Goal: Task Accomplishment & Management: Complete application form

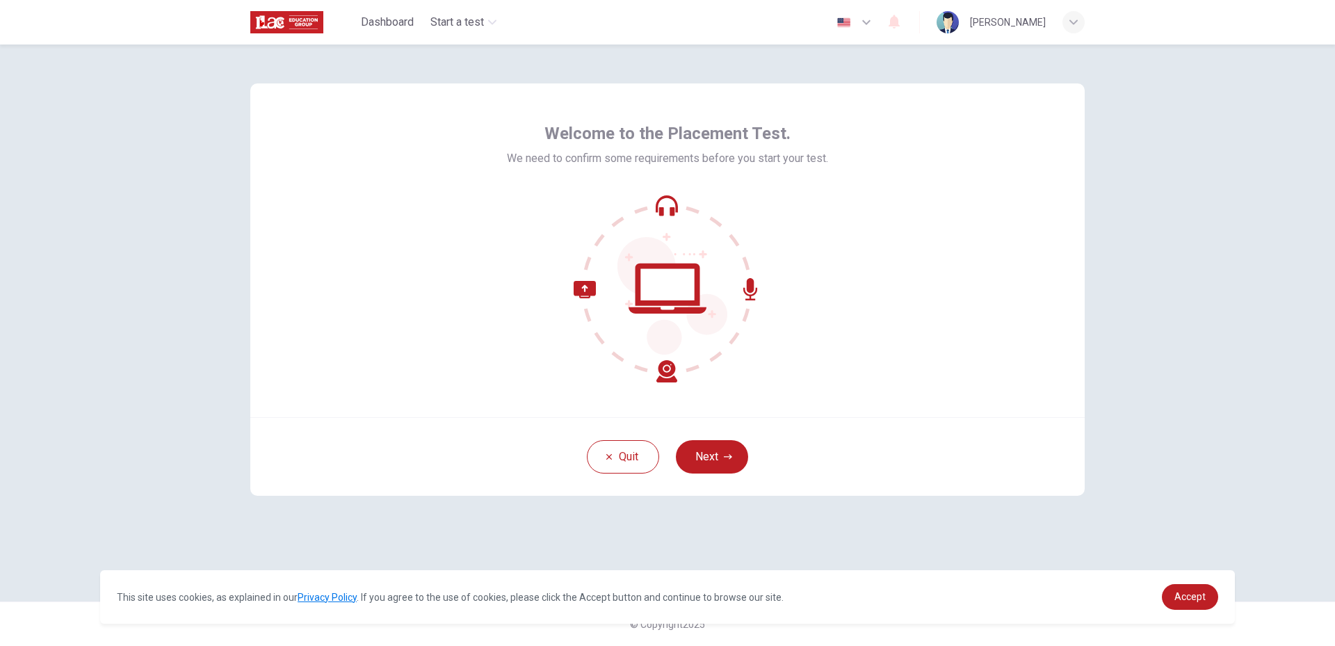
click at [984, 317] on div "Welcome to the Placement Test. We need to confirm some requirements before you …" at bounding box center [667, 250] width 835 height 334
click at [724, 454] on icon "button" at bounding box center [728, 457] width 8 height 8
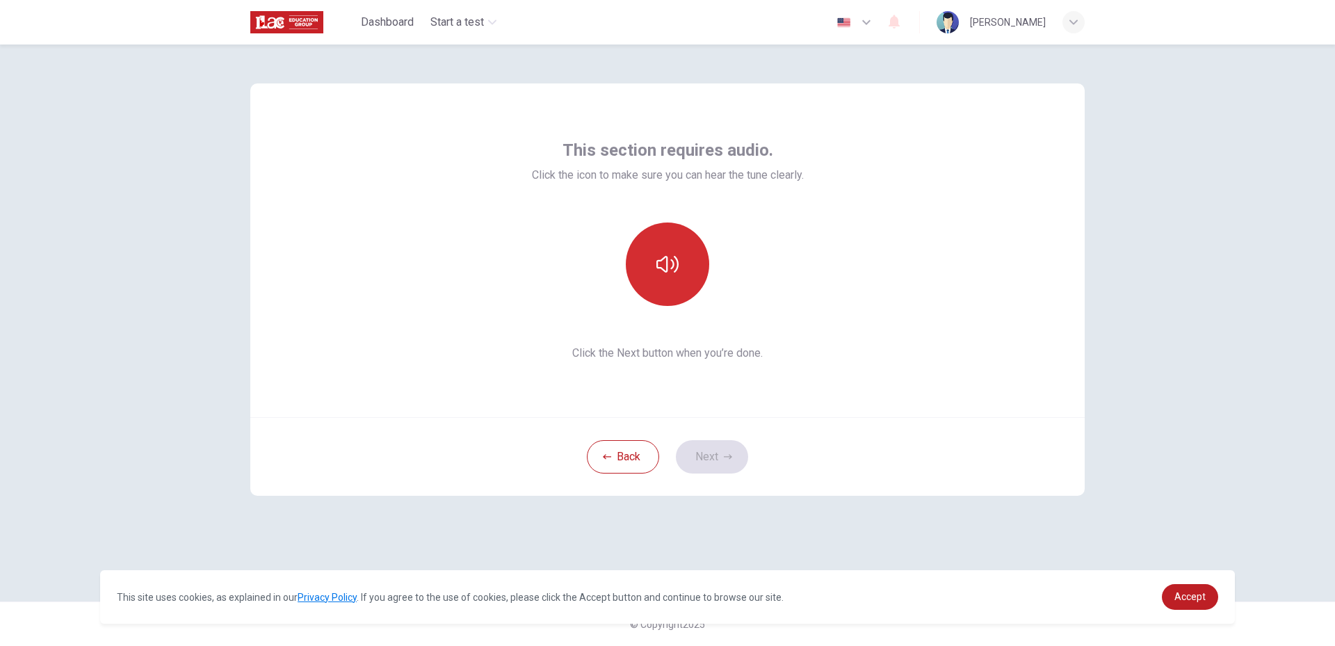
click at [689, 253] on button "button" at bounding box center [667, 264] width 83 height 83
click at [682, 265] on button "button" at bounding box center [667, 264] width 83 height 83
click at [690, 275] on button "button" at bounding box center [667, 264] width 83 height 83
click at [677, 281] on button "button" at bounding box center [667, 264] width 83 height 83
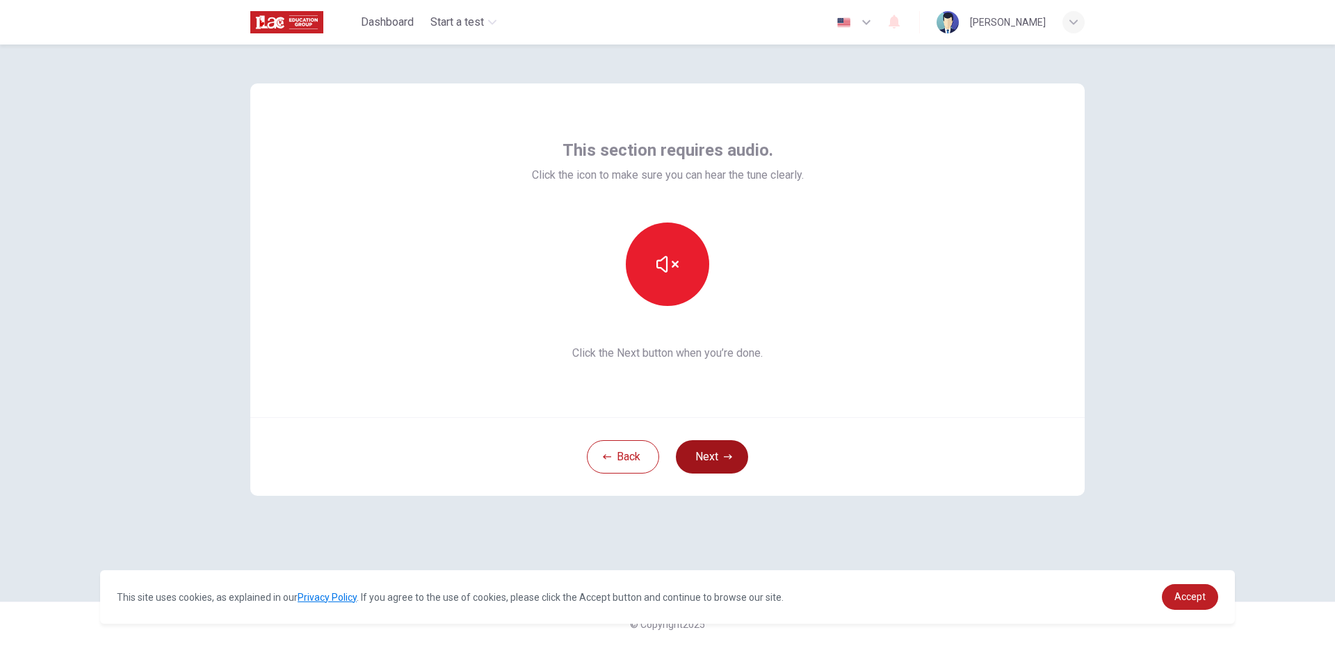
click at [732, 465] on button "Next" at bounding box center [712, 456] width 72 height 33
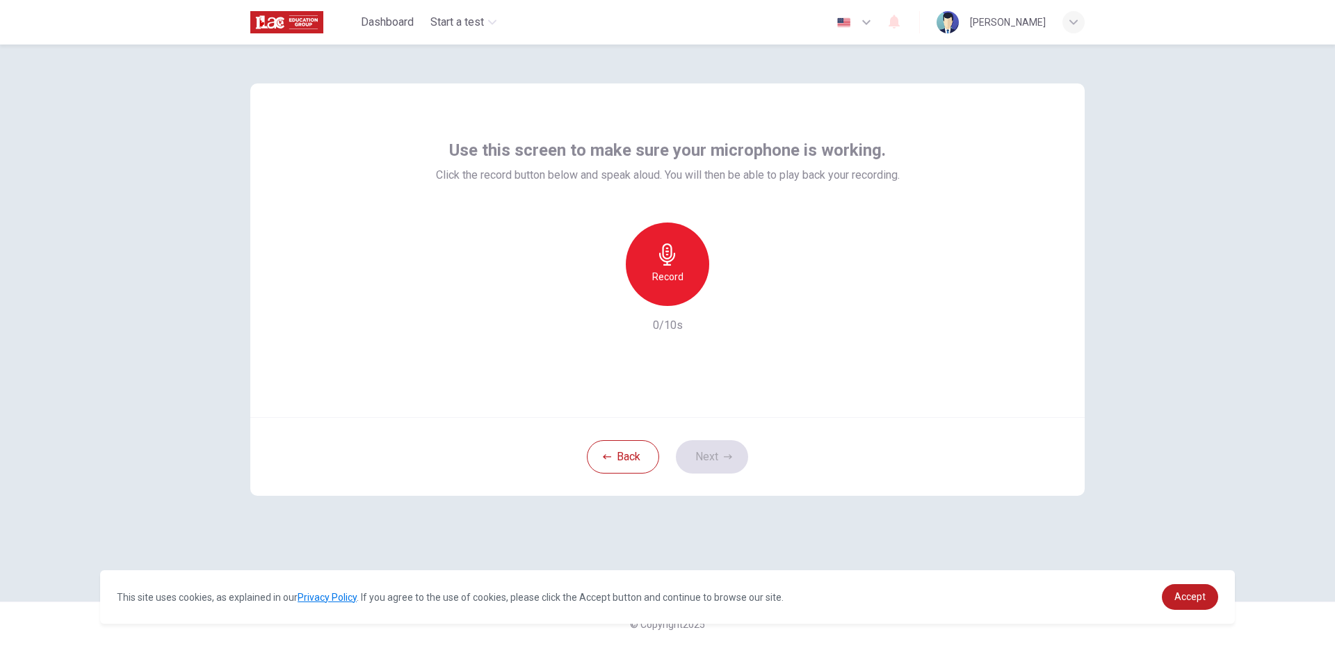
click at [947, 294] on div "Use this screen to make sure your microphone is working. Click the record butto…" at bounding box center [667, 250] width 835 height 334
click at [663, 257] on icon "button" at bounding box center [668, 254] width 22 height 22
click at [686, 261] on div "Stop" at bounding box center [667, 264] width 83 height 83
click at [730, 294] on icon "button" at bounding box center [733, 295] width 6 height 8
click at [674, 268] on div "Record" at bounding box center [667, 264] width 83 height 83
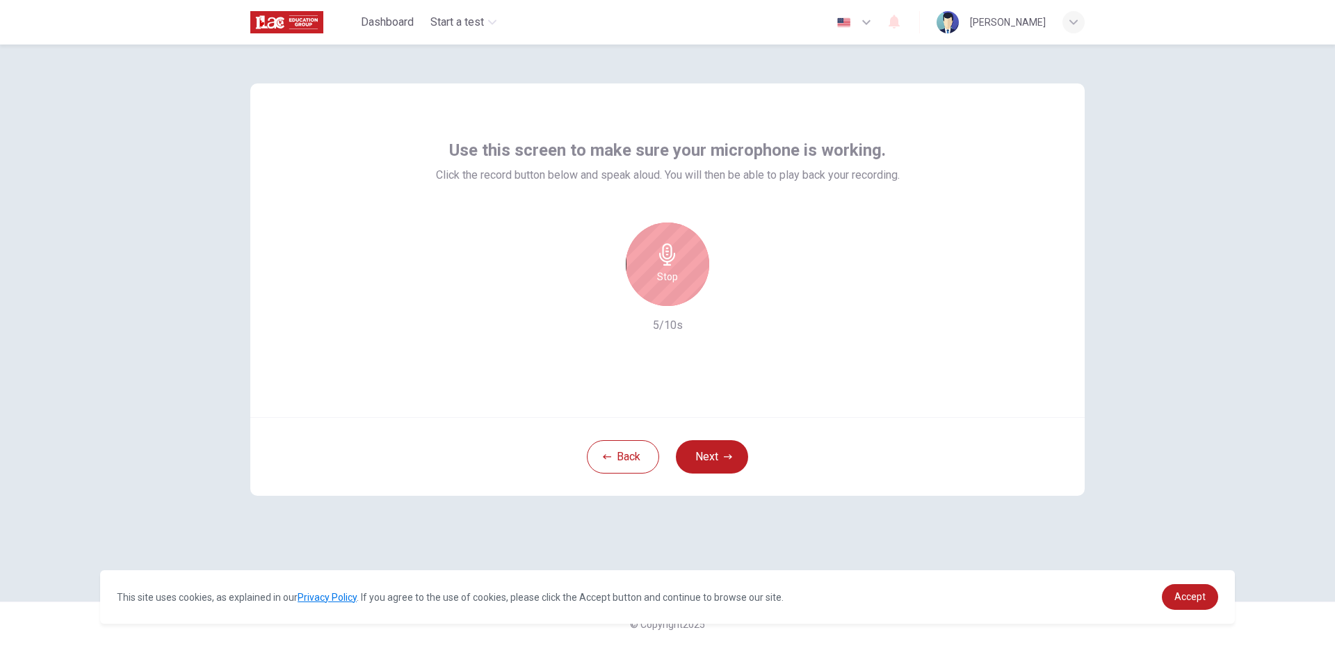
click at [668, 264] on icon "button" at bounding box center [667, 254] width 16 height 22
click at [737, 296] on icon "button" at bounding box center [732, 295] width 14 height 14
click at [718, 463] on button "Next" at bounding box center [712, 456] width 72 height 33
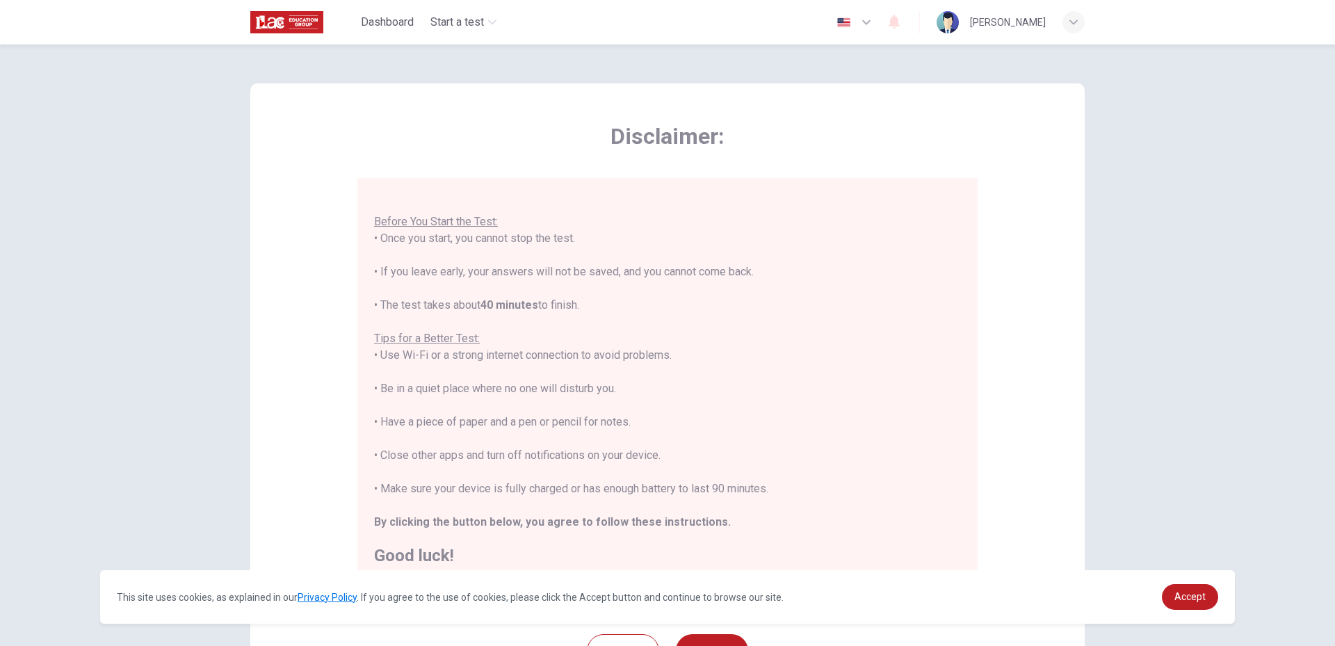
scroll to position [16, 0]
click at [1192, 596] on span "Accept" at bounding box center [1190, 596] width 31 height 11
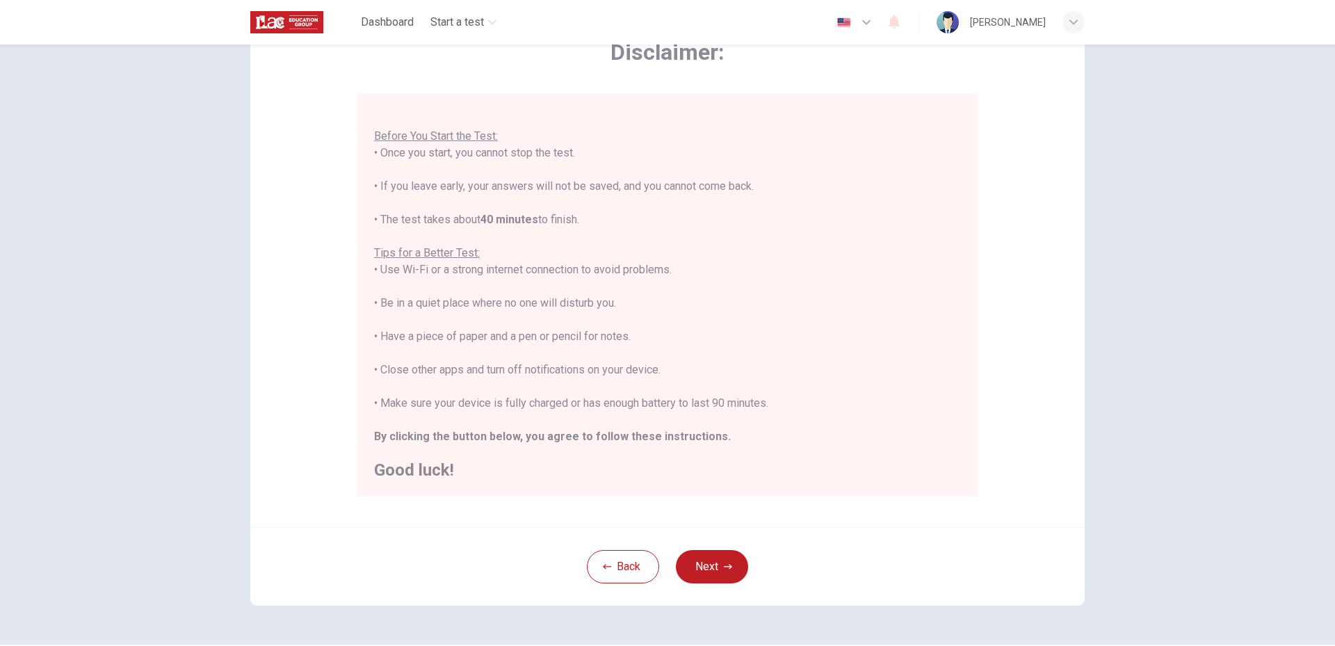
scroll to position [127, 0]
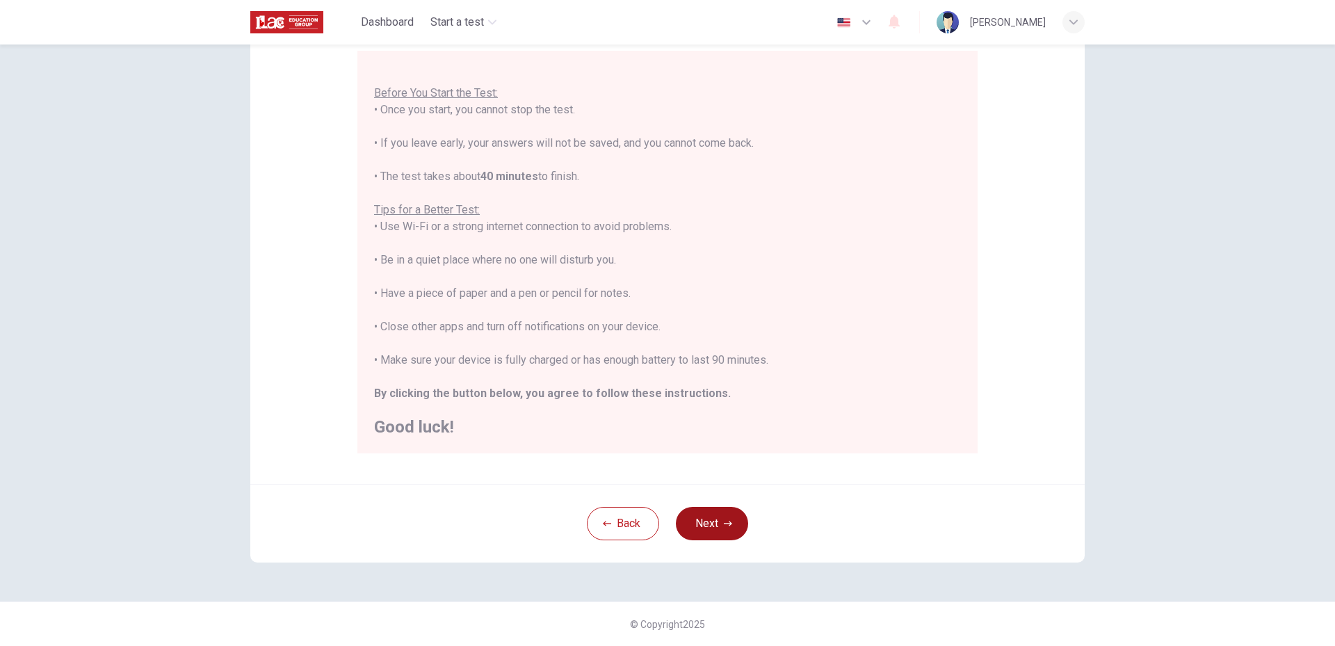
click at [727, 528] on button "Next" at bounding box center [712, 523] width 72 height 33
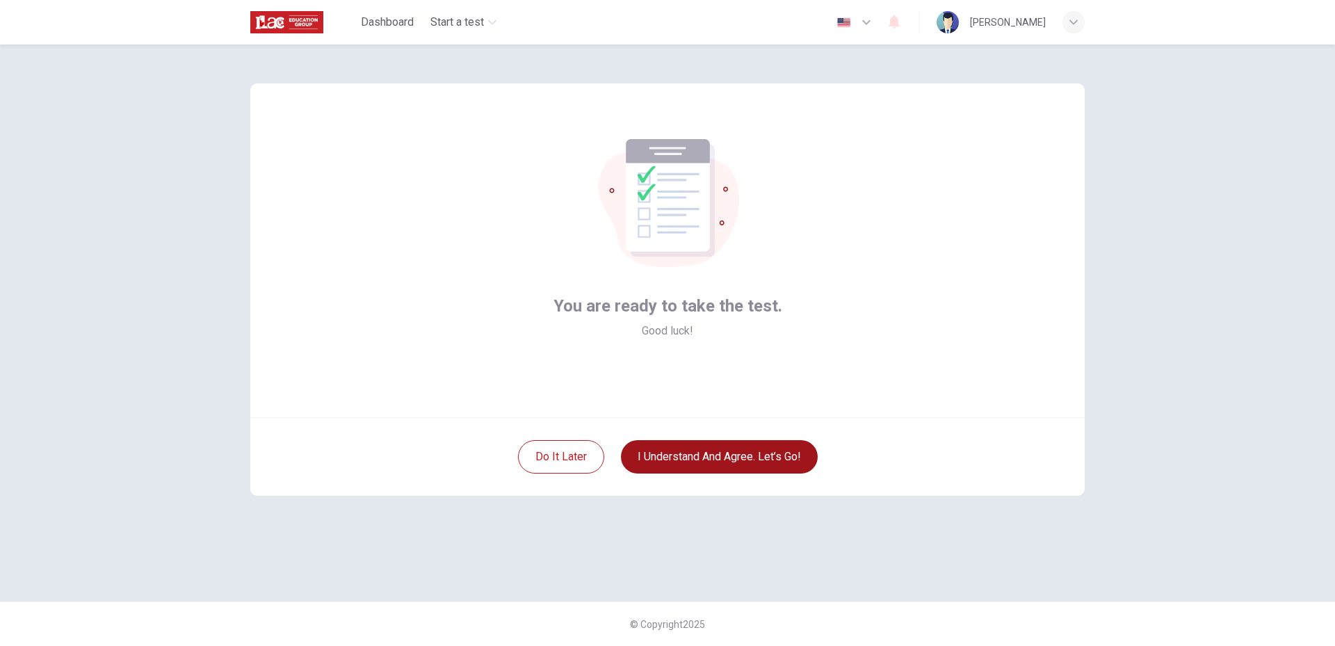
click at [763, 461] on button "I understand and agree. Let’s go!" at bounding box center [719, 456] width 197 height 33
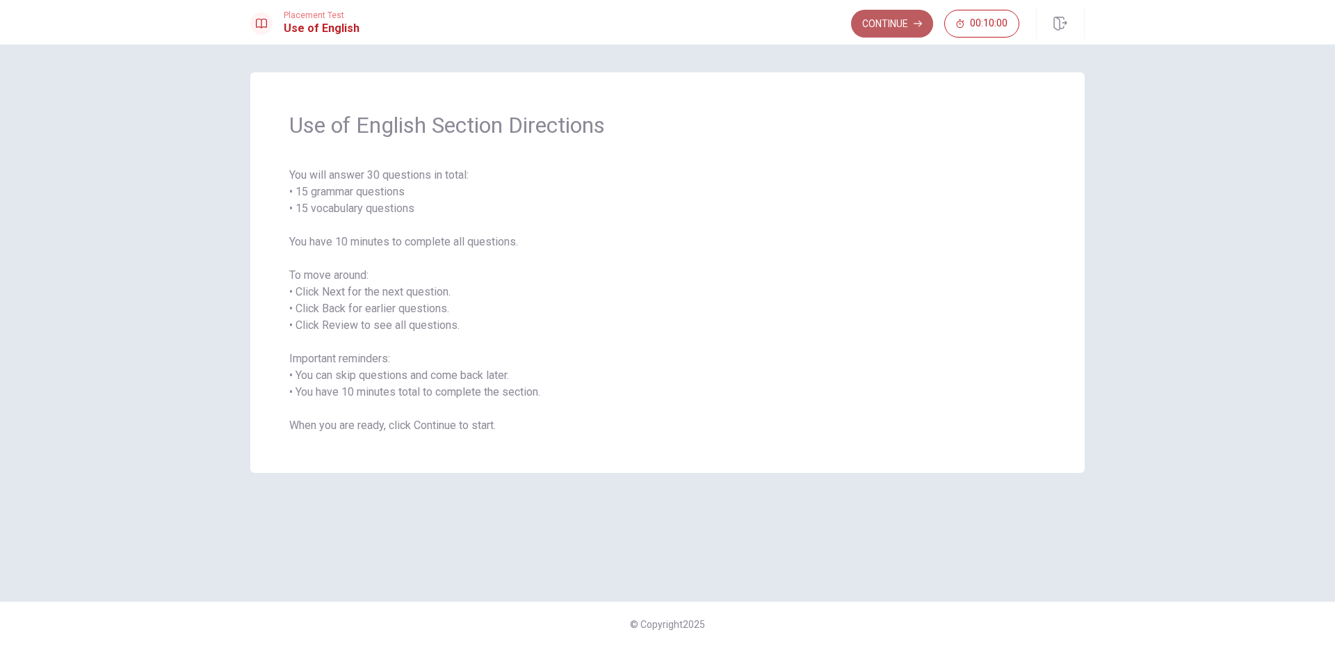
click at [892, 27] on button "Continue" at bounding box center [892, 24] width 82 height 28
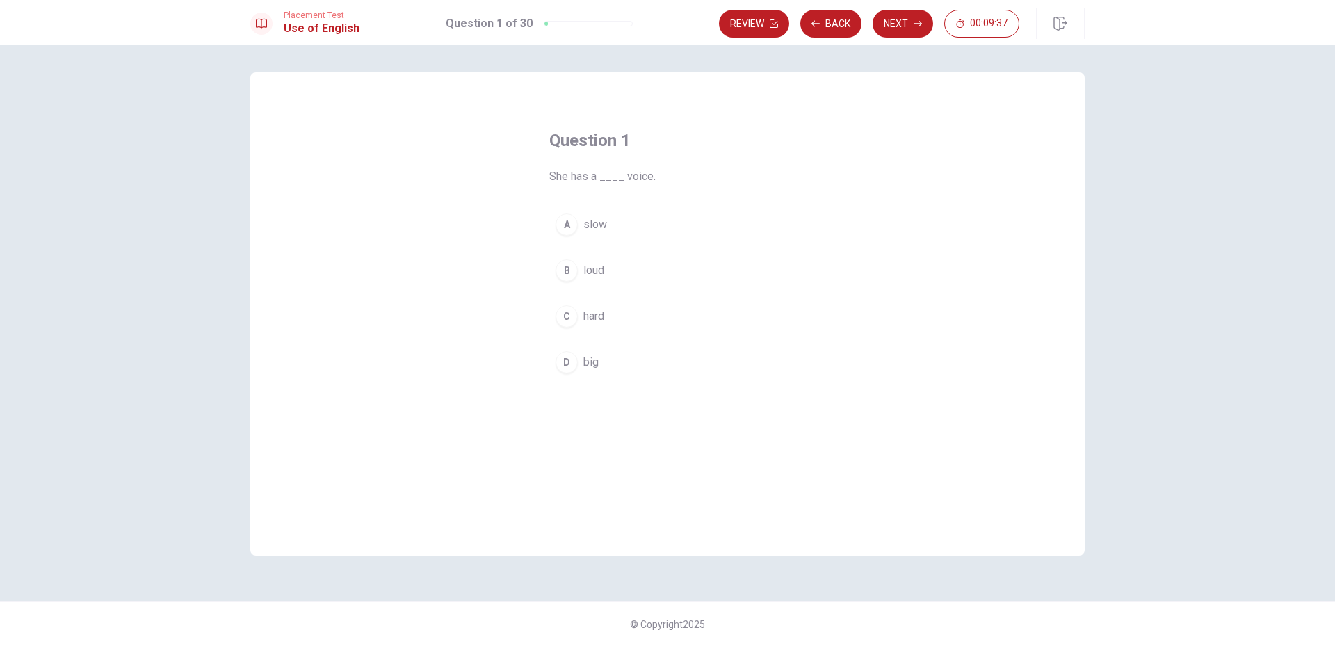
click at [572, 274] on div "B" at bounding box center [567, 270] width 22 height 22
click at [633, 262] on button "B loud" at bounding box center [667, 270] width 236 height 35
click at [897, 24] on button "Next" at bounding box center [903, 24] width 61 height 28
click at [568, 363] on div "D" at bounding box center [567, 362] width 22 height 22
click at [899, 22] on button "Next" at bounding box center [903, 24] width 61 height 28
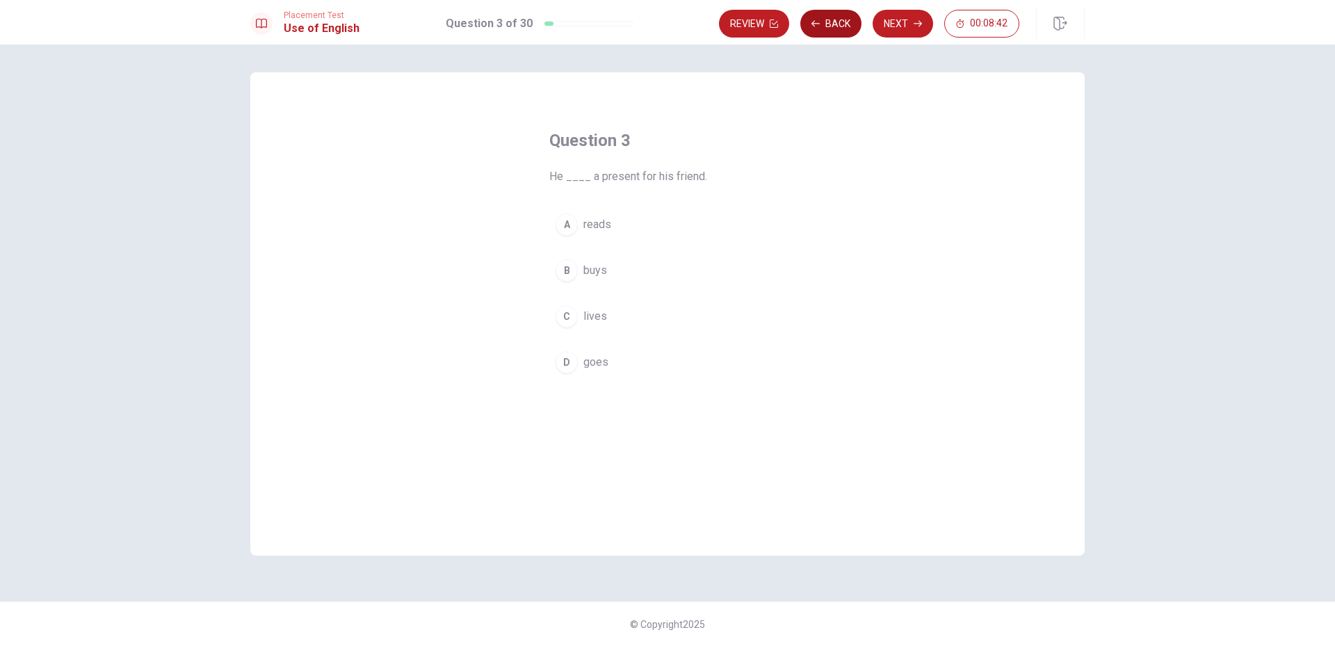
click at [837, 24] on button "Back" at bounding box center [831, 24] width 61 height 28
click at [616, 369] on button "D Have" at bounding box center [667, 362] width 236 height 35
click at [898, 24] on button "Next" at bounding box center [903, 24] width 61 height 28
click at [566, 270] on div "B" at bounding box center [567, 270] width 22 height 22
click at [648, 265] on button "B buys" at bounding box center [667, 270] width 236 height 35
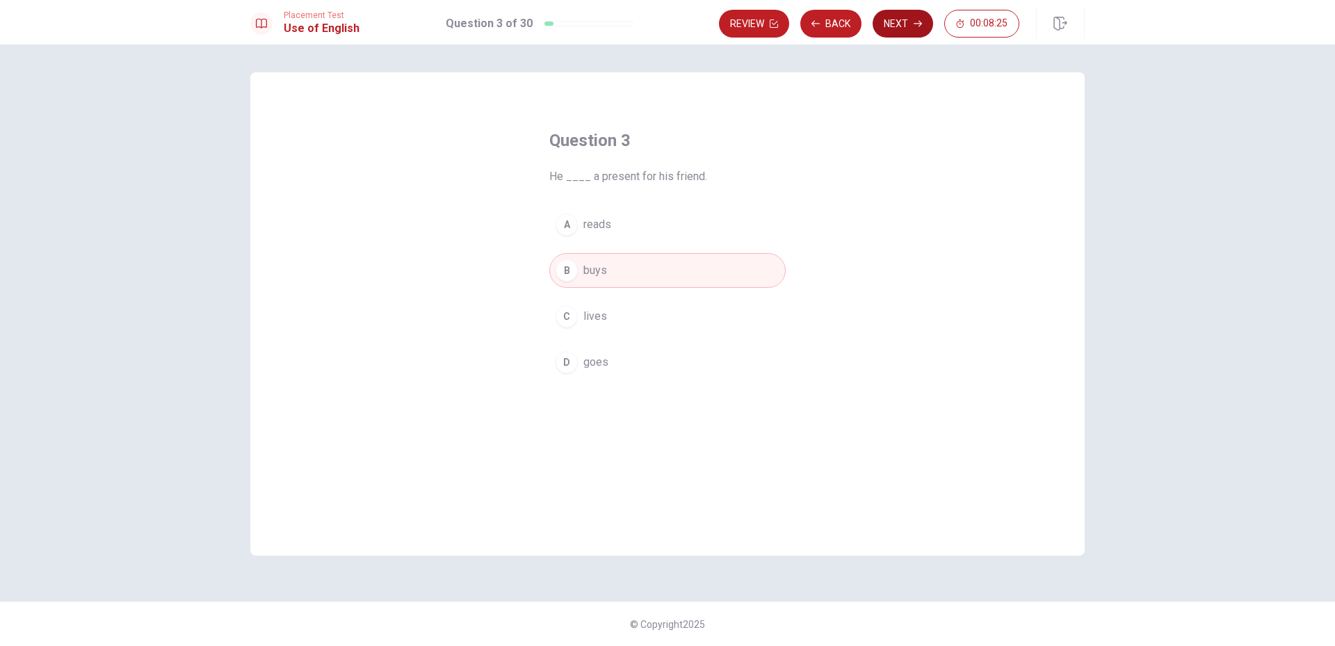
click at [904, 24] on button "Next" at bounding box center [903, 24] width 61 height 28
click at [560, 359] on div "D" at bounding box center [567, 362] width 22 height 22
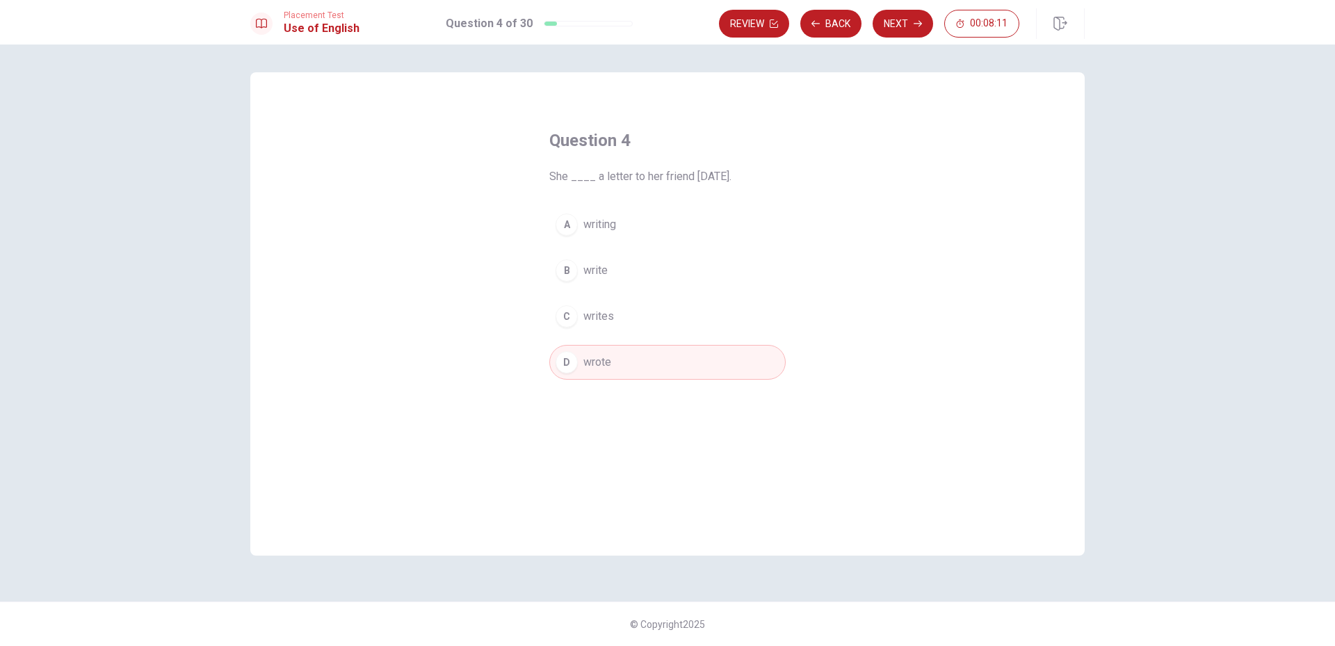
click at [664, 360] on button "D wrote" at bounding box center [667, 362] width 236 height 35
click at [899, 21] on button "Next" at bounding box center [903, 24] width 61 height 28
click at [599, 319] on span "hiking" at bounding box center [598, 316] width 29 height 17
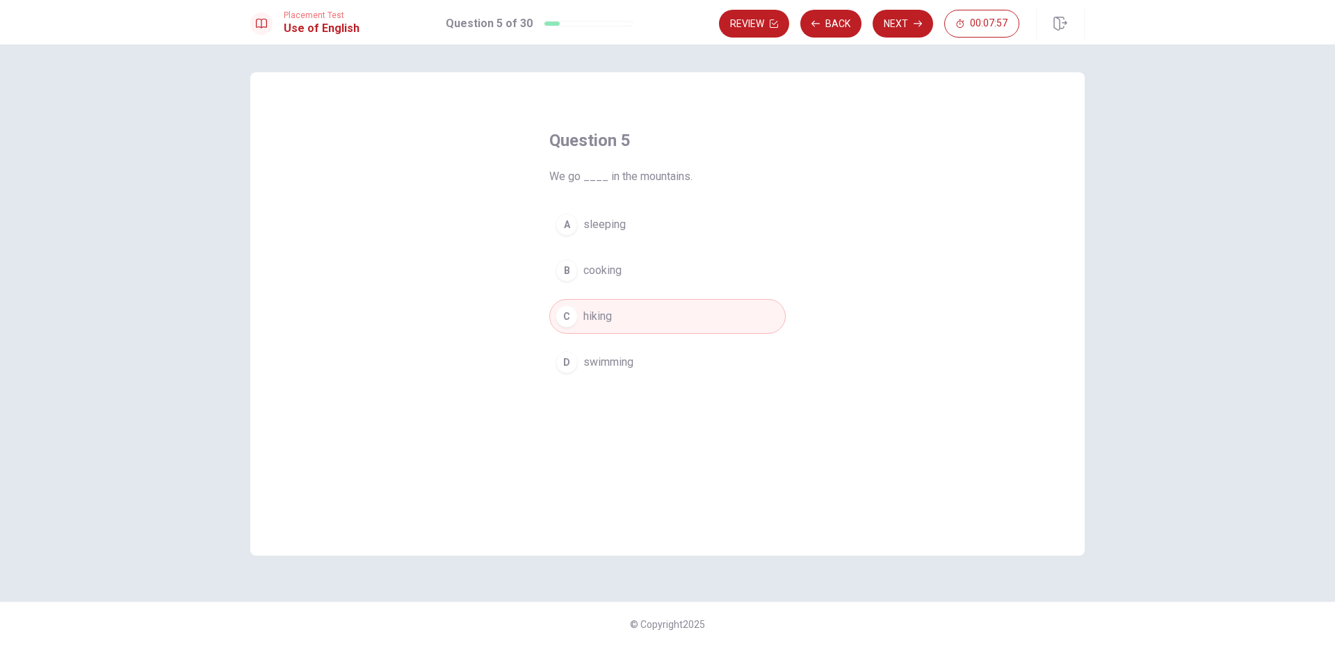
click at [623, 321] on button "C hiking" at bounding box center [667, 316] width 236 height 35
click at [912, 21] on button "Next" at bounding box center [903, 24] width 61 height 28
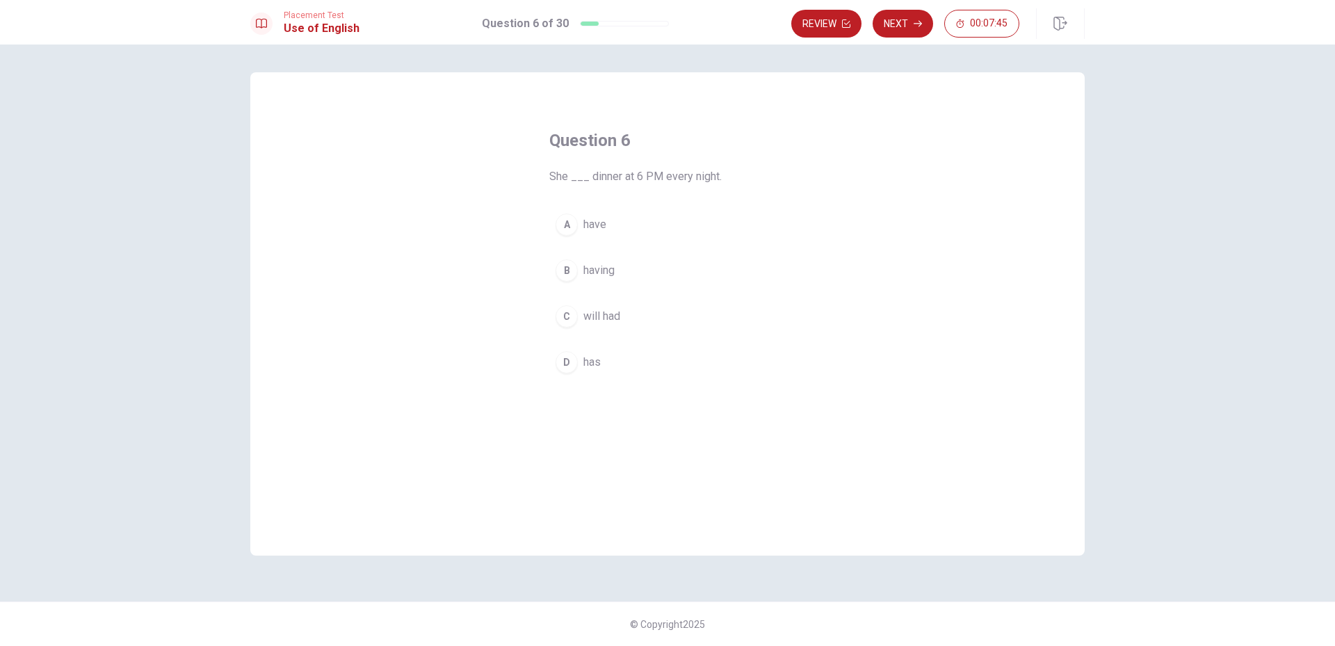
click at [566, 362] on div "D" at bounding box center [567, 362] width 22 height 22
drag, startPoint x: 625, startPoint y: 367, endPoint x: 651, endPoint y: 359, distance: 27.5
click at [625, 367] on button "D has" at bounding box center [667, 362] width 236 height 35
drag, startPoint x: 894, startPoint y: 22, endPoint x: 771, endPoint y: 154, distance: 180.7
click at [893, 22] on button "Next" at bounding box center [903, 24] width 61 height 28
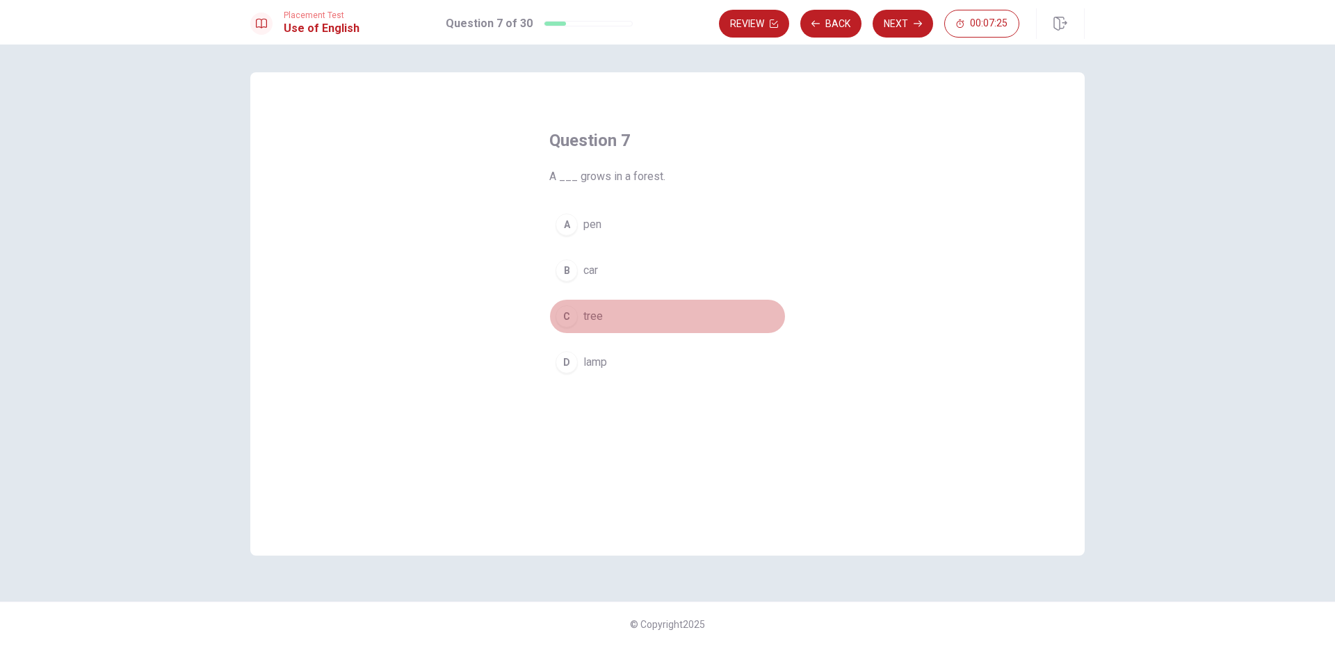
click at [563, 321] on div "C" at bounding box center [567, 316] width 22 height 22
click at [908, 27] on button "Next" at bounding box center [903, 24] width 61 height 28
click at [579, 277] on button "B tree" at bounding box center [667, 270] width 236 height 35
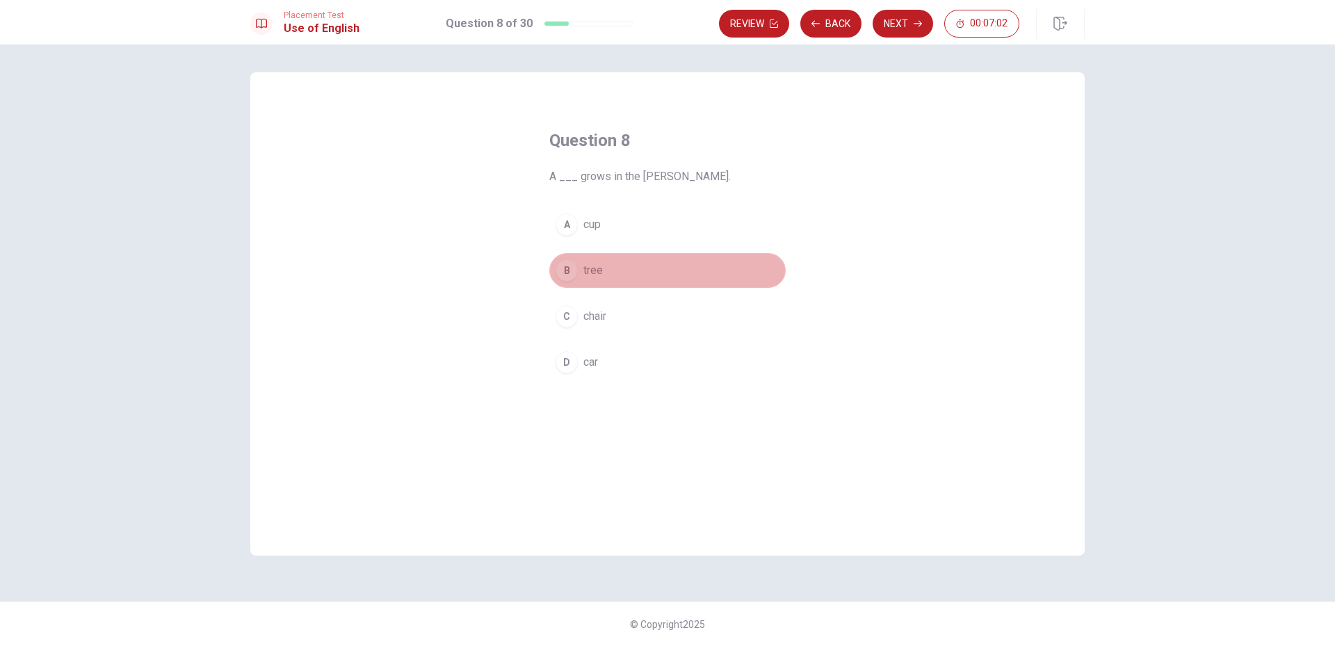
click at [596, 272] on span "tree" at bounding box center [593, 270] width 19 height 17
click at [904, 25] on button "Next" at bounding box center [903, 24] width 61 height 28
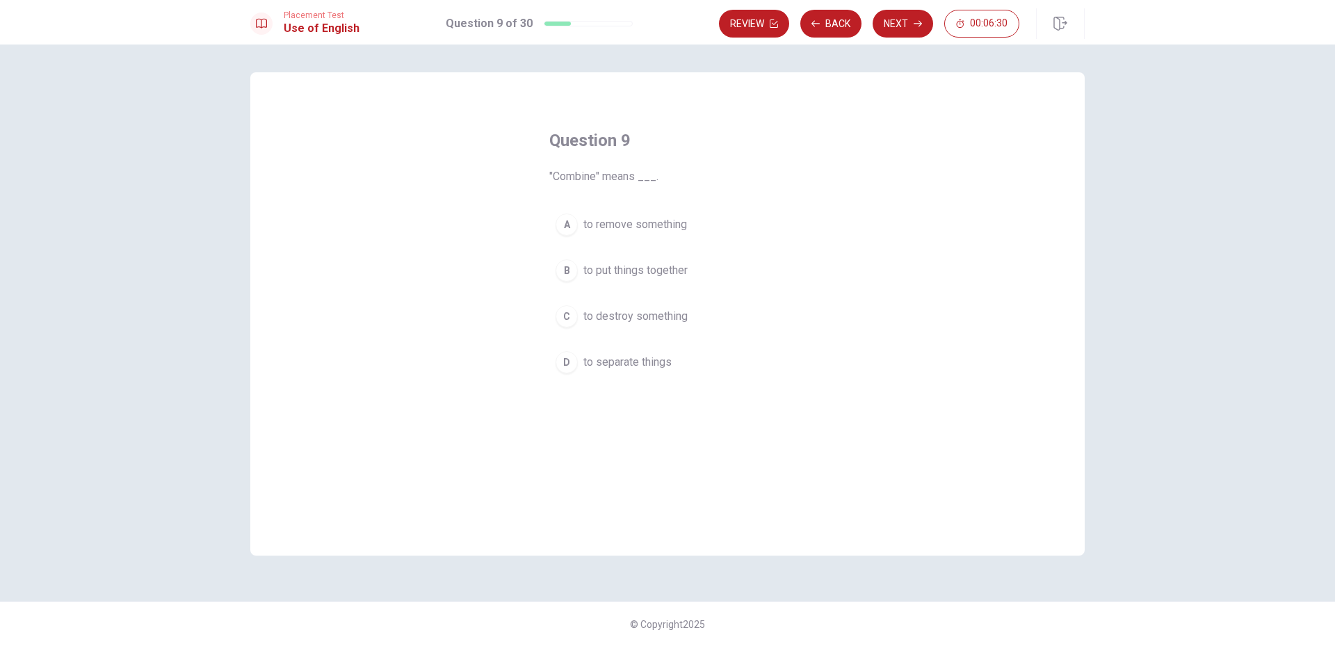
click at [613, 274] on span "to put things together" at bounding box center [636, 270] width 104 height 17
click at [888, 19] on button "Next" at bounding box center [903, 24] width 61 height 28
click at [580, 222] on button "A Did" at bounding box center [667, 224] width 236 height 35
click at [898, 22] on button "Next" at bounding box center [903, 24] width 61 height 28
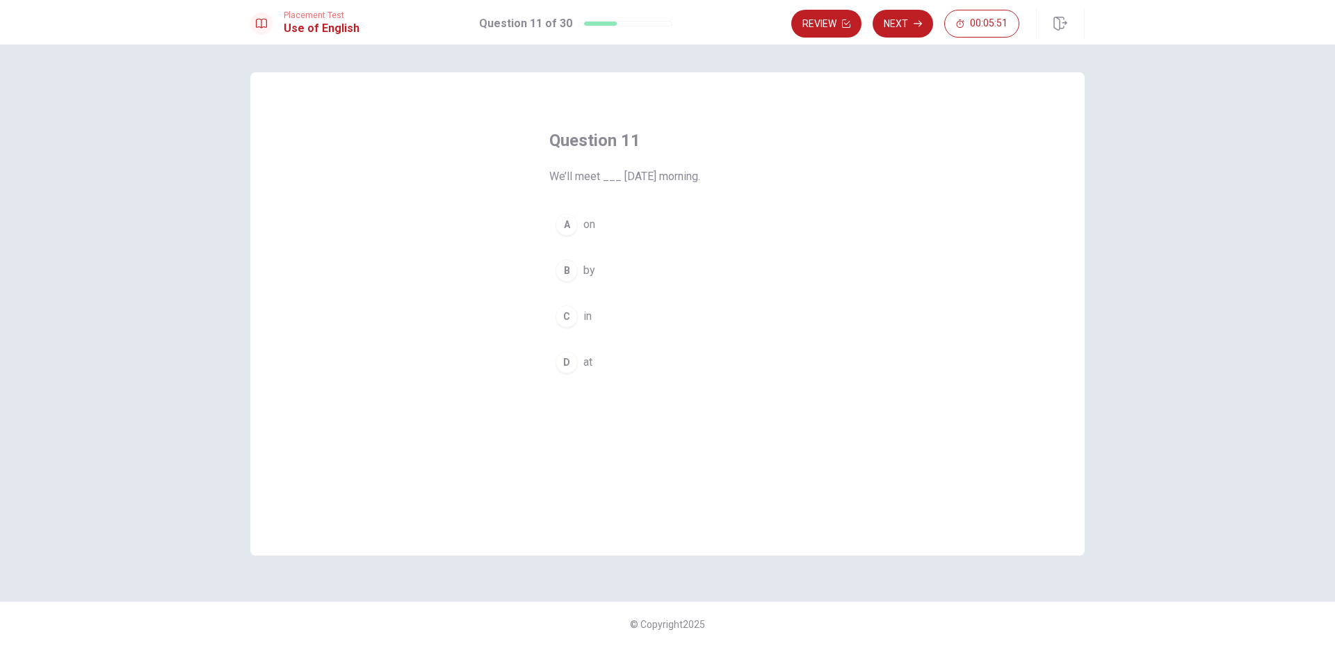
click at [564, 230] on div "A" at bounding box center [567, 225] width 22 height 22
click at [594, 316] on button "C in" at bounding box center [667, 316] width 236 height 35
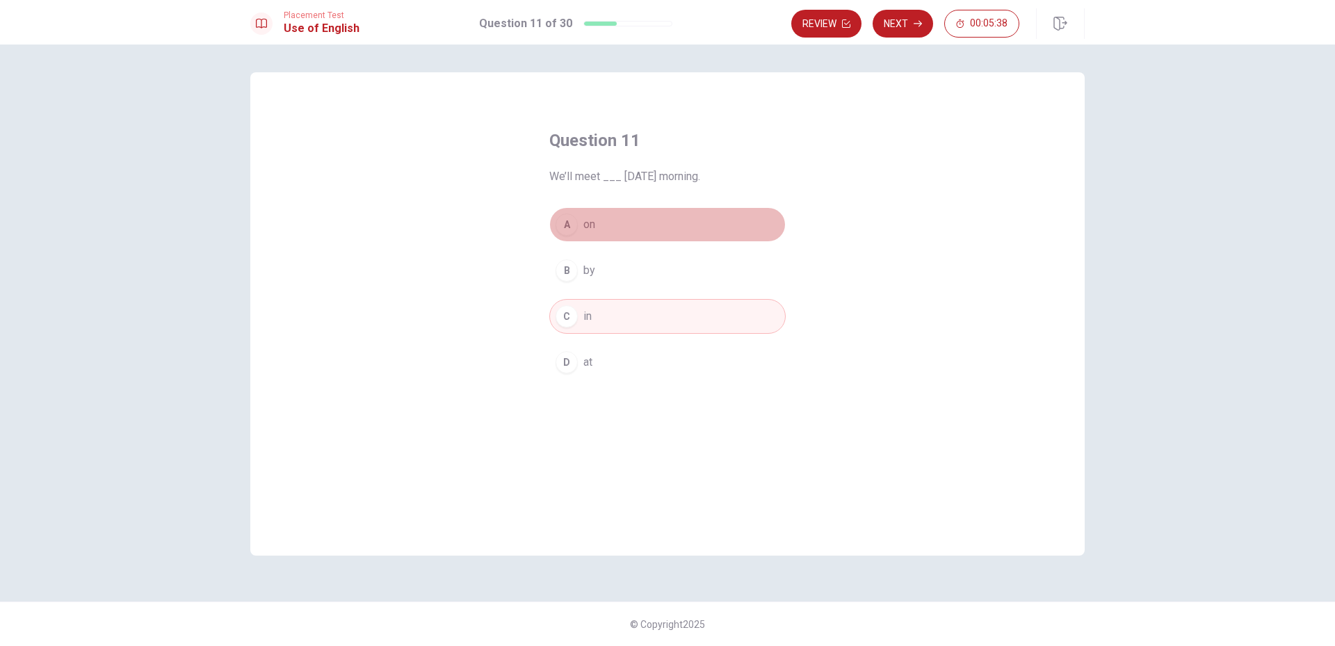
click at [584, 234] on button "A on" at bounding box center [667, 224] width 236 height 35
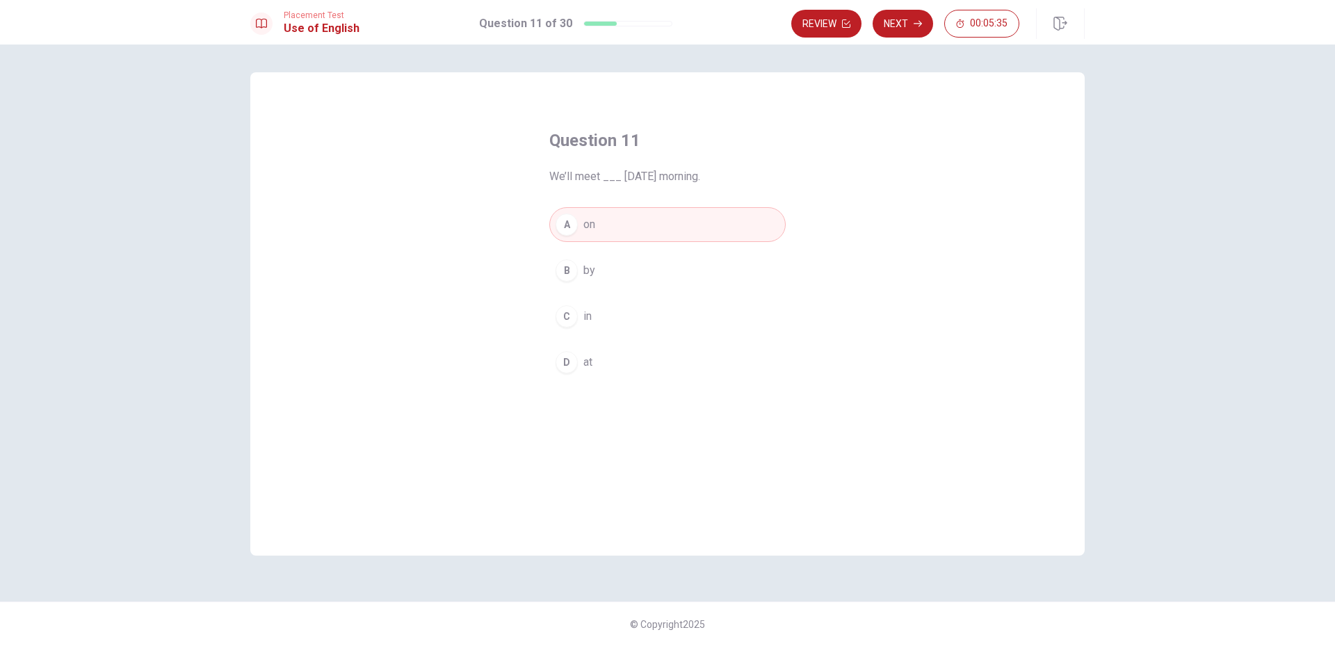
click at [652, 220] on button "A on" at bounding box center [667, 224] width 236 height 35
click at [895, 24] on button "Next" at bounding box center [903, 24] width 61 height 28
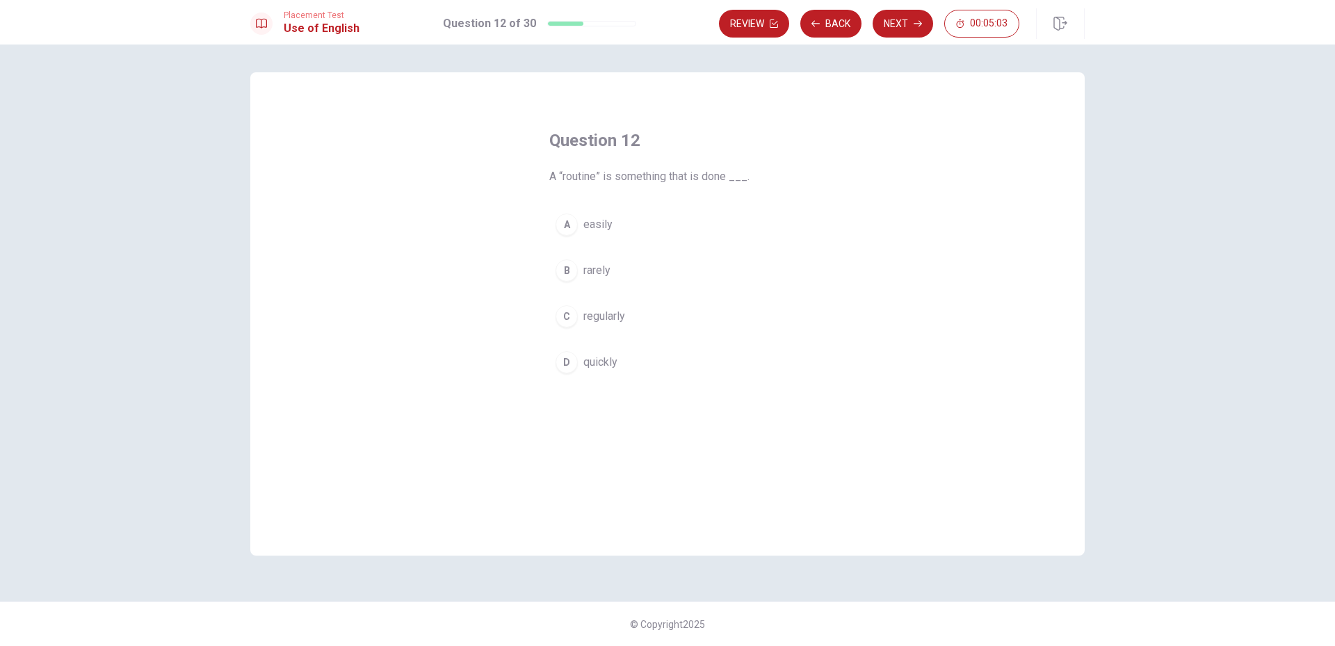
click at [597, 274] on span "rarely" at bounding box center [597, 270] width 27 height 17
click at [908, 22] on button "Next" at bounding box center [903, 24] width 61 height 28
click at [598, 313] on span "send" at bounding box center [596, 316] width 24 height 17
click at [599, 365] on span "will sends" at bounding box center [609, 362] width 50 height 17
drag, startPoint x: 897, startPoint y: 28, endPoint x: 876, endPoint y: 49, distance: 30.0
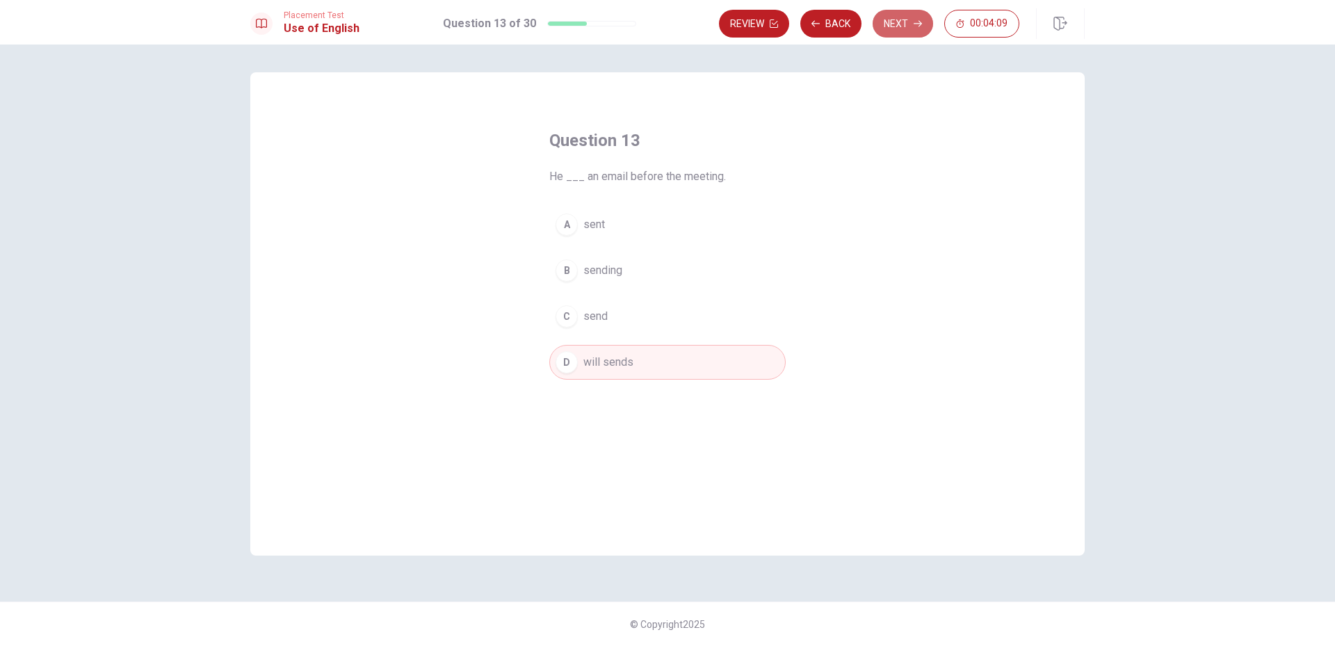
click at [893, 31] on button "Next" at bounding box center [903, 24] width 61 height 28
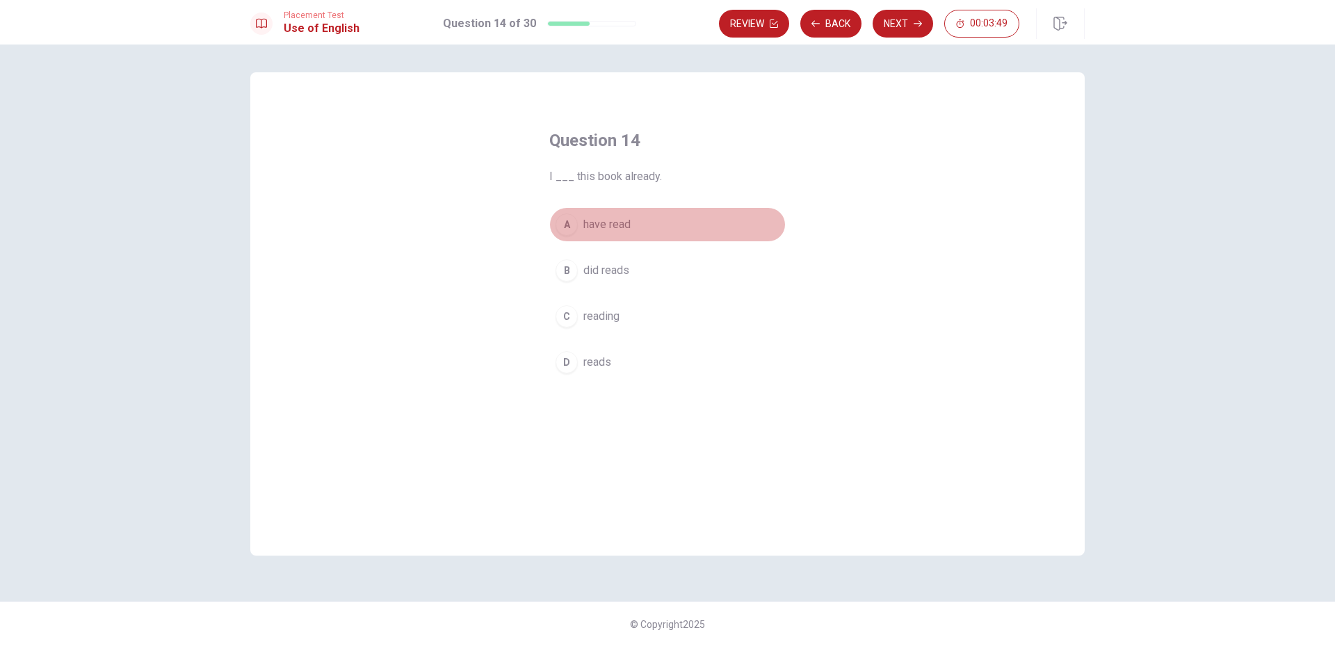
click at [604, 227] on span "have read" at bounding box center [607, 224] width 47 height 17
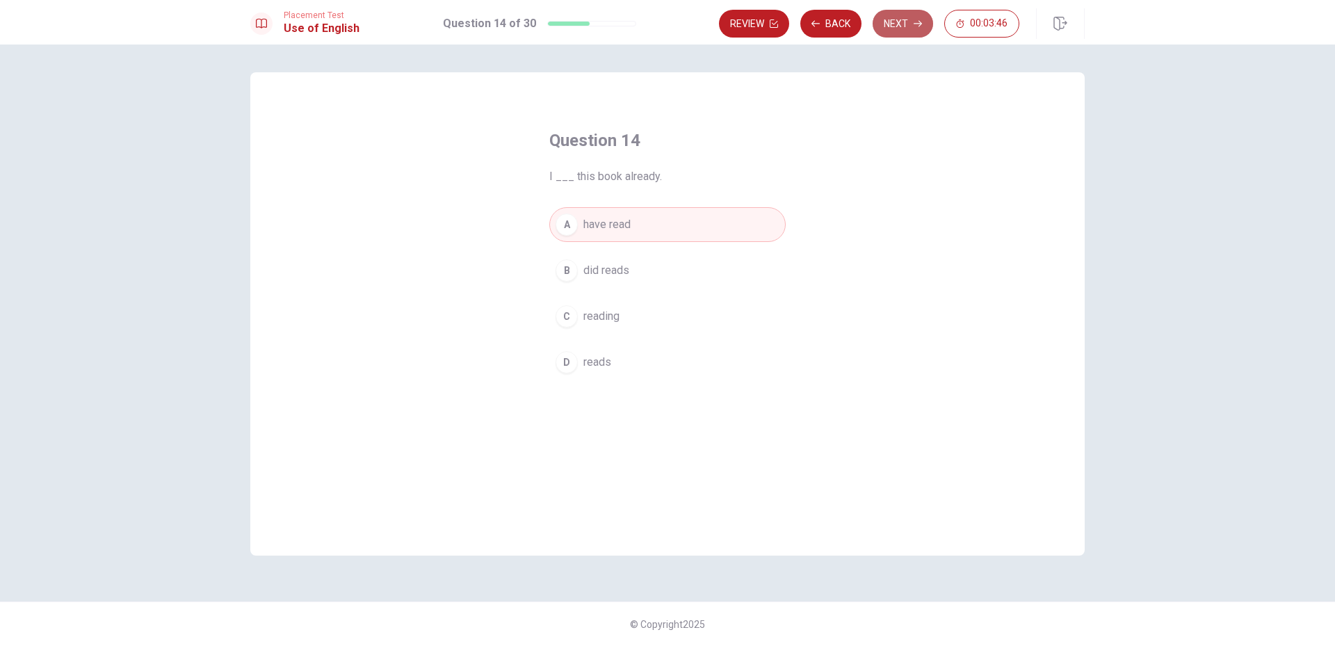
click at [913, 26] on button "Next" at bounding box center [903, 24] width 61 height 28
click at [604, 364] on span "very heavy" at bounding box center [610, 362] width 52 height 17
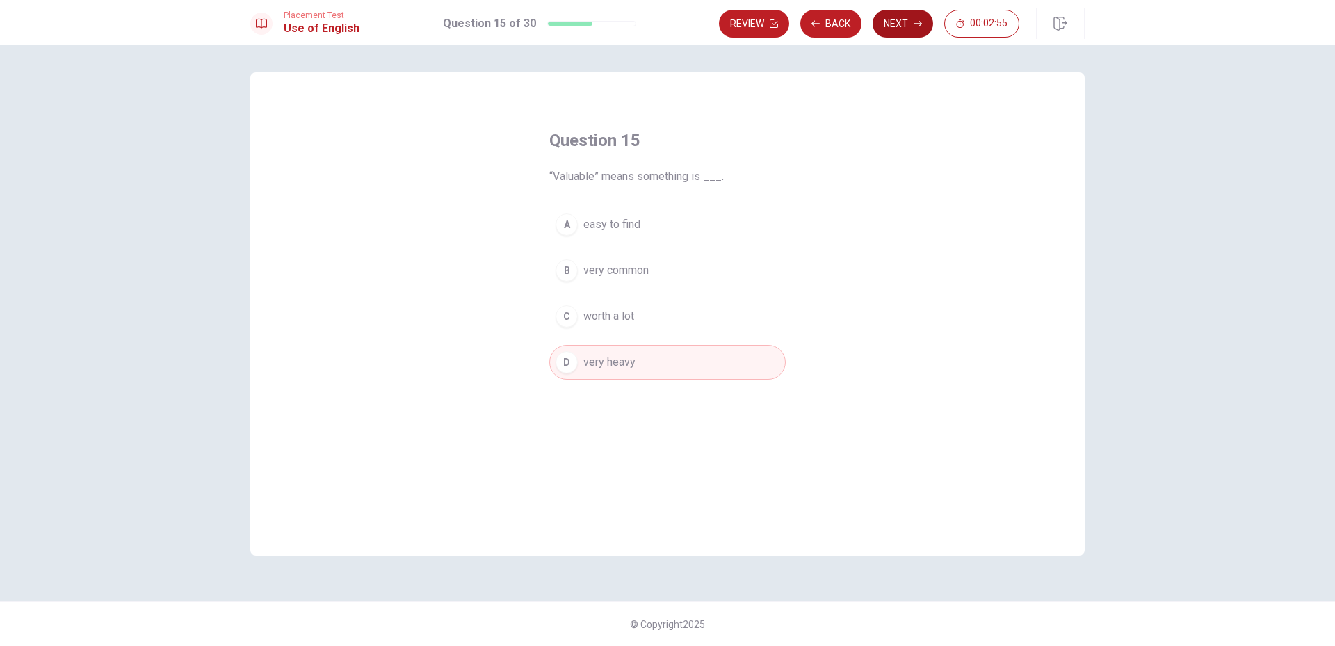
click at [905, 27] on button "Next" at bounding box center [903, 24] width 61 height 28
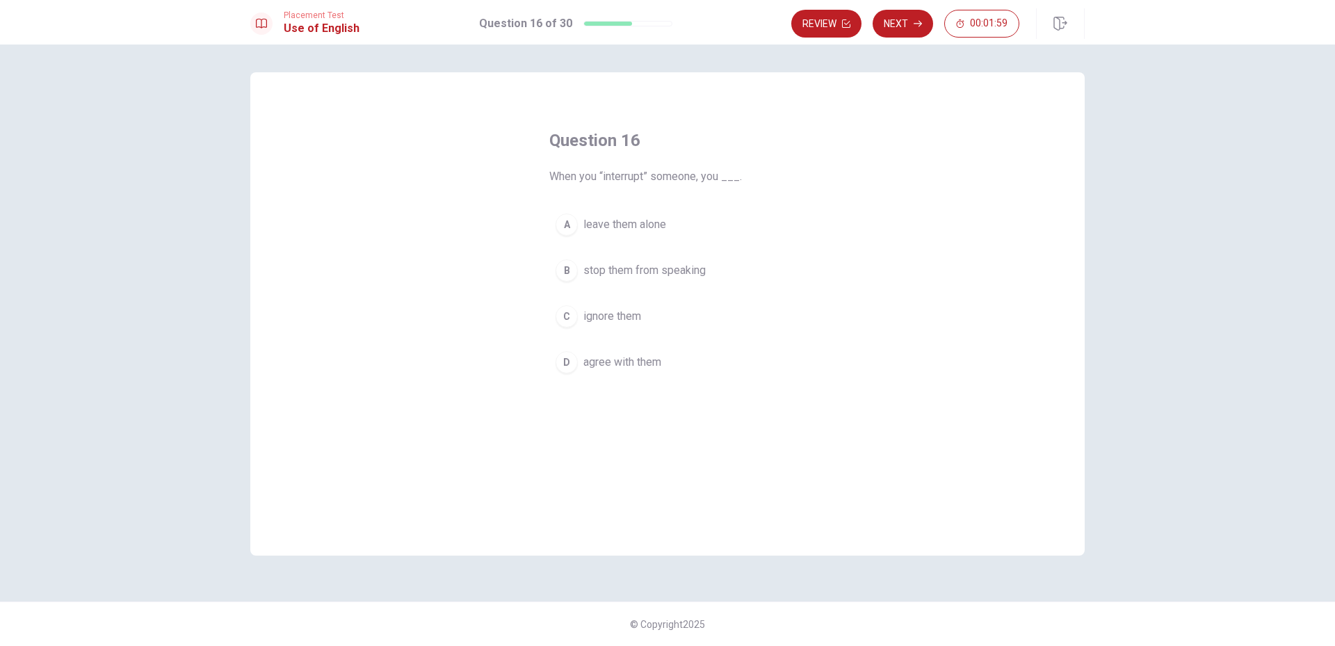
click at [594, 363] on span "agree with them" at bounding box center [623, 362] width 78 height 17
click at [900, 26] on button "Next" at bounding box center [903, 24] width 61 height 28
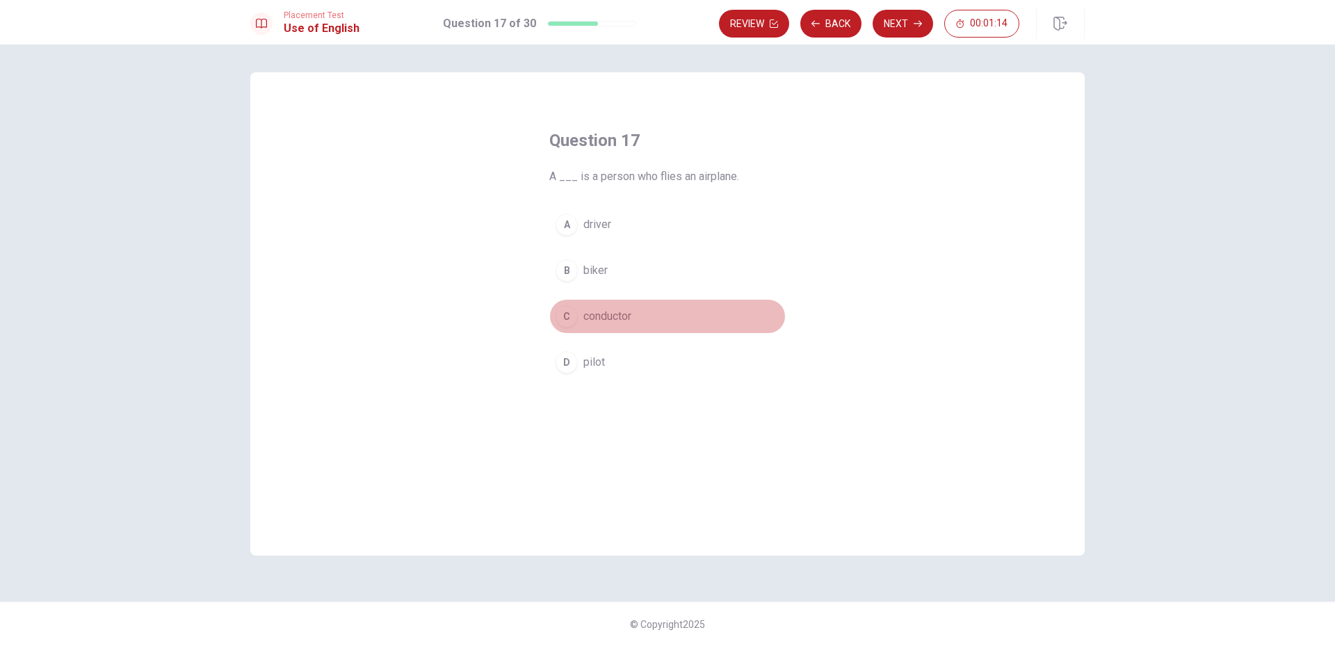
click at [596, 323] on span "conductor" at bounding box center [608, 316] width 48 height 17
click at [898, 22] on button "Next" at bounding box center [903, 24] width 61 height 28
click at [624, 366] on span "did completed" at bounding box center [619, 362] width 70 height 17
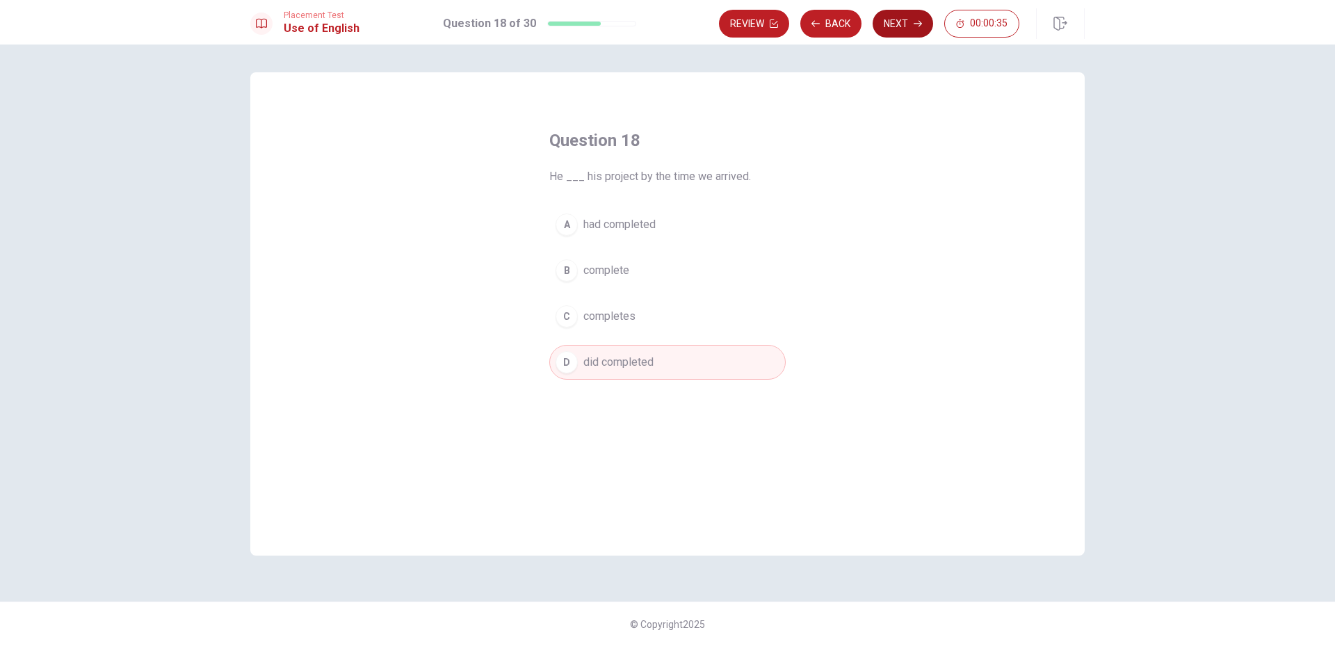
click at [909, 20] on button "Next" at bounding box center [903, 24] width 61 height 28
click at [602, 227] on span "to get" at bounding box center [598, 224] width 29 height 17
click at [900, 23] on button "Next" at bounding box center [903, 24] width 61 height 28
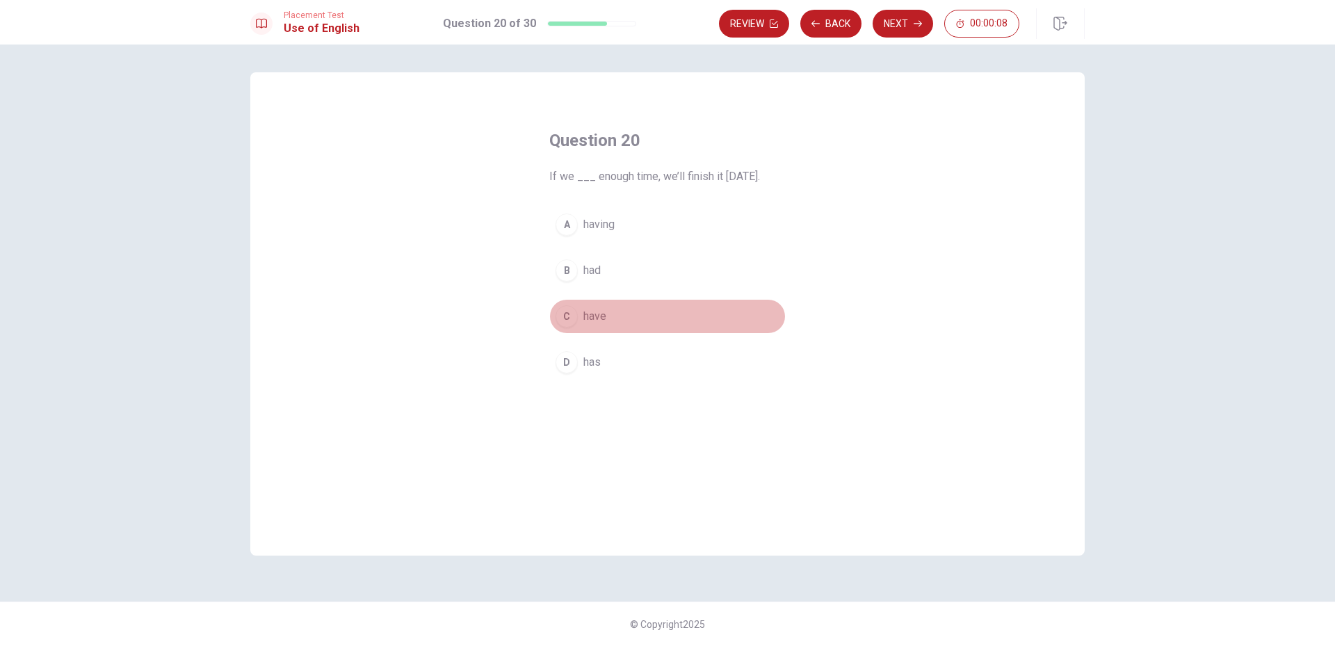
click at [600, 320] on span "have" at bounding box center [595, 316] width 23 height 17
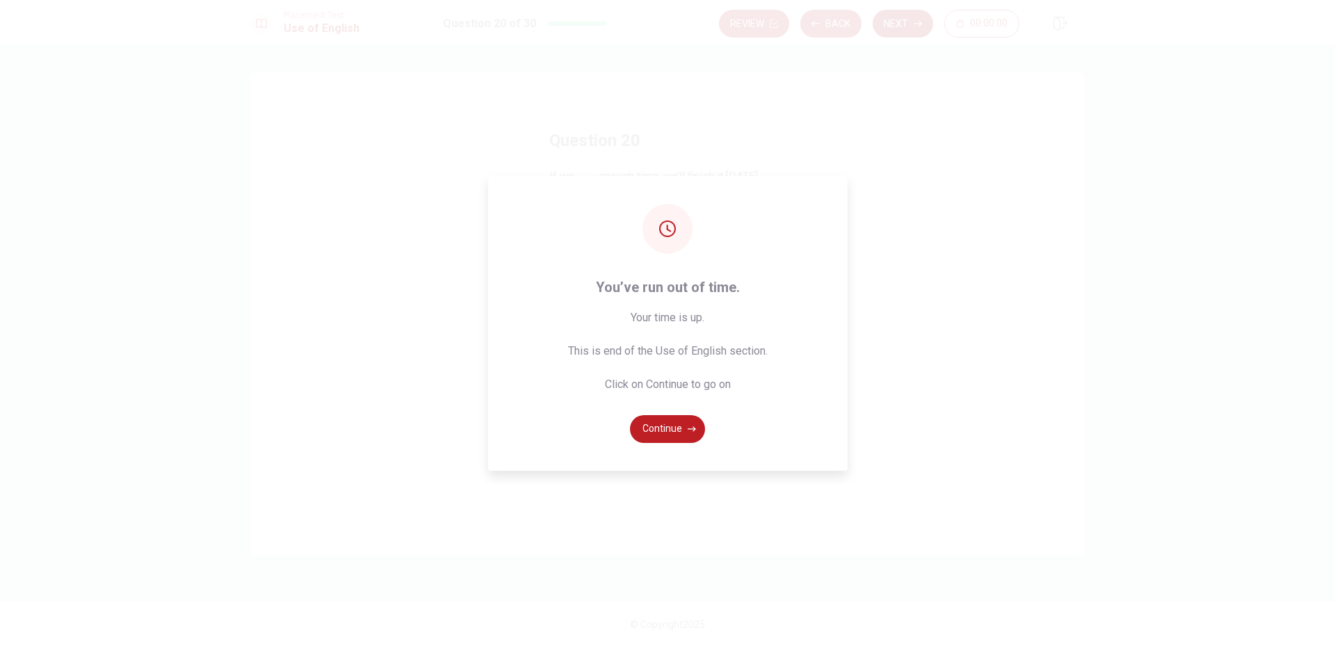
click at [900, 24] on div "You’ve run out of time. Your time is up. This is end of the Use of English sect…" at bounding box center [667, 323] width 1335 height 646
click at [674, 436] on button "Continue" at bounding box center [667, 429] width 75 height 28
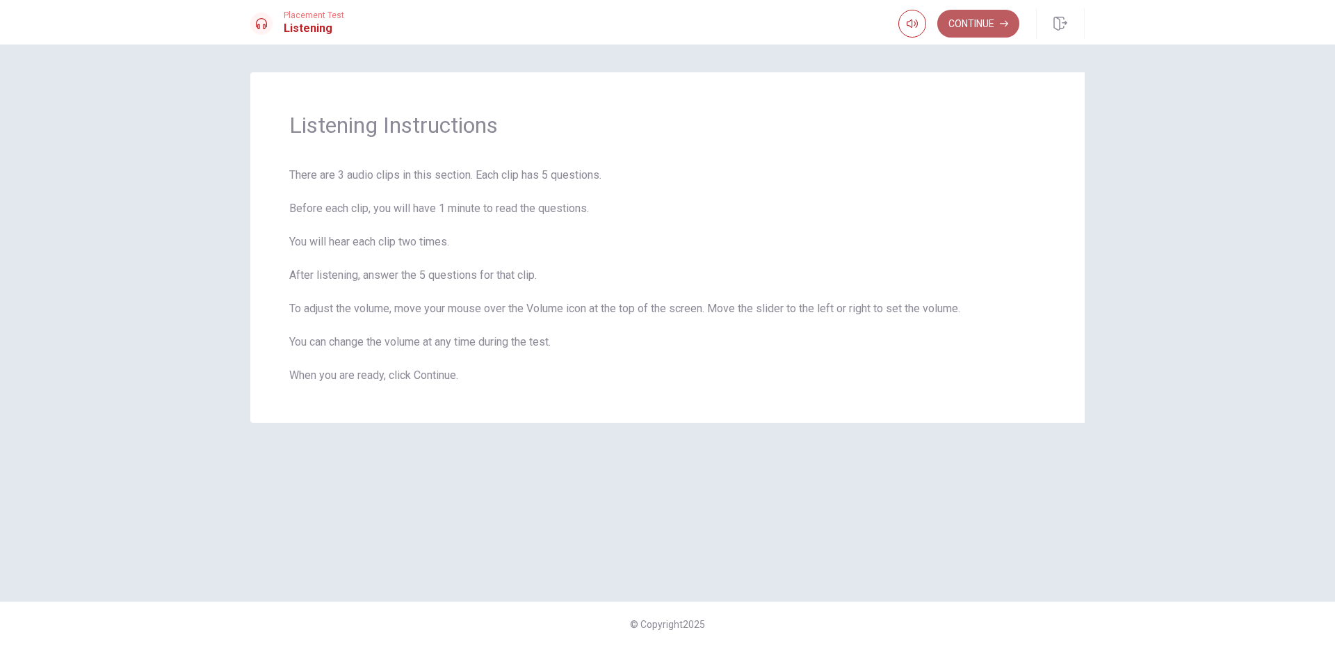
click at [972, 27] on button "Continue" at bounding box center [979, 24] width 82 height 28
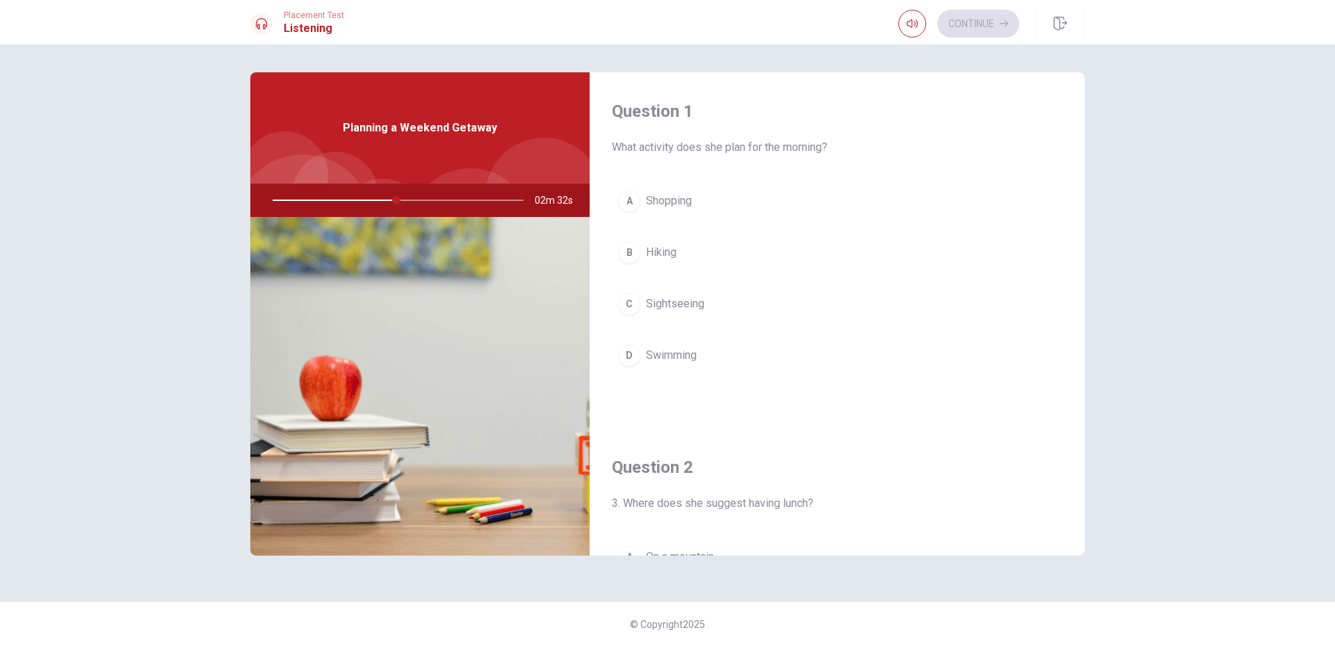
click at [671, 257] on span "Hiking" at bounding box center [661, 252] width 31 height 17
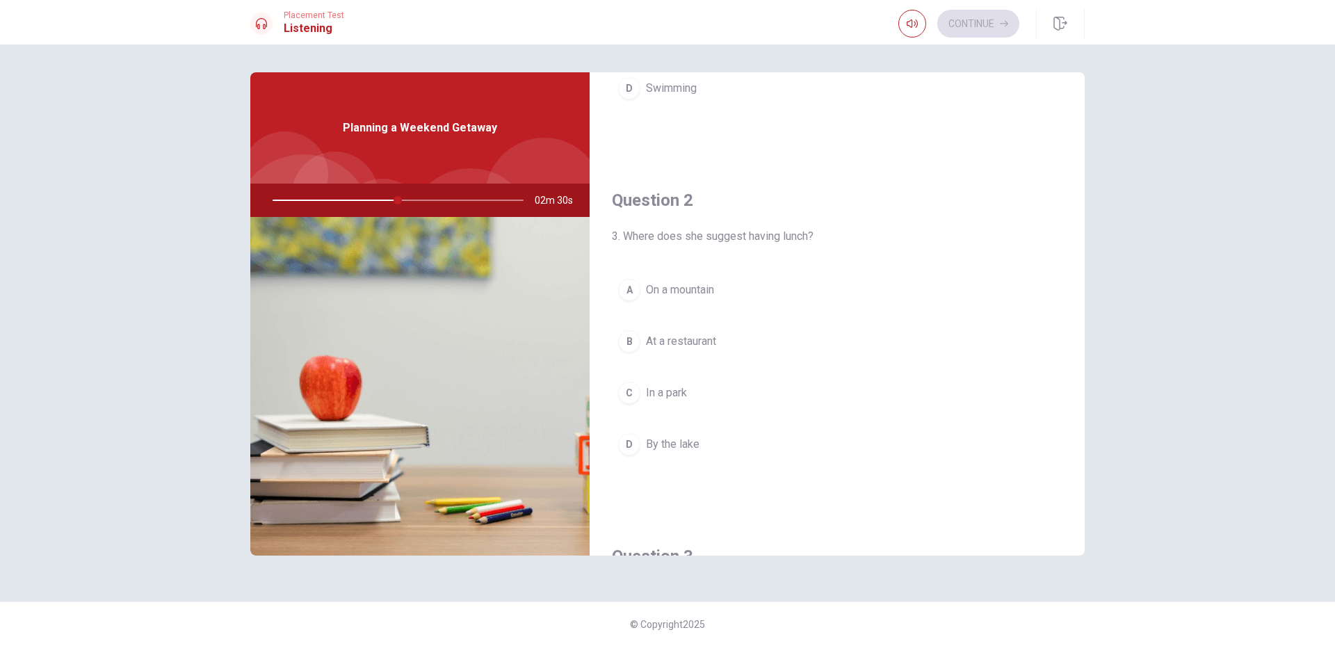
scroll to position [278, 0]
click at [707, 289] on button "A On a mountain" at bounding box center [837, 279] width 451 height 35
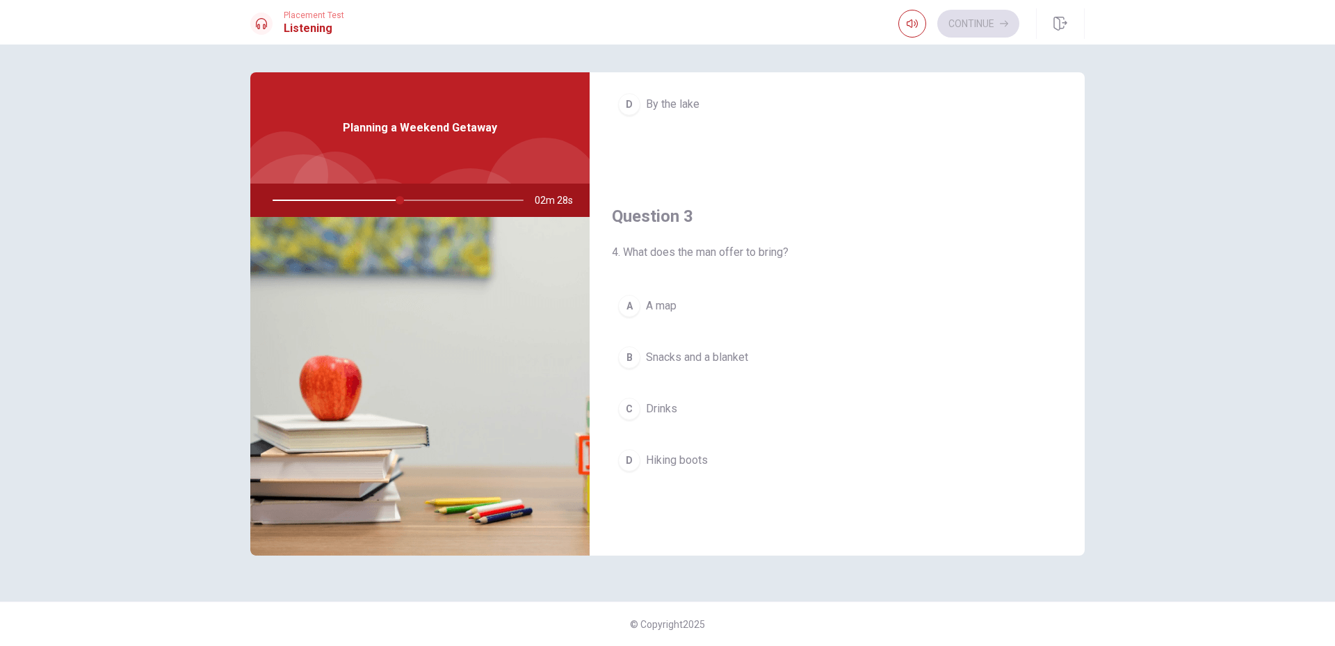
scroll to position [626, 0]
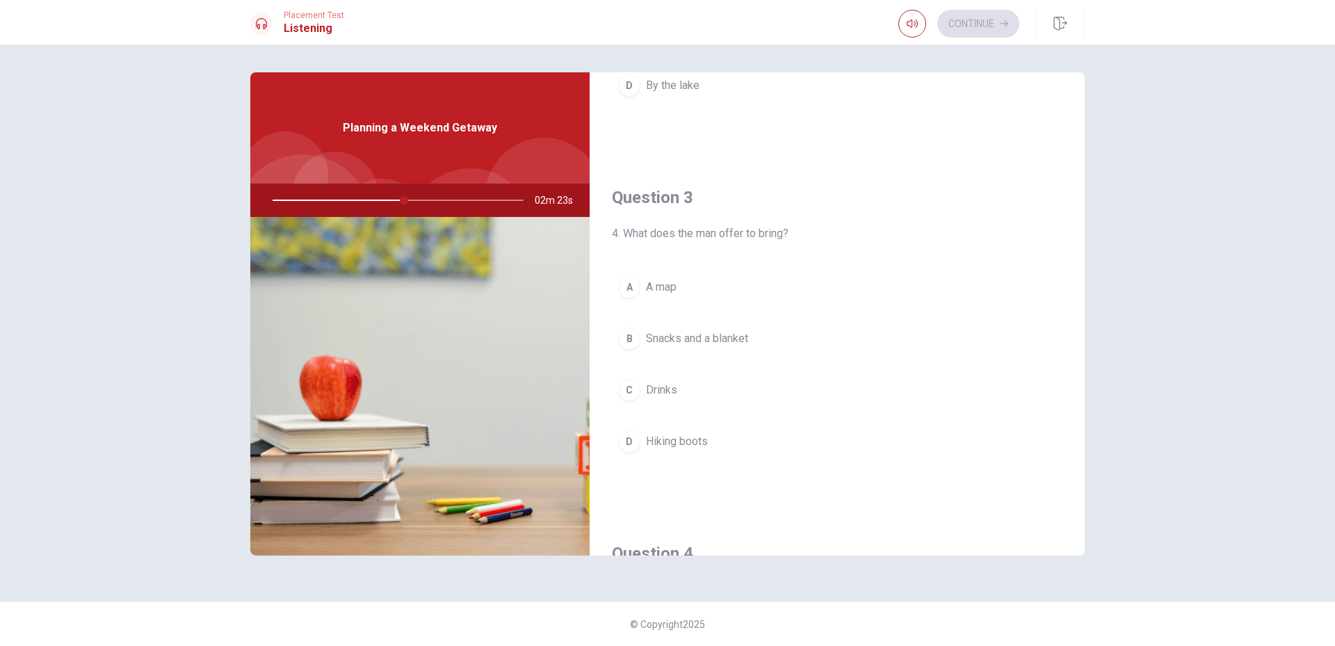
click at [670, 284] on span "A map" at bounding box center [661, 287] width 31 height 17
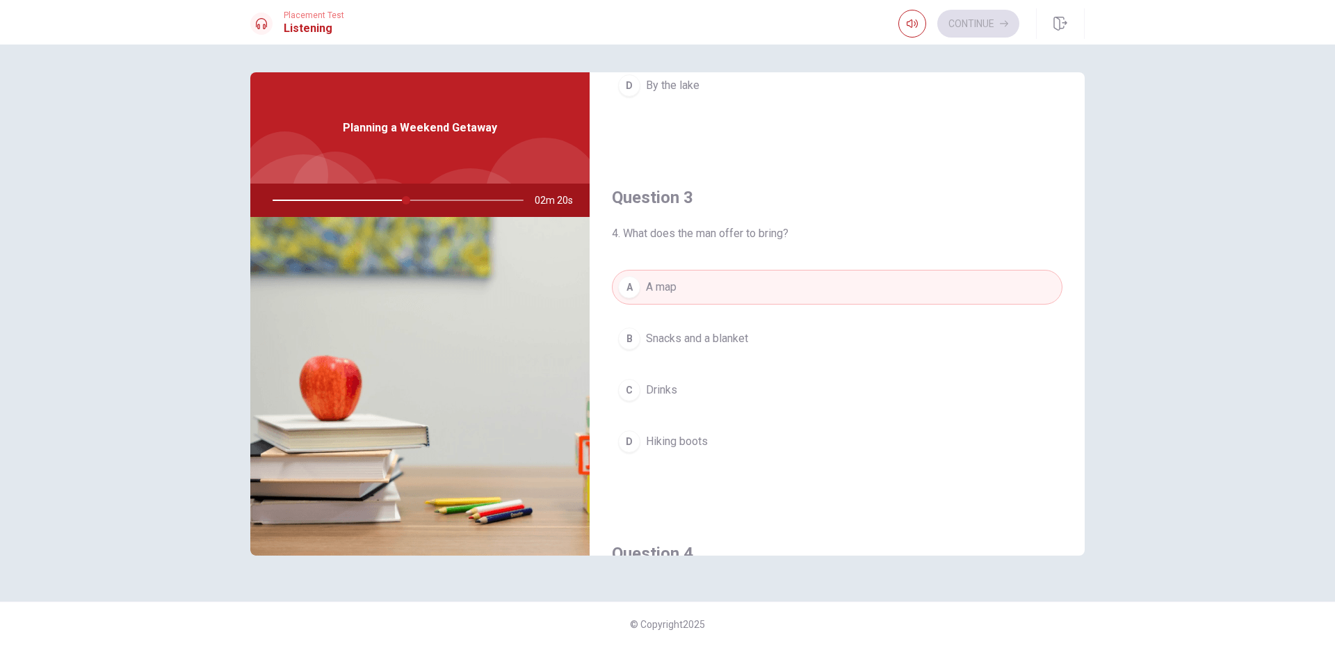
click at [716, 340] on span "Snacks and a blanket" at bounding box center [697, 338] width 102 height 17
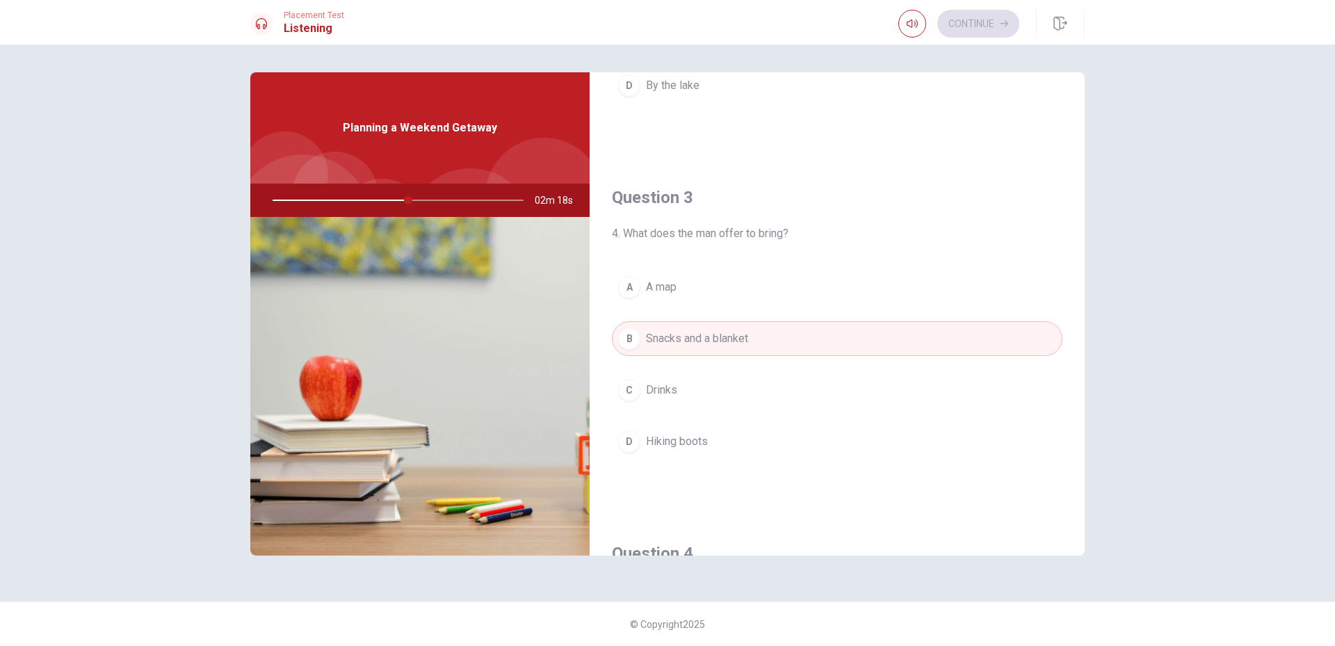
click at [670, 291] on span "A map" at bounding box center [661, 287] width 31 height 17
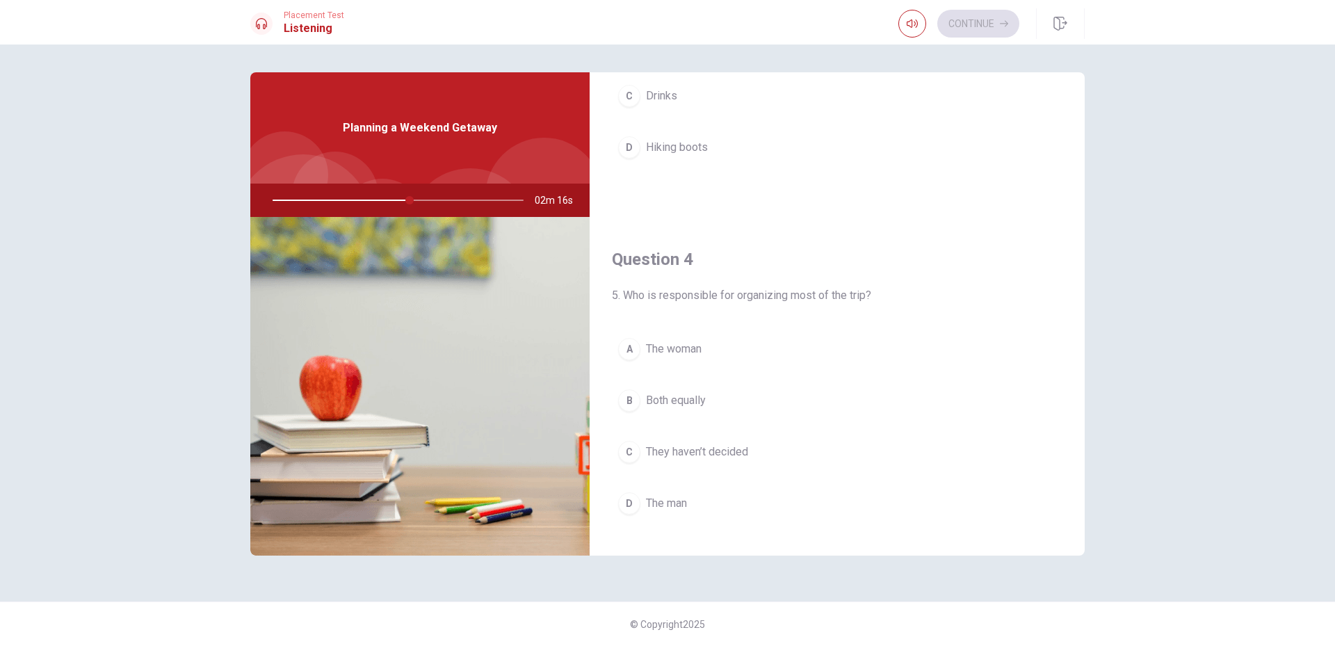
scroll to position [974, 0]
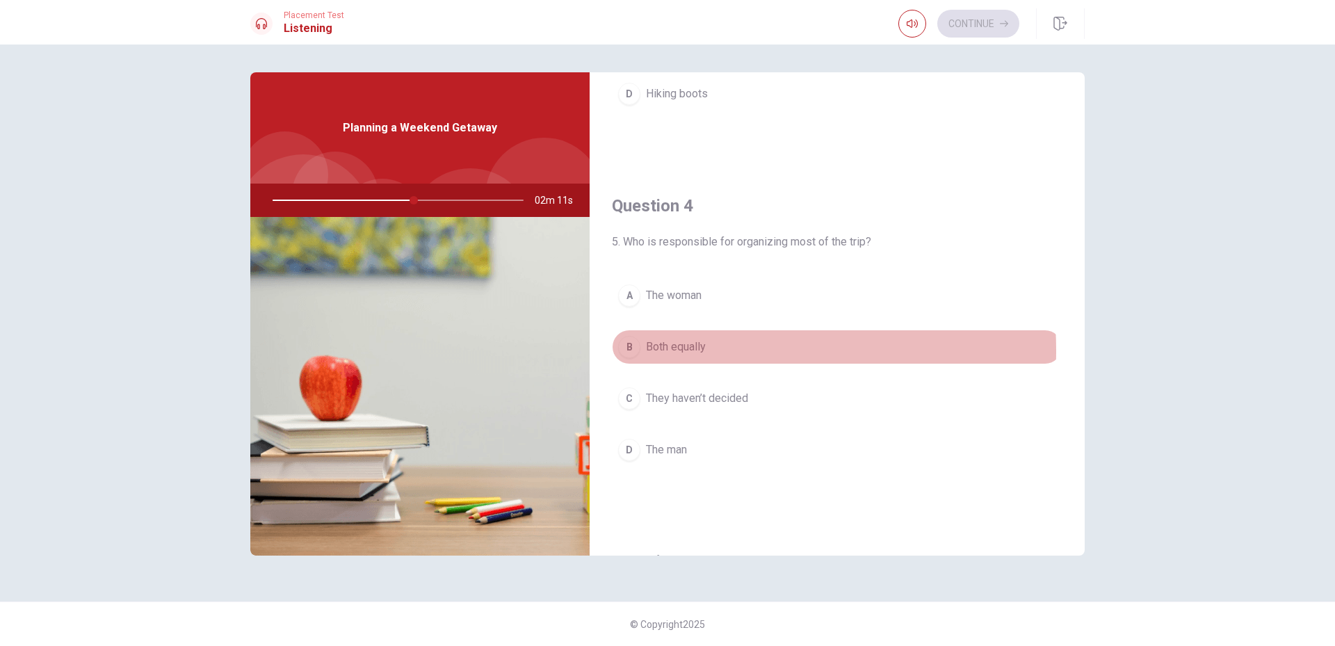
click at [677, 351] on span "Both equally" at bounding box center [676, 347] width 60 height 17
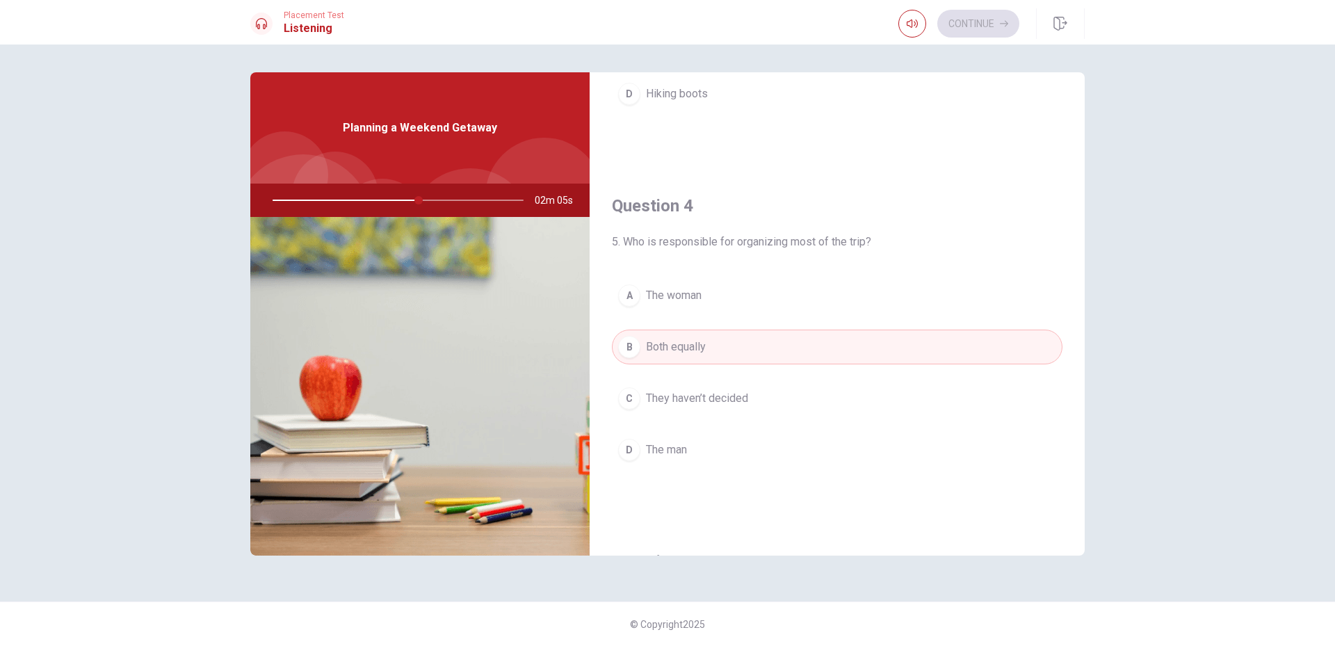
click at [671, 295] on span "The woman" at bounding box center [674, 295] width 56 height 17
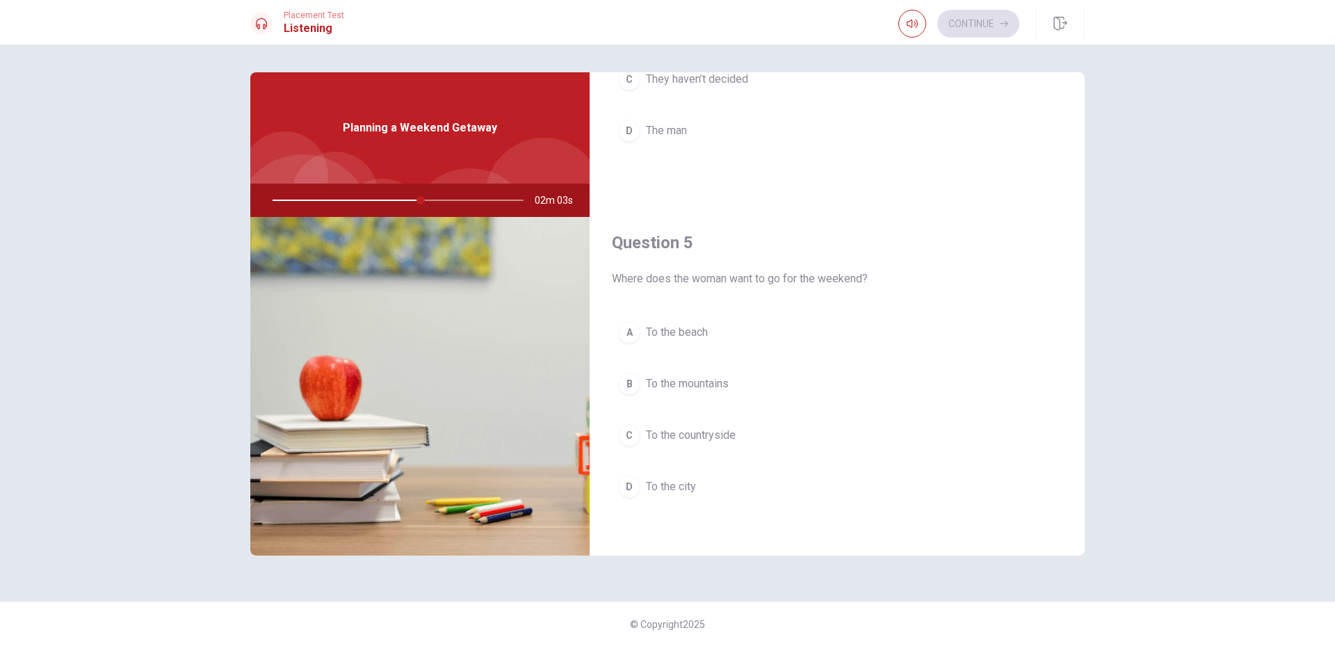
scroll to position [1297, 0]
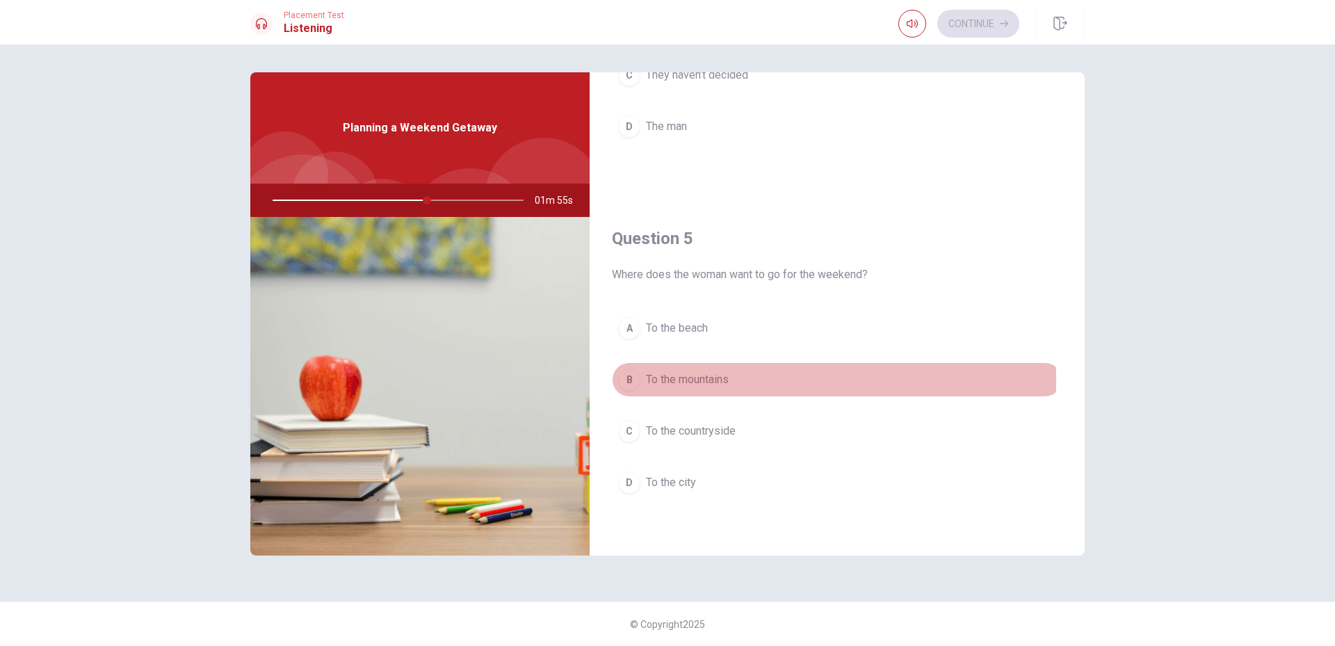
click at [699, 380] on span "To the mountains" at bounding box center [687, 379] width 83 height 17
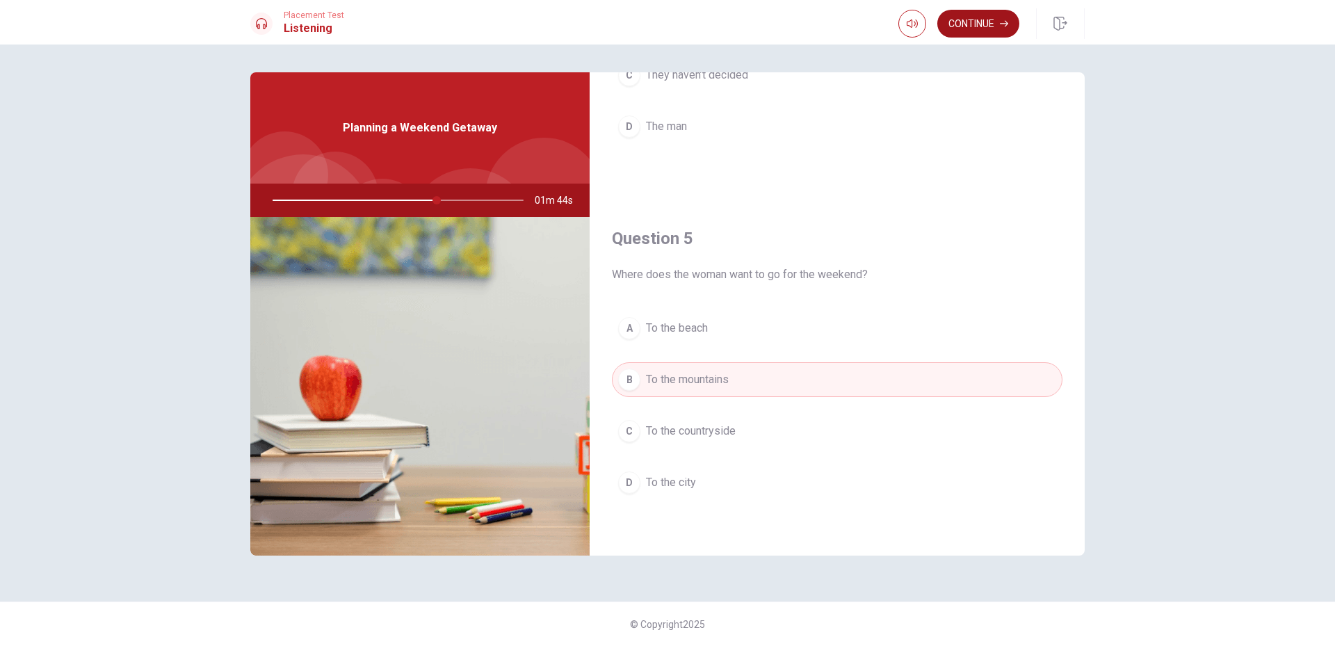
click at [976, 24] on button "Continue" at bounding box center [979, 24] width 82 height 28
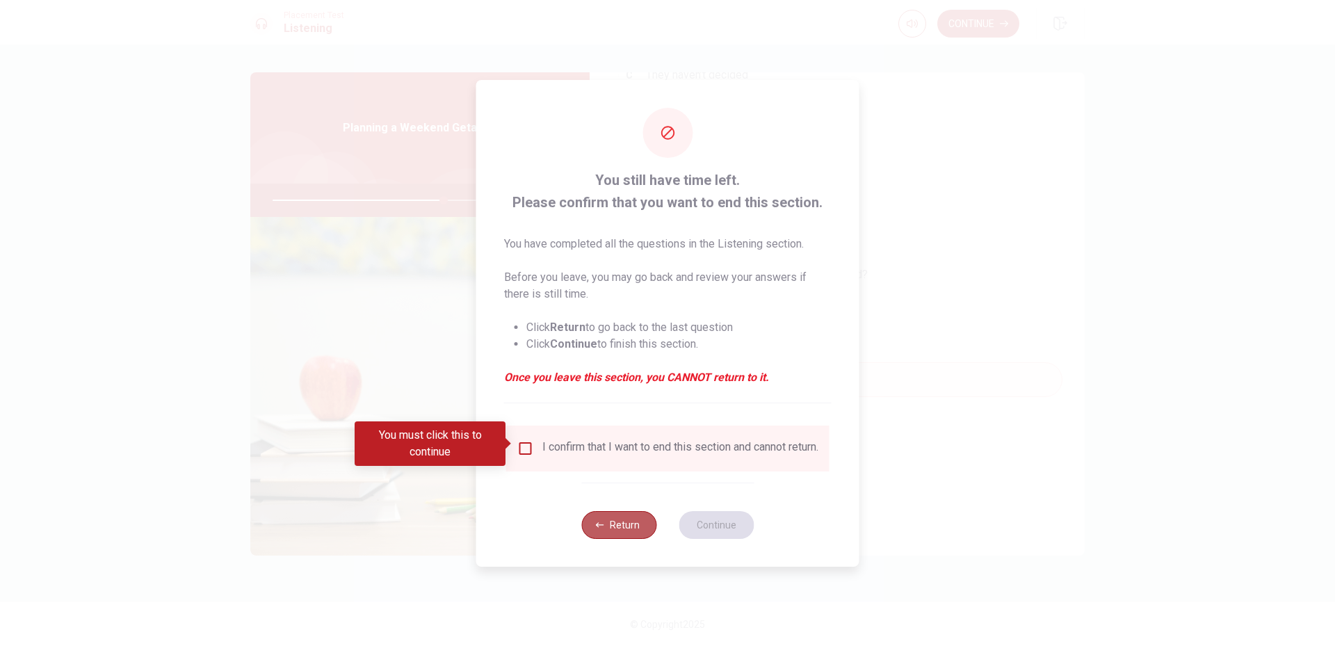
click at [618, 536] on button "Return" at bounding box center [618, 525] width 75 height 28
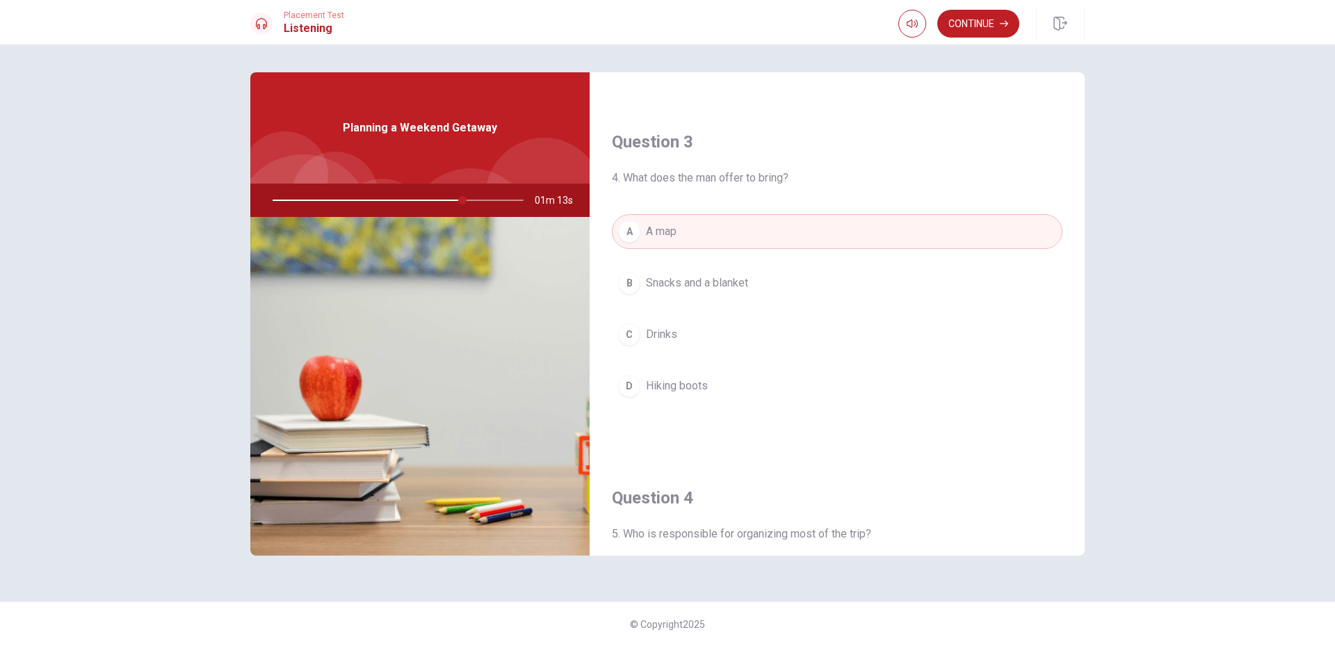
scroll to position [671, 0]
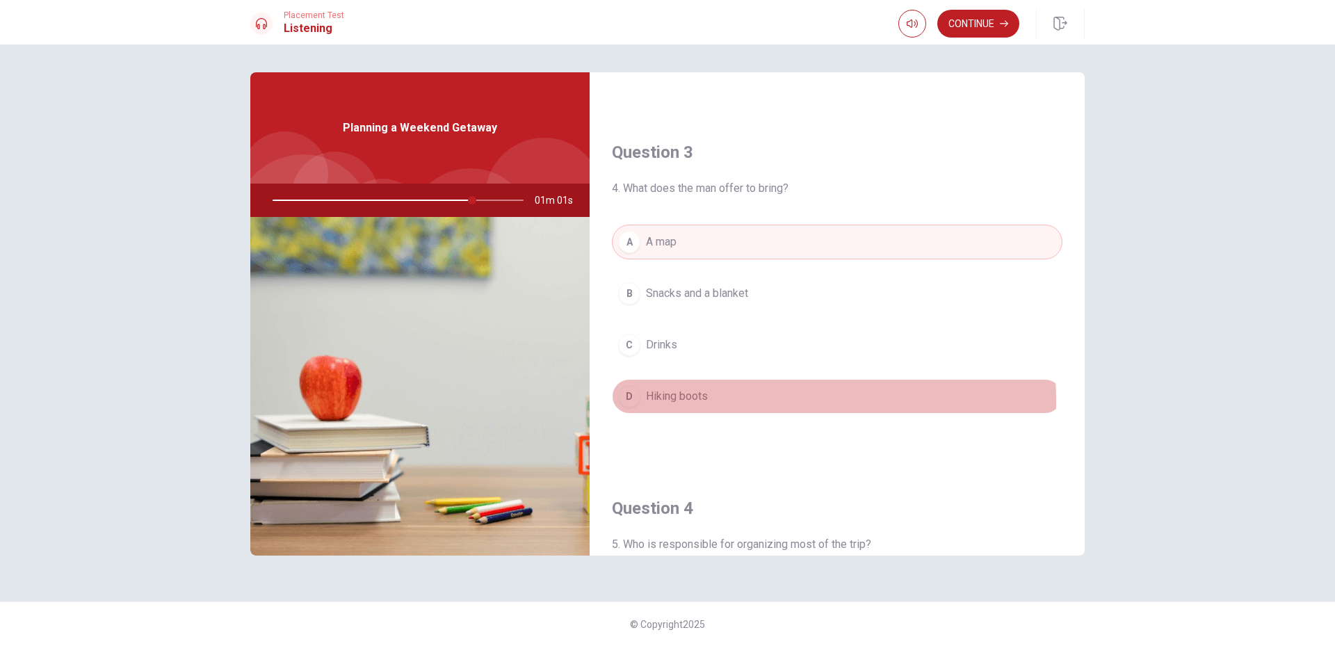
click at [668, 402] on span "Hiking boots" at bounding box center [677, 396] width 62 height 17
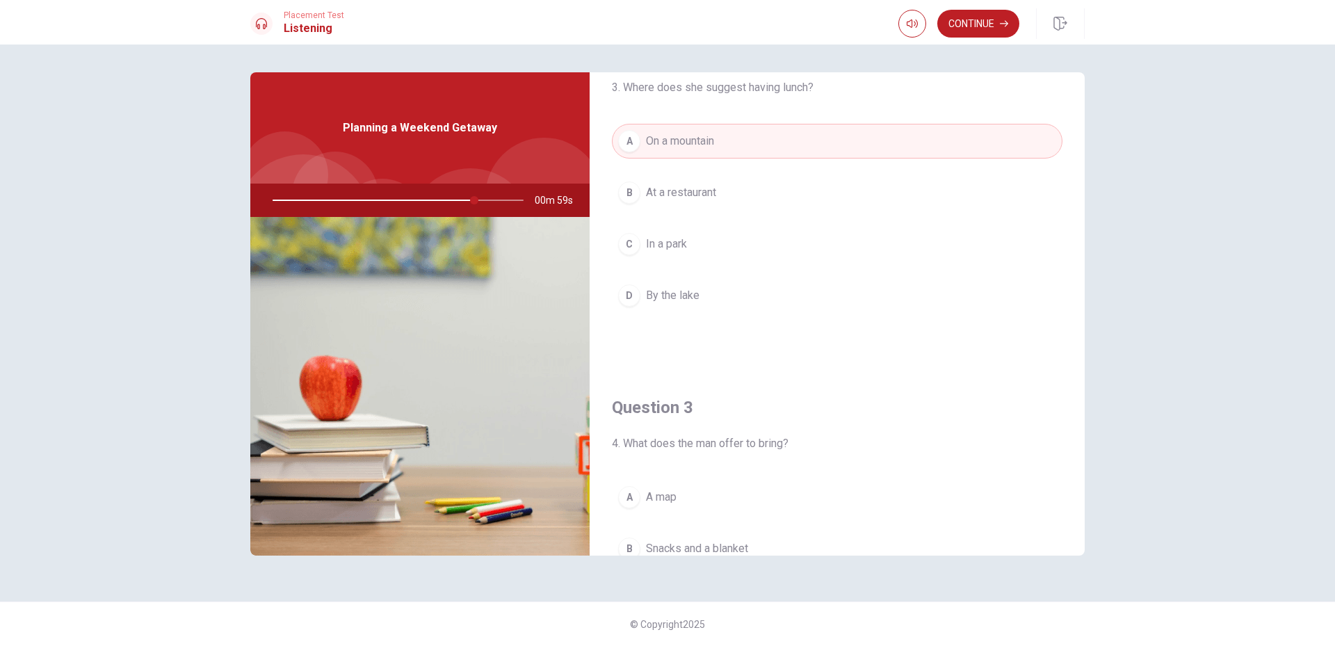
scroll to position [393, 0]
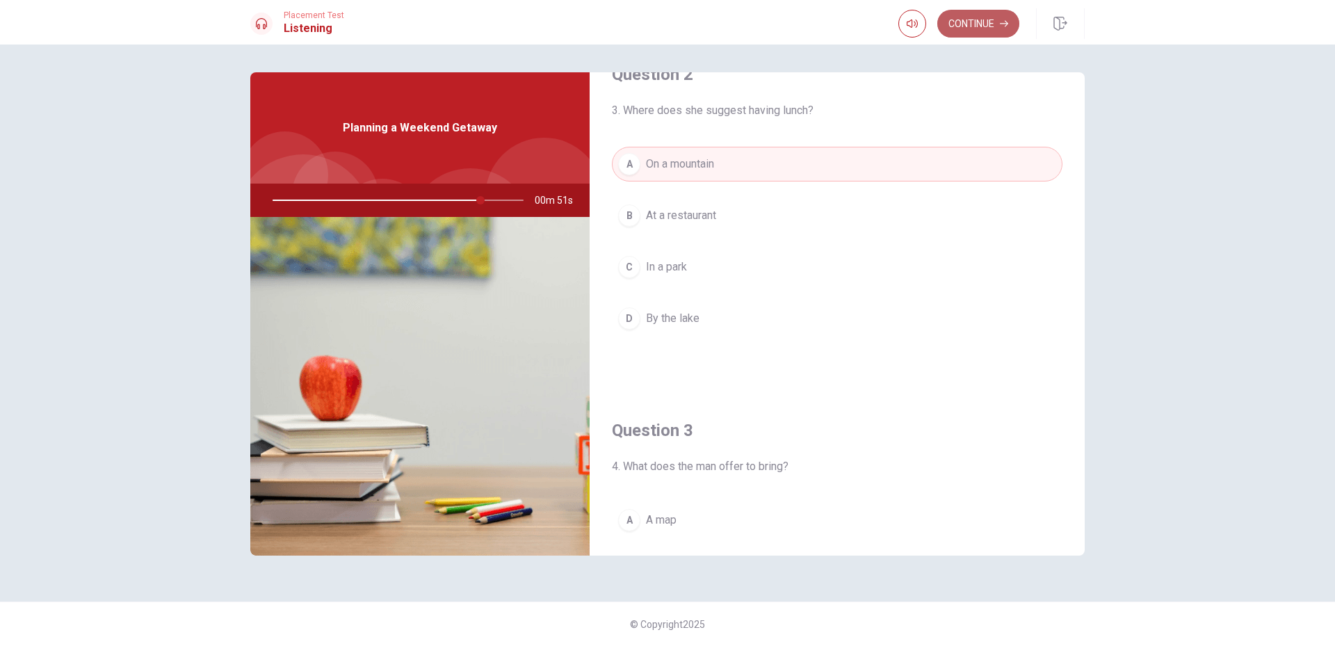
click at [979, 27] on button "Continue" at bounding box center [979, 24] width 82 height 28
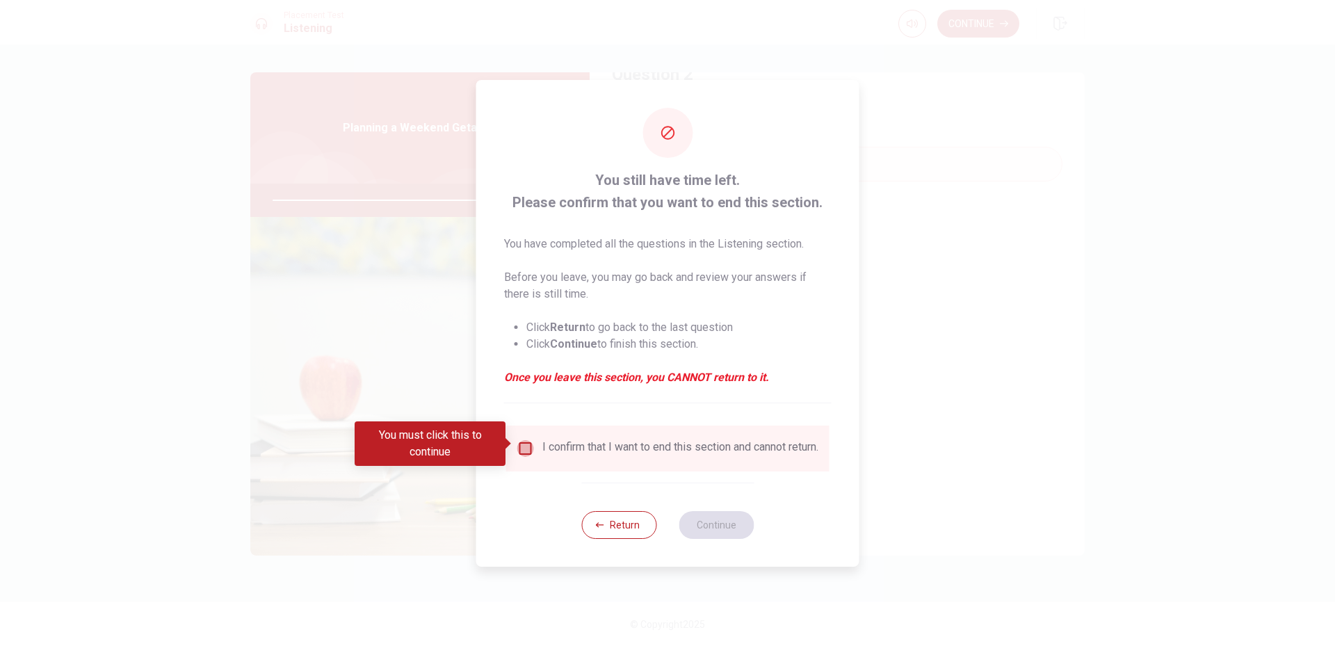
click at [525, 444] on input "You must click this to continue" at bounding box center [526, 448] width 17 height 17
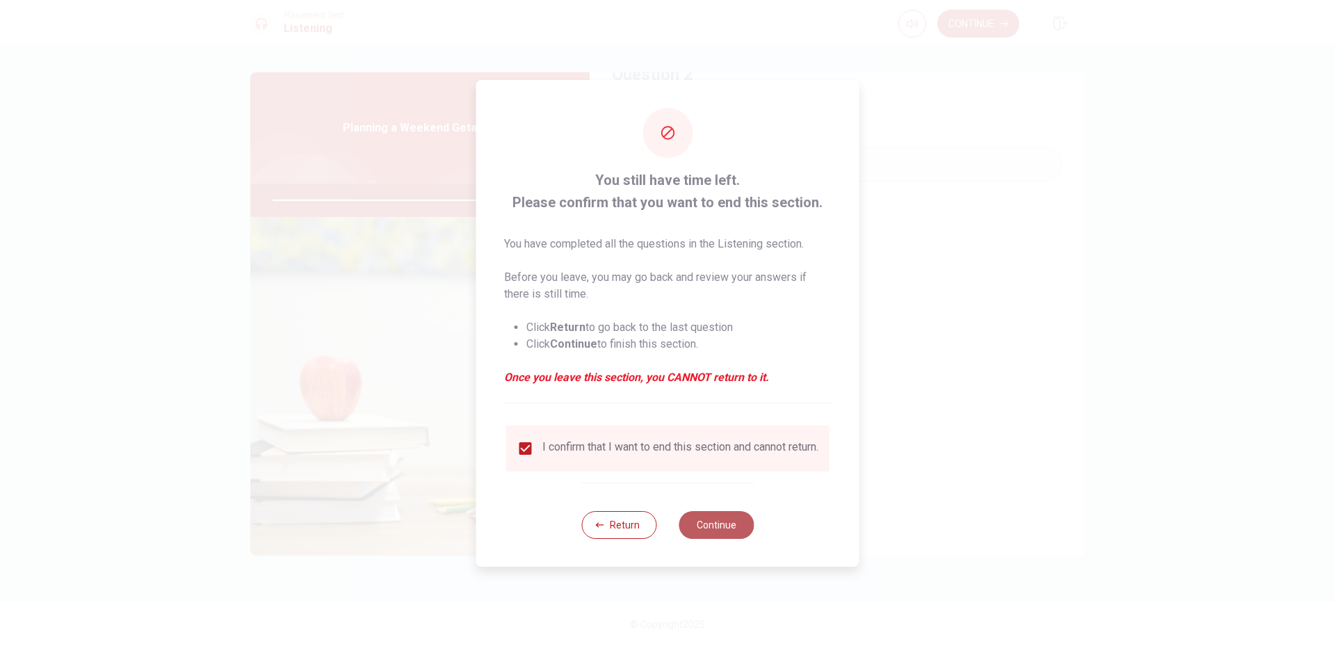
click at [728, 535] on button "Continue" at bounding box center [716, 525] width 75 height 28
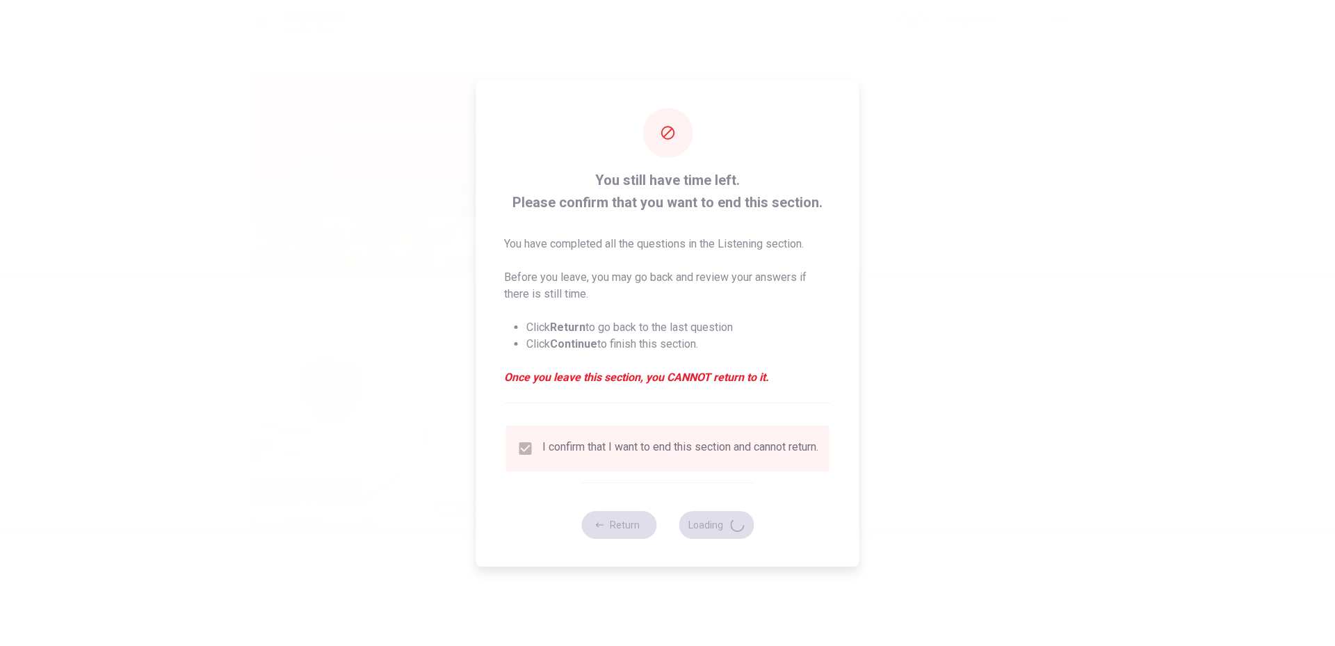
type input "90"
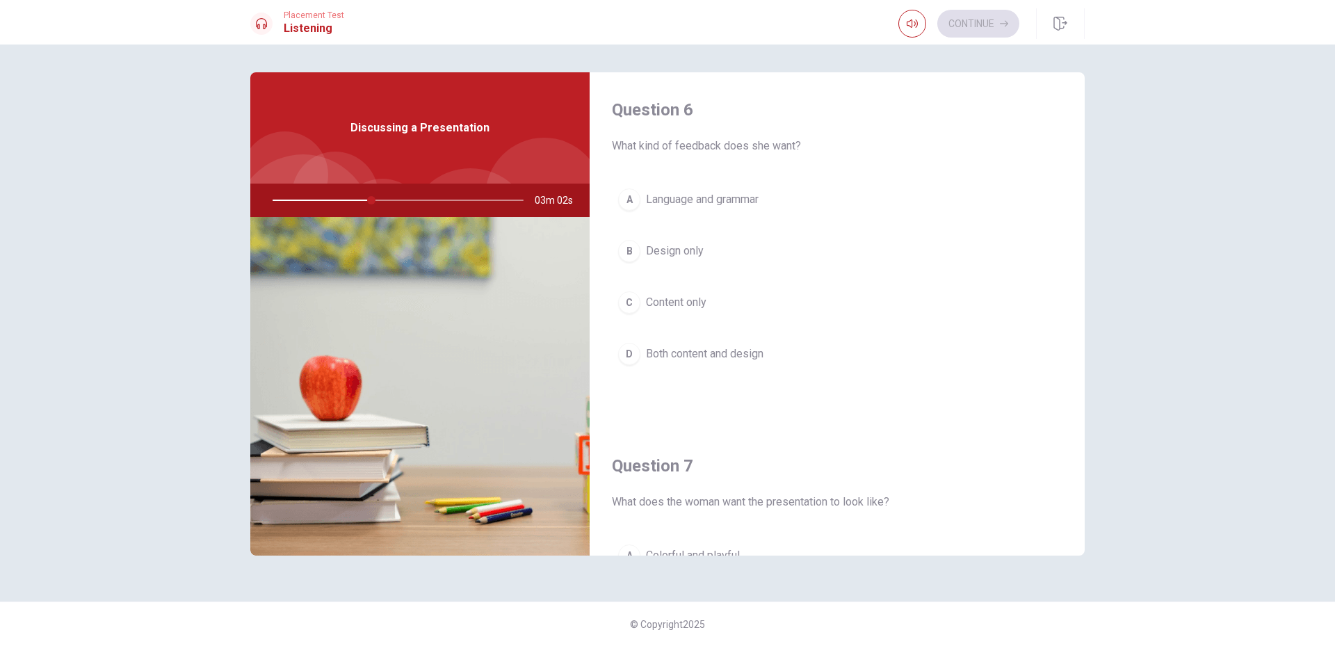
scroll to position [0, 0]
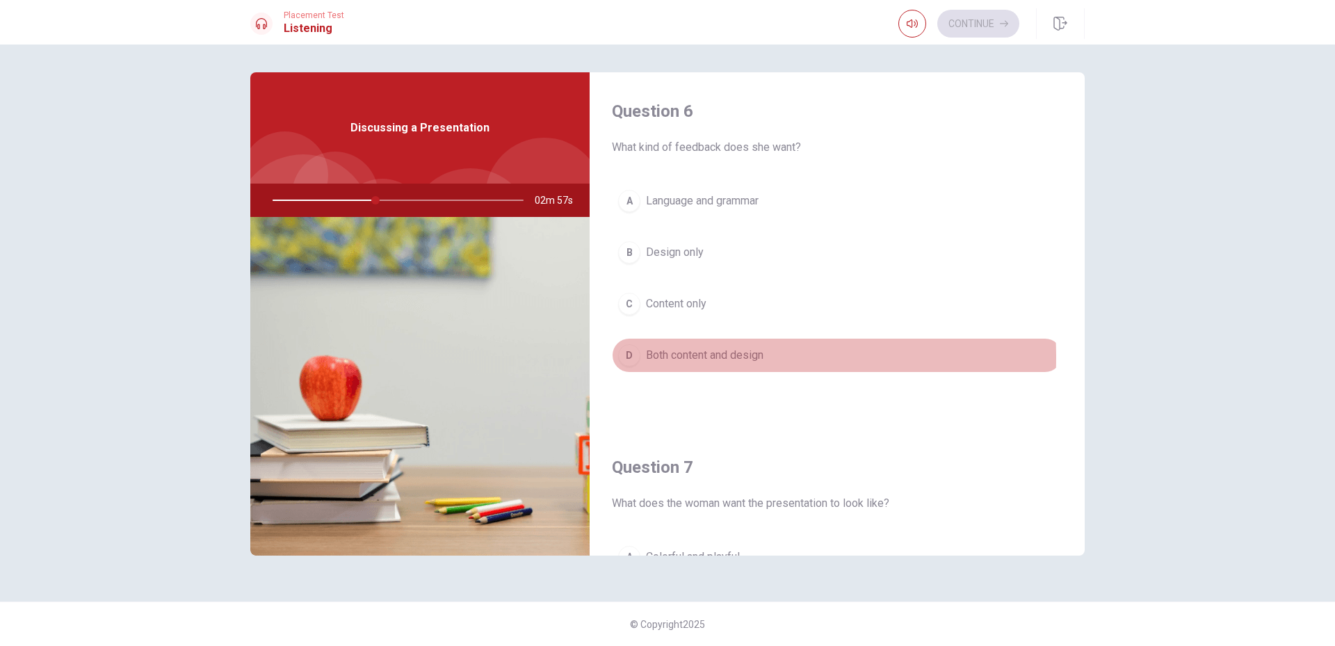
click at [667, 358] on span "Both content and design" at bounding box center [705, 355] width 118 height 17
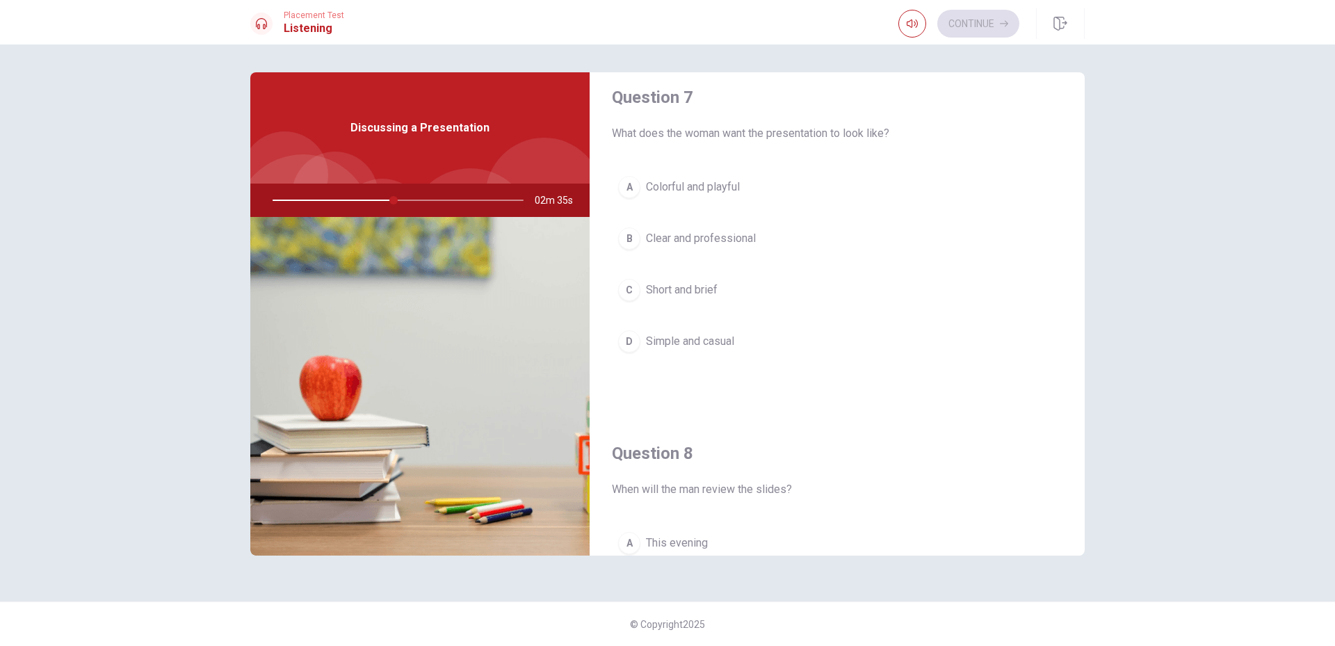
scroll to position [417, 0]
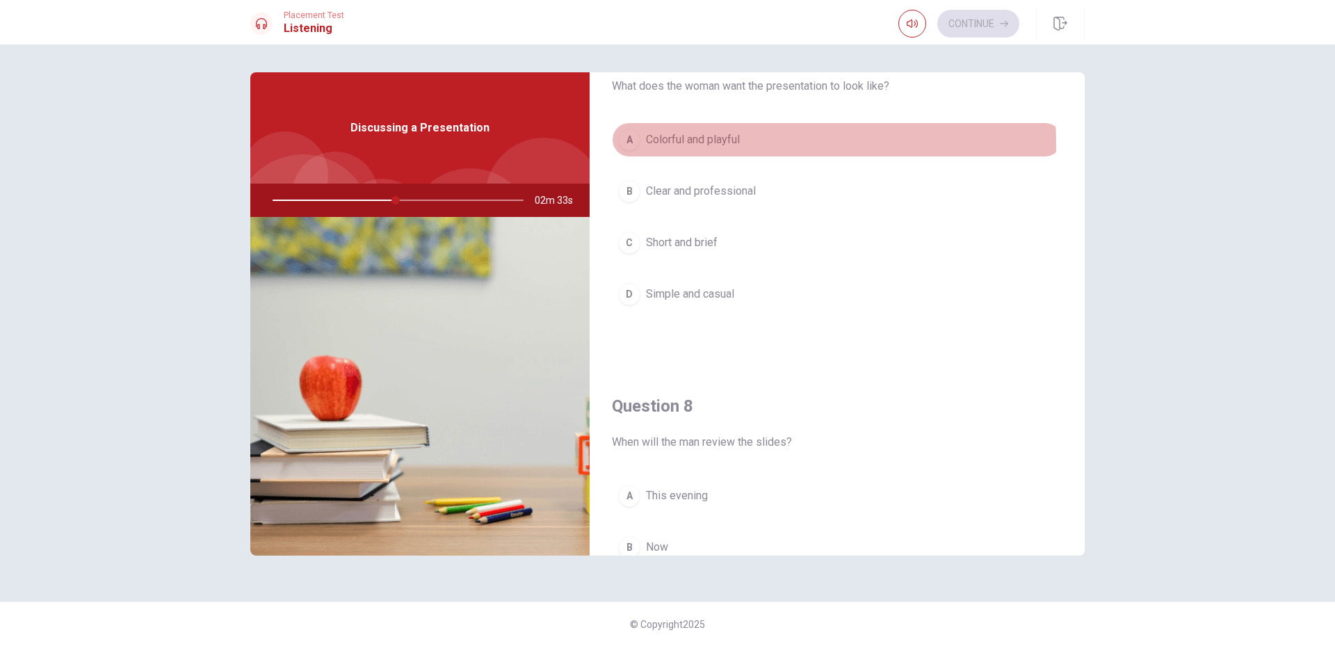
click at [696, 144] on span "Colorful and playful" at bounding box center [693, 139] width 94 height 17
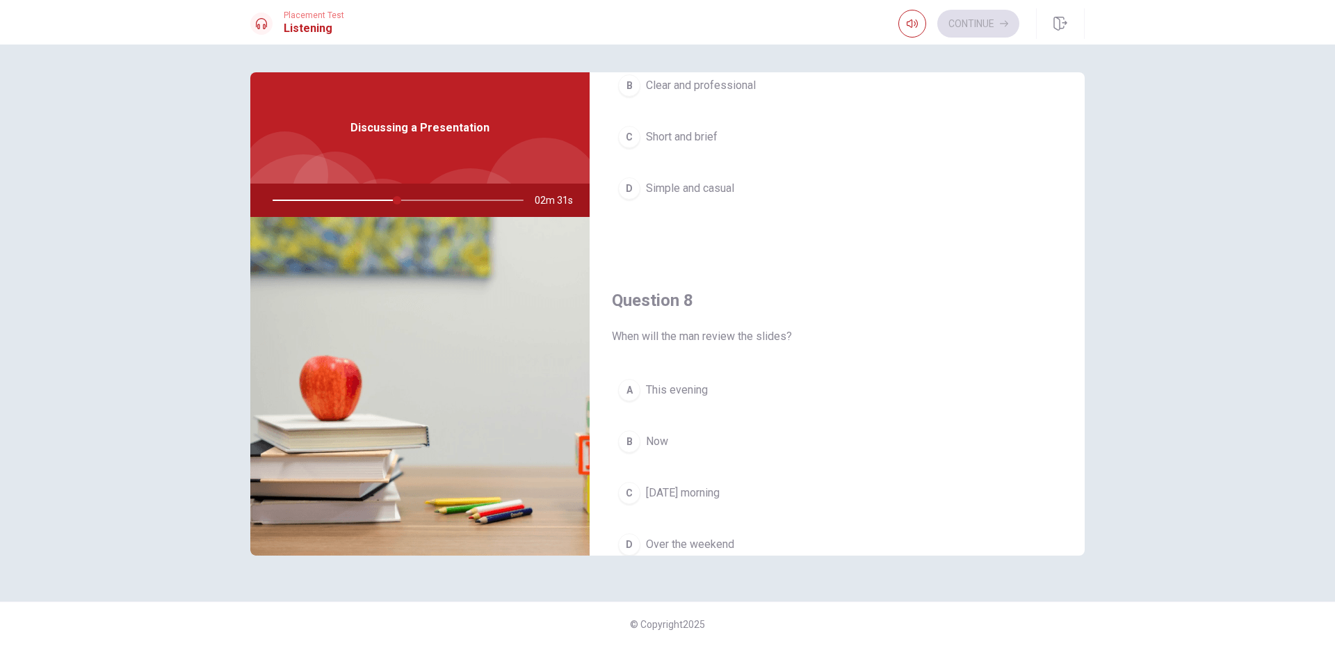
scroll to position [626, 0]
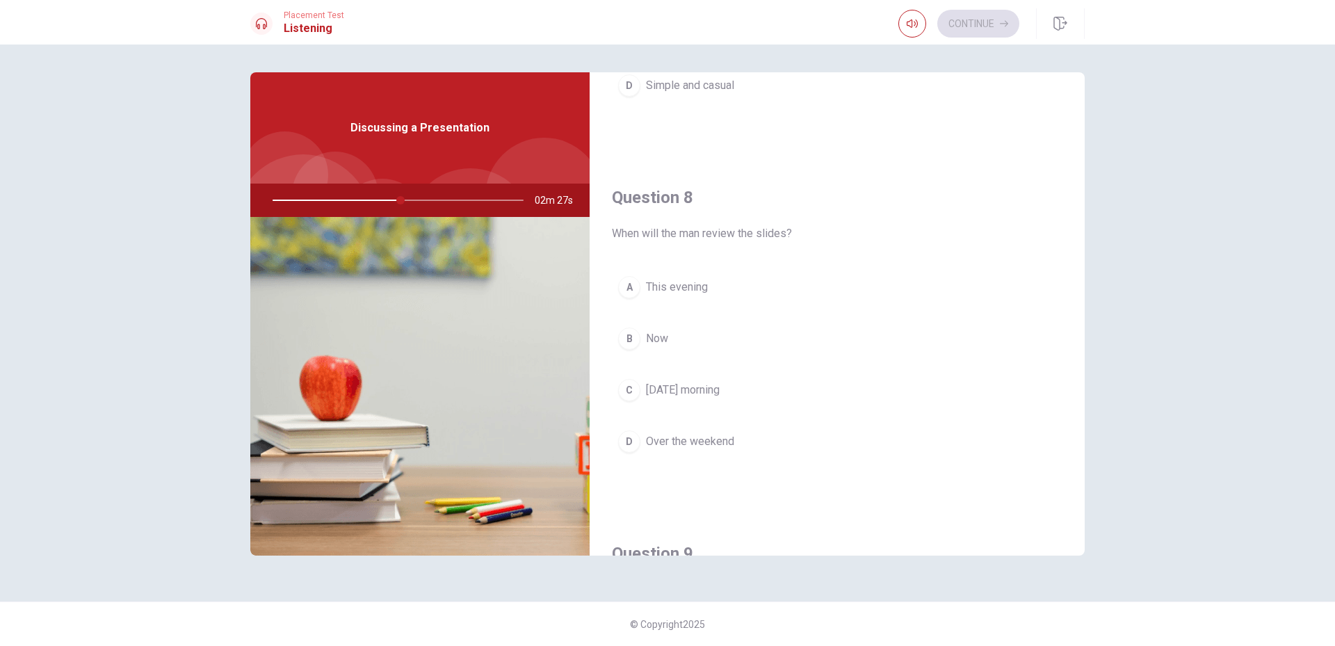
click at [683, 343] on button "B Now" at bounding box center [837, 338] width 451 height 35
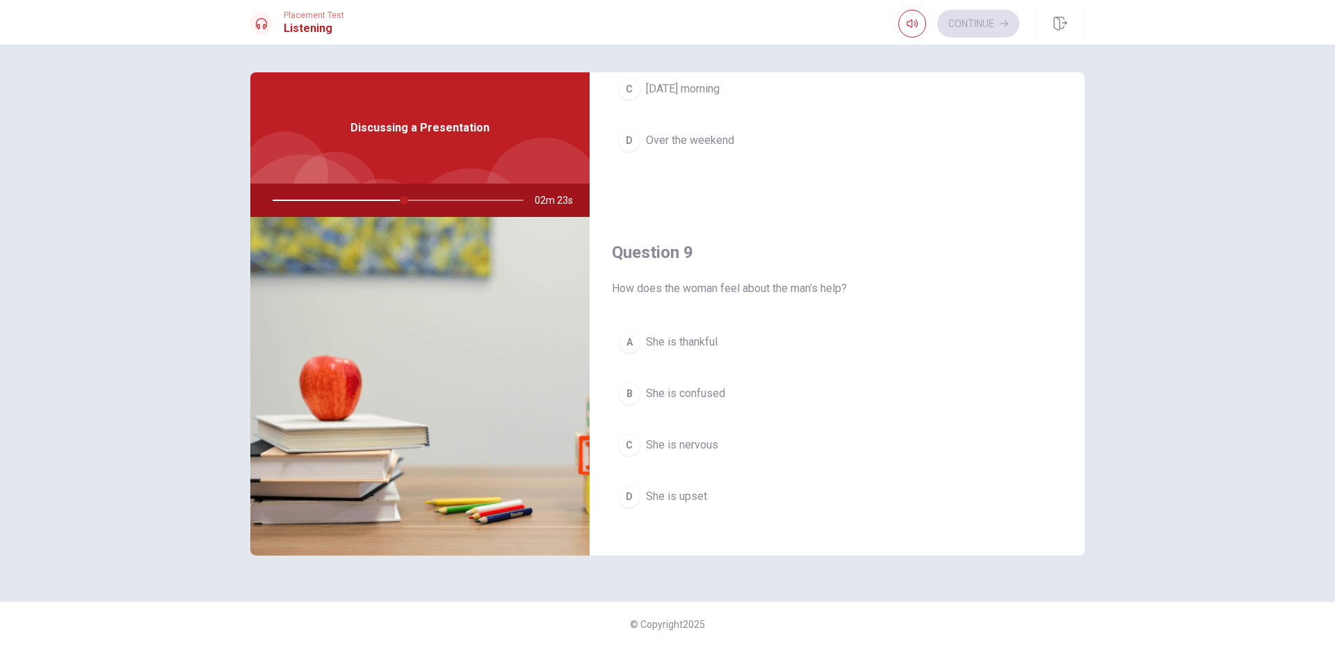
scroll to position [974, 0]
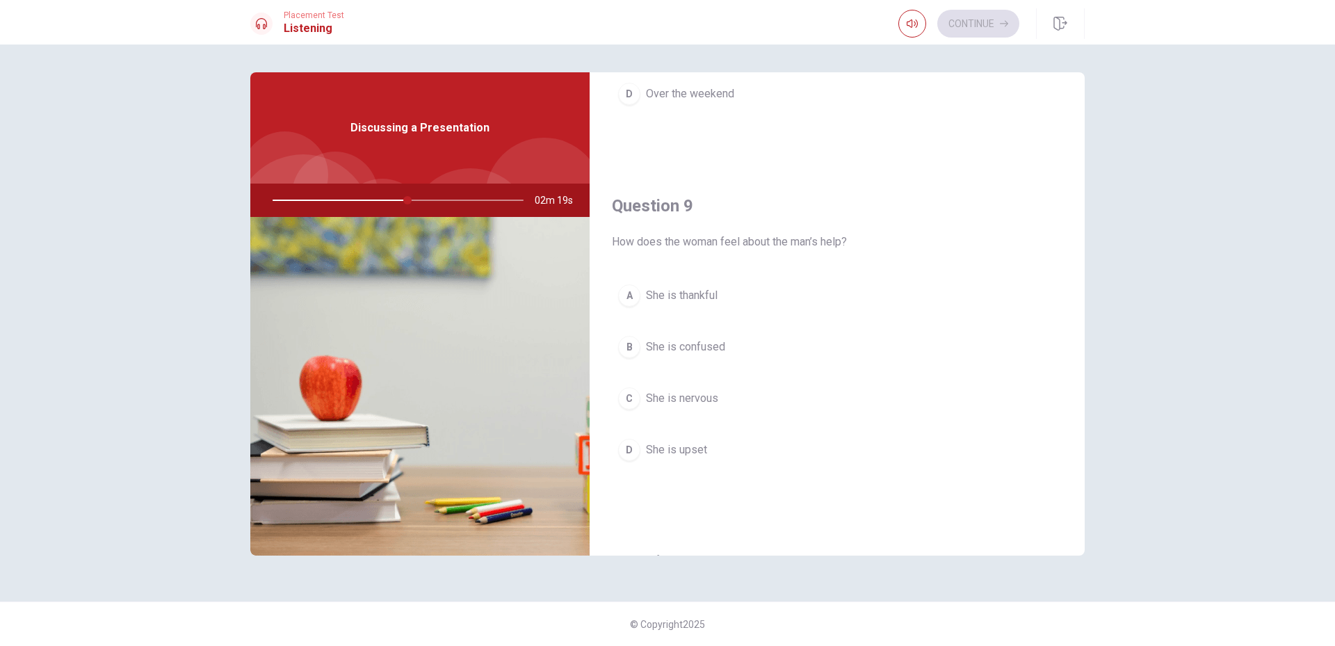
click at [698, 307] on button "A She is thankful" at bounding box center [837, 295] width 451 height 35
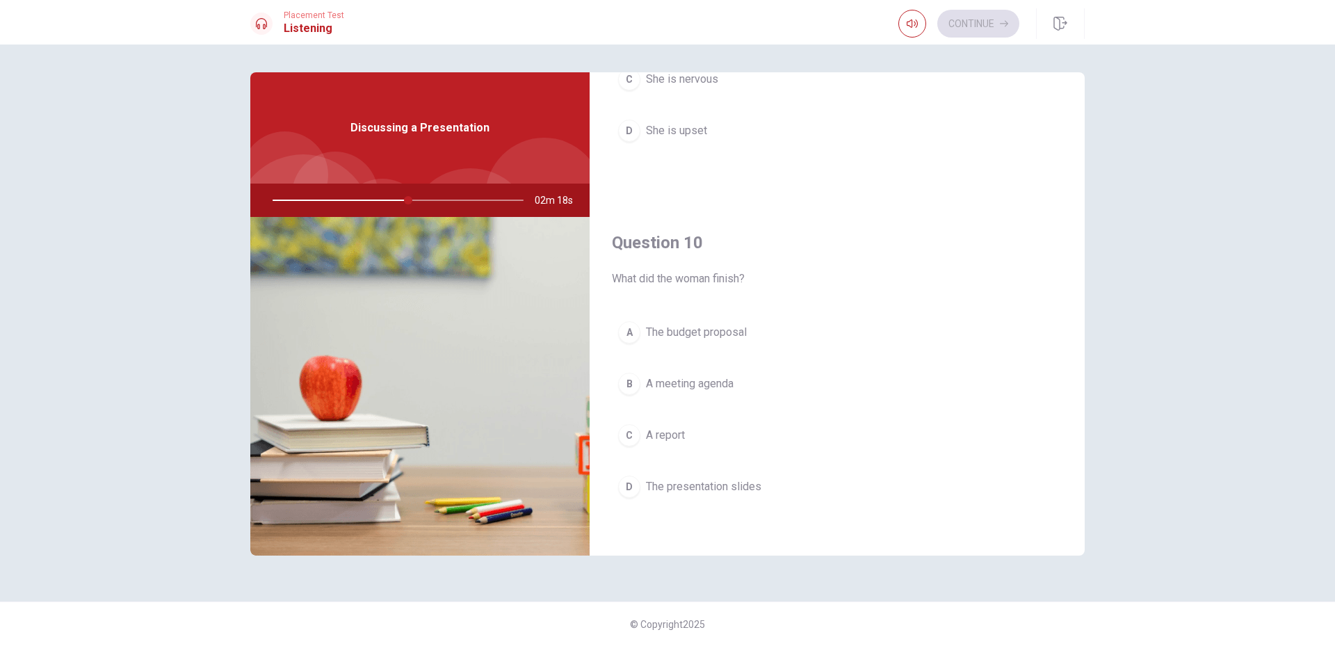
scroll to position [1297, 0]
click at [689, 479] on span "The presentation slides" at bounding box center [703, 482] width 115 height 17
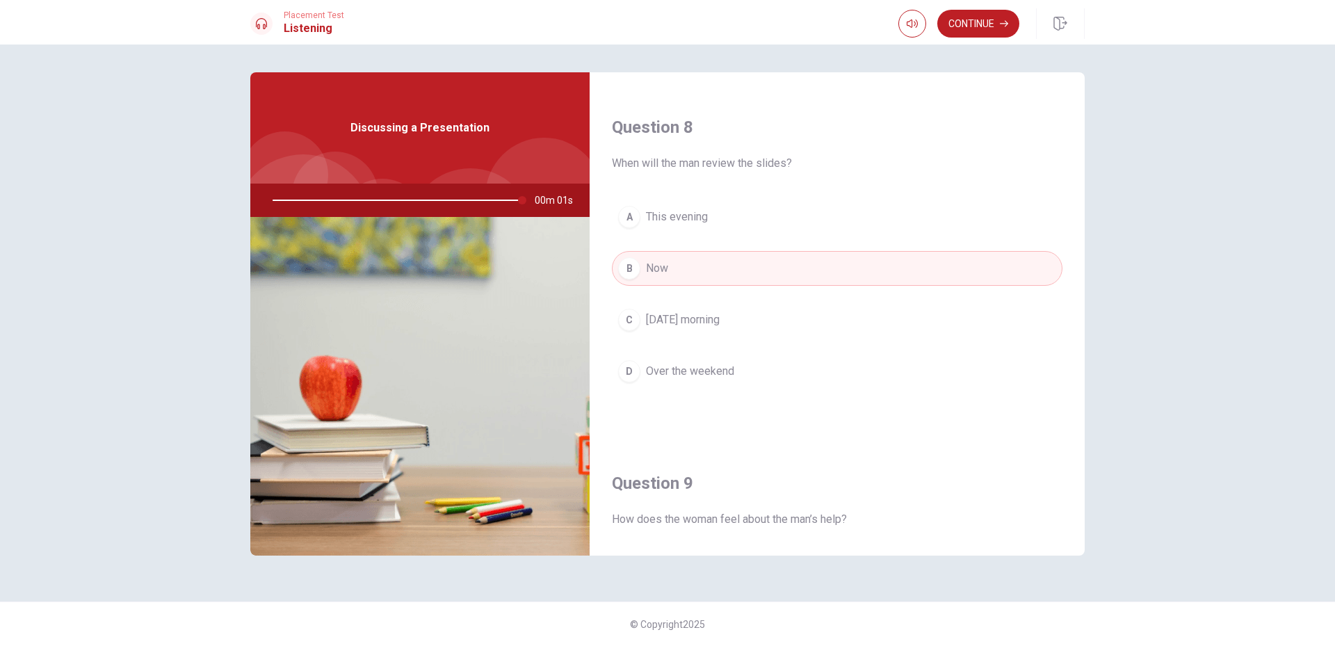
scroll to position [696, 0]
type input "0"
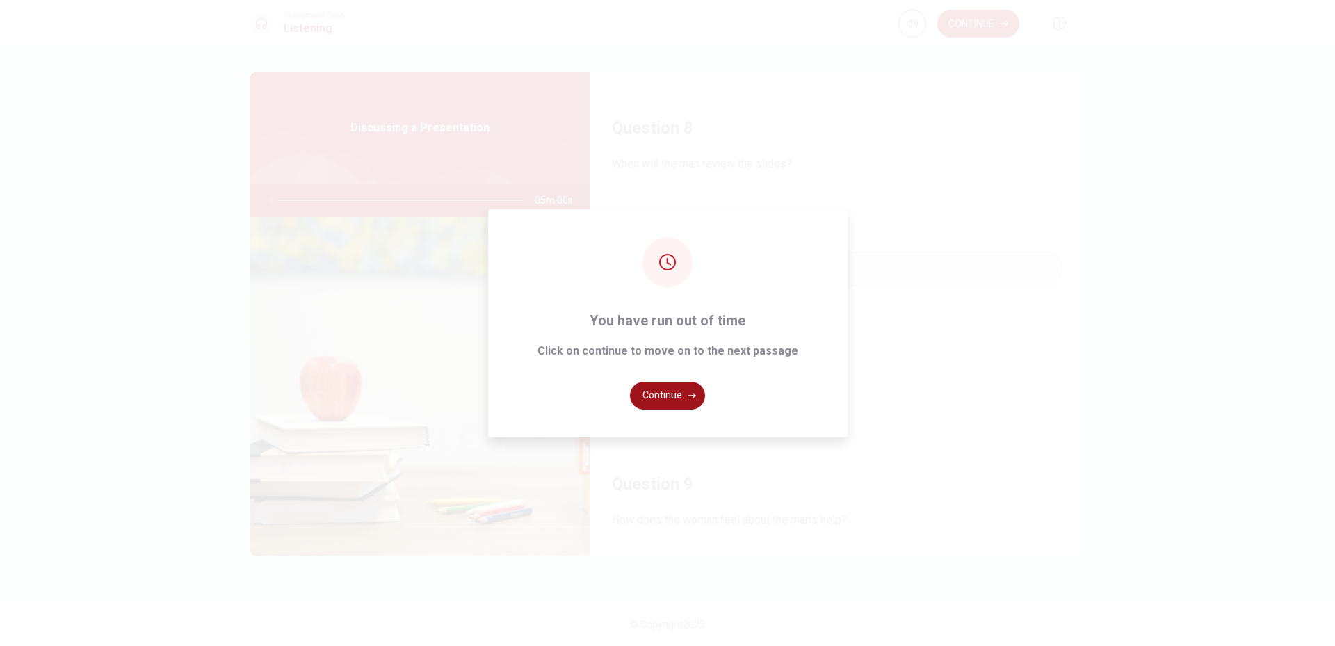
click at [668, 394] on button "Continue" at bounding box center [667, 396] width 75 height 28
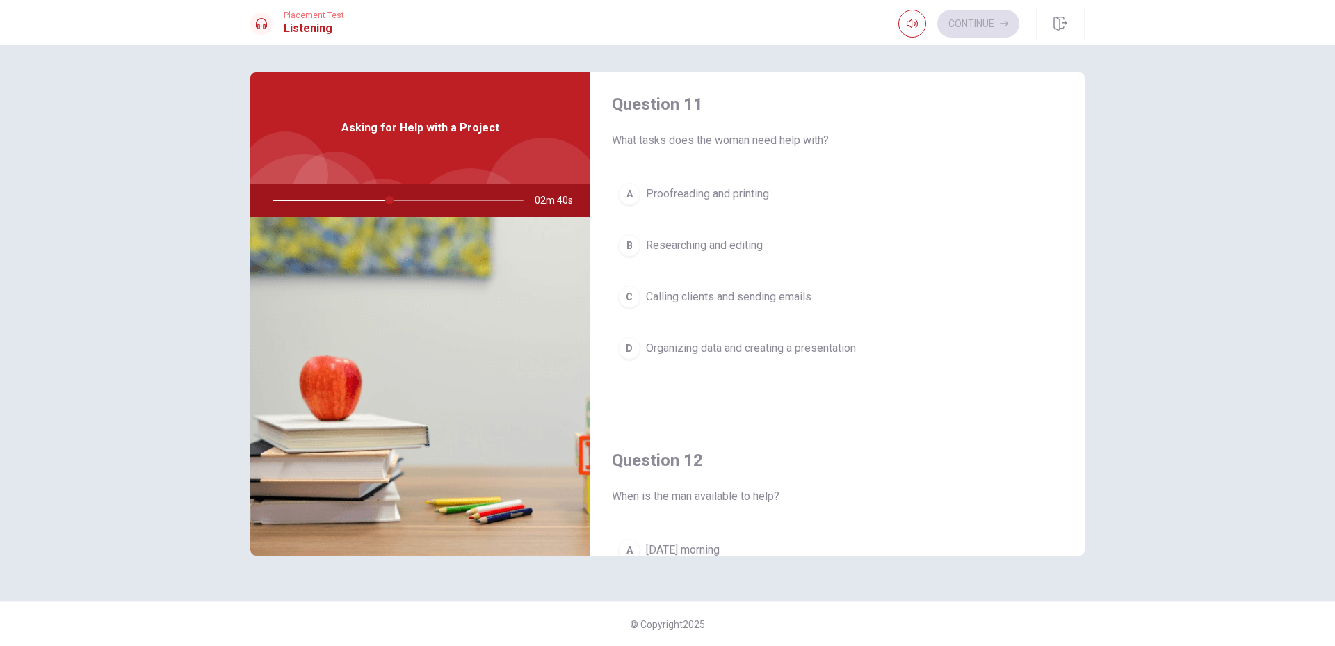
scroll to position [0, 0]
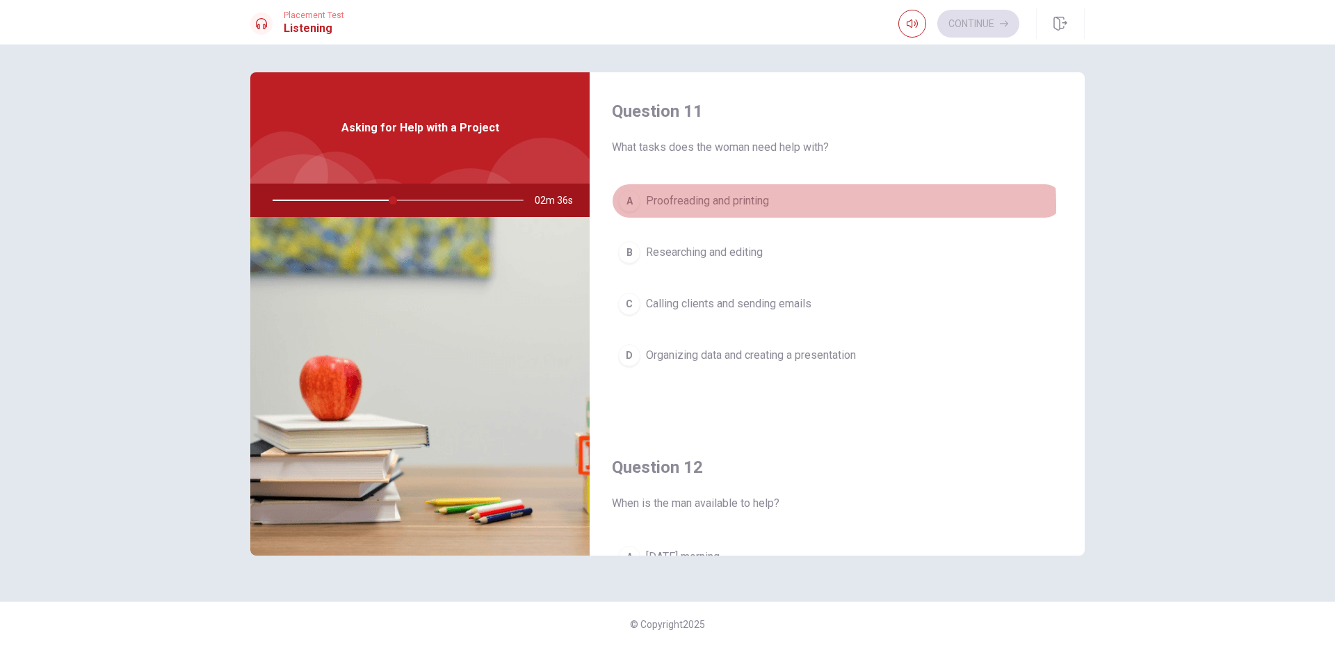
click at [716, 206] on span "Proofreading and printing" at bounding box center [707, 201] width 123 height 17
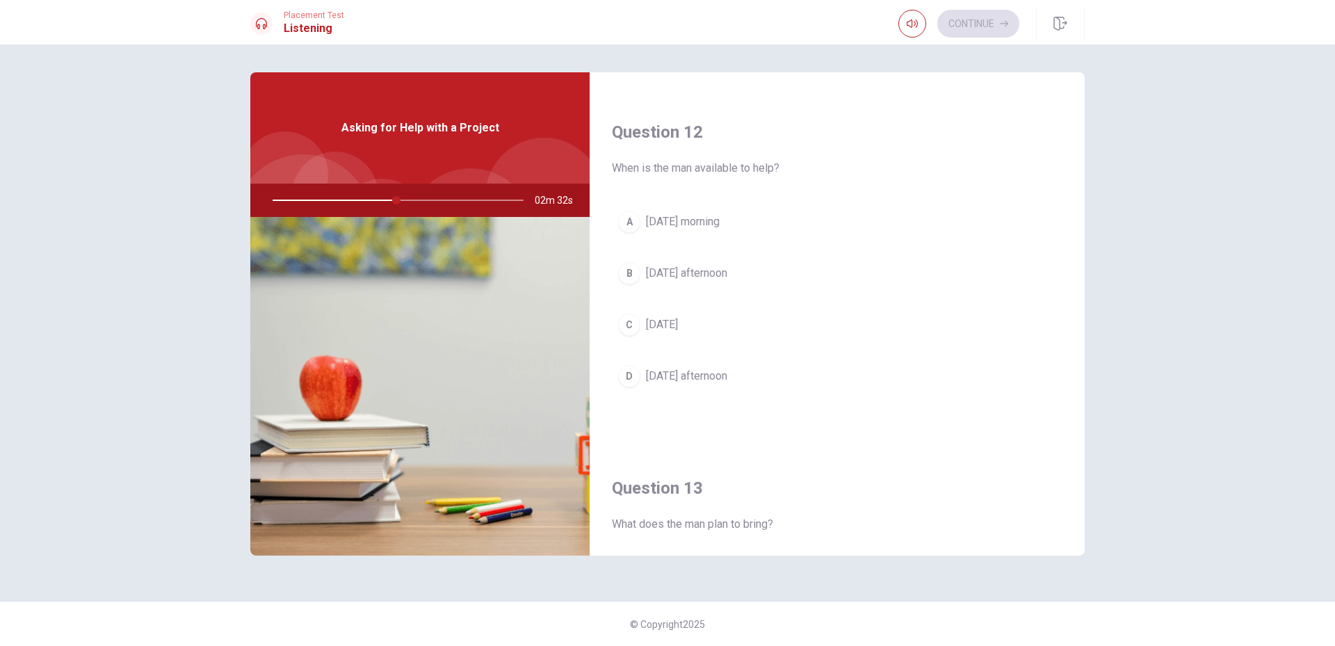
scroll to position [348, 0]
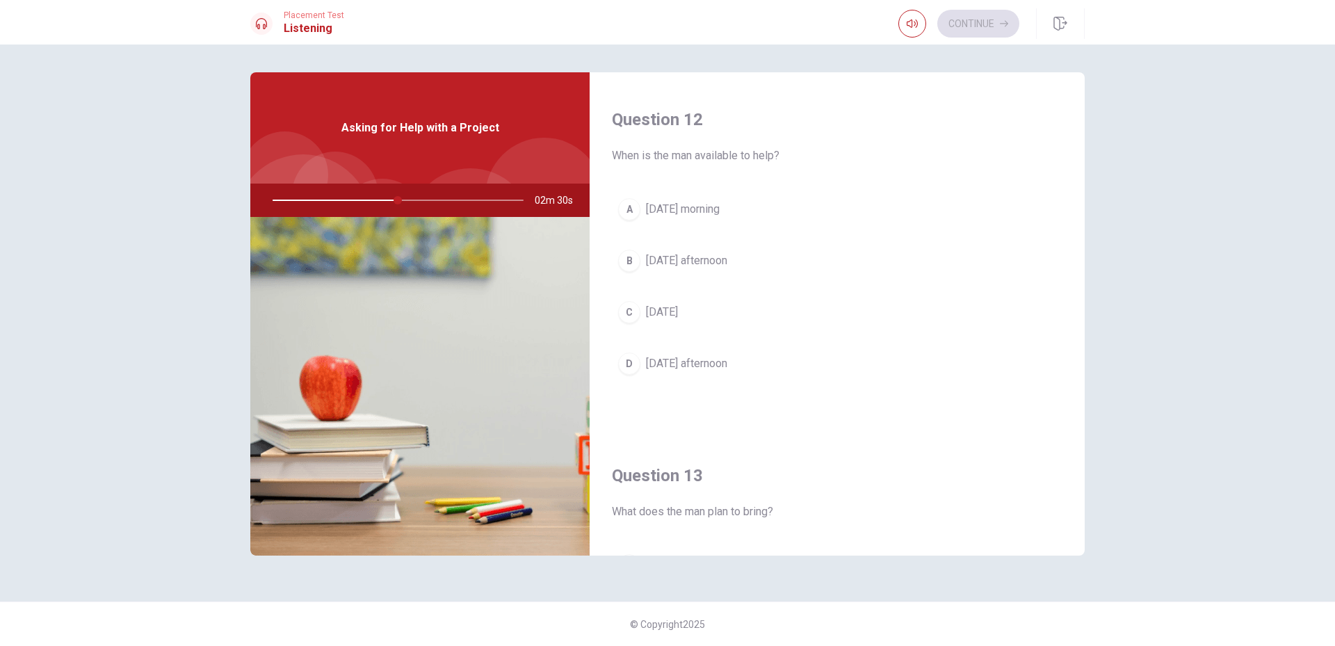
click at [675, 361] on span "[DATE] afternoon" at bounding box center [686, 363] width 81 height 17
click at [676, 259] on span "[DATE] afternoon" at bounding box center [686, 260] width 81 height 17
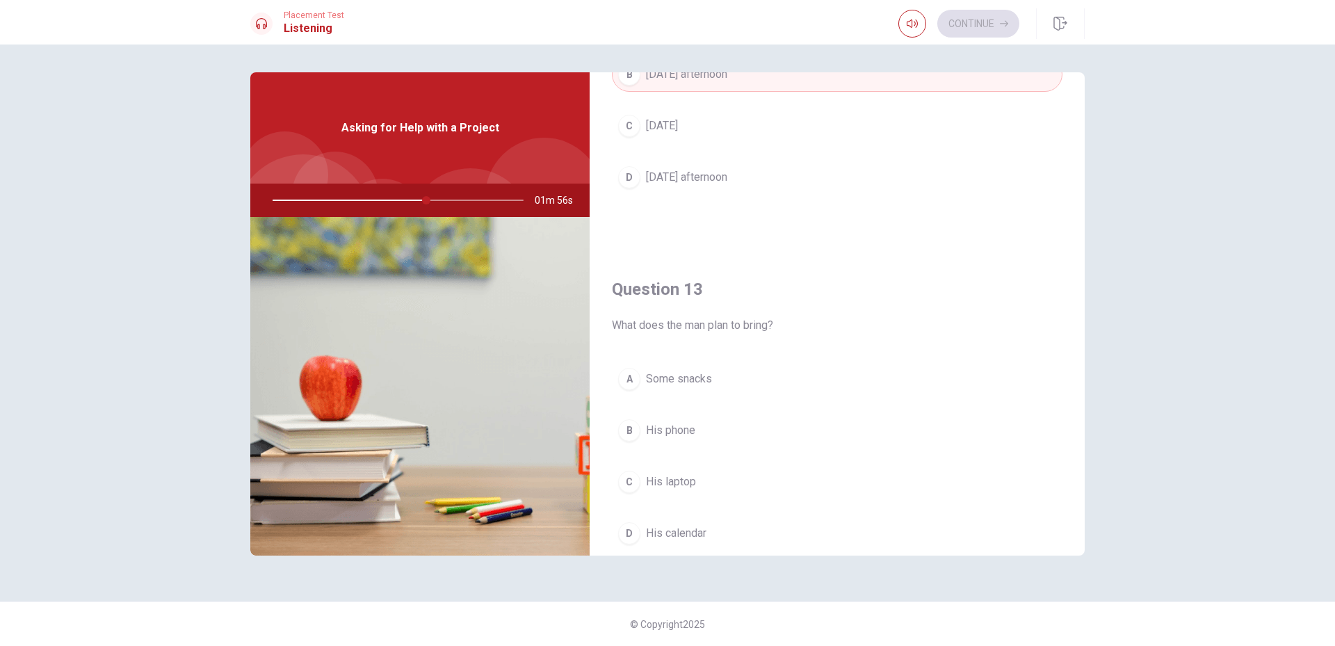
scroll to position [626, 0]
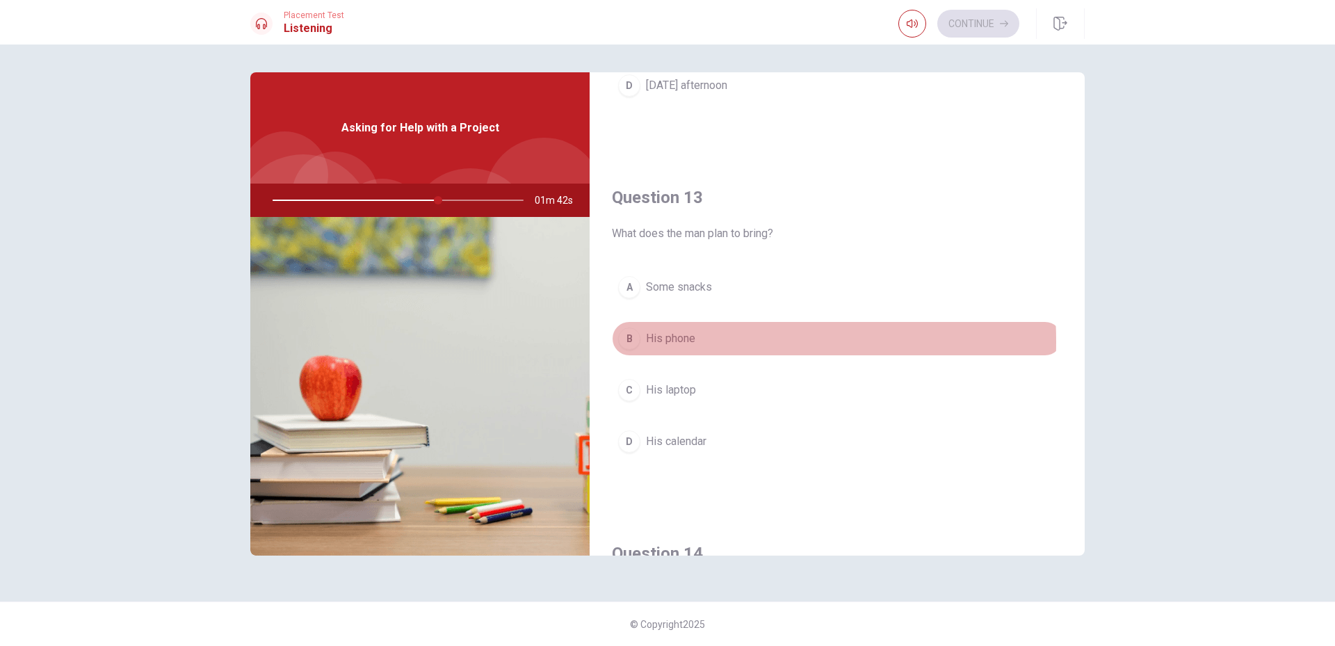
click at [671, 342] on span "His phone" at bounding box center [670, 338] width 49 height 17
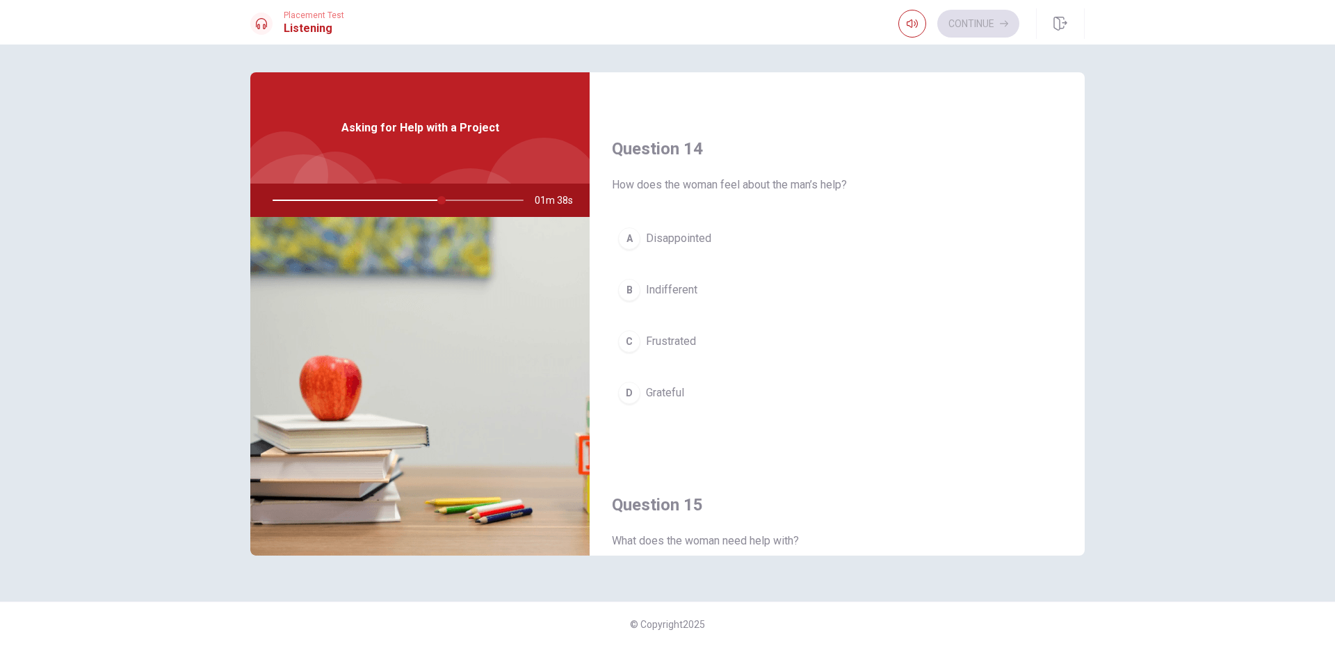
scroll to position [1043, 0]
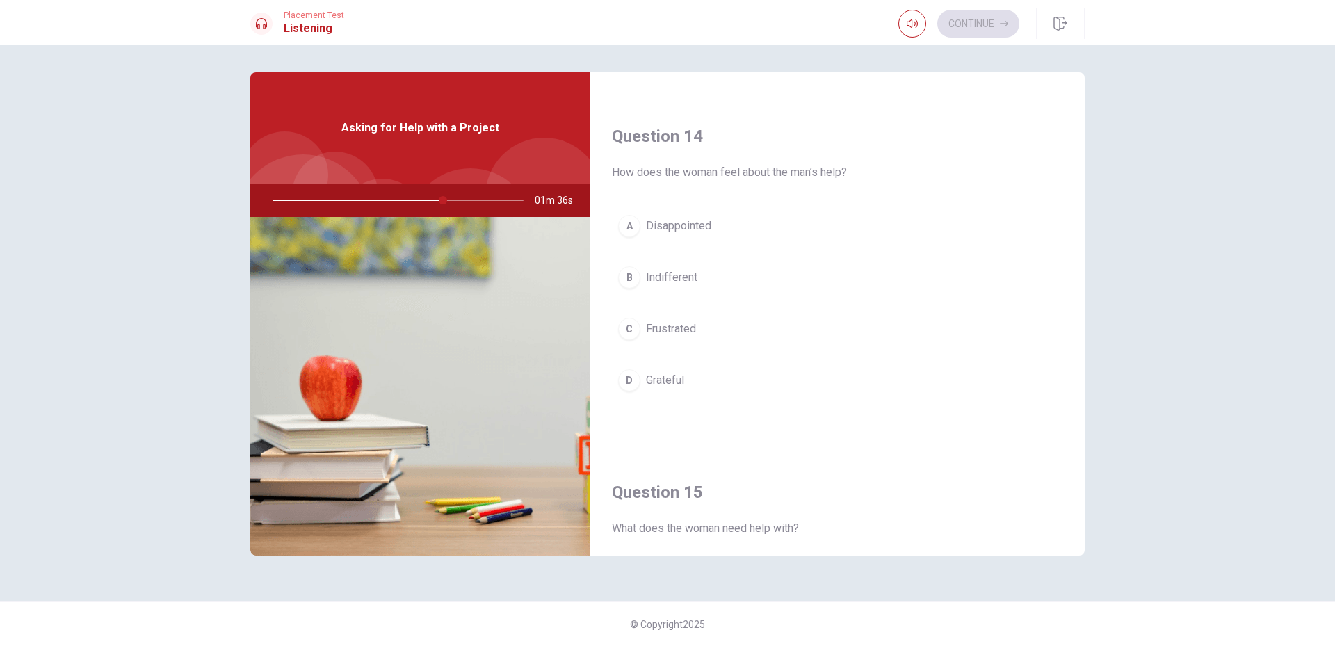
click at [676, 282] on span "Indifferent" at bounding box center [671, 277] width 51 height 17
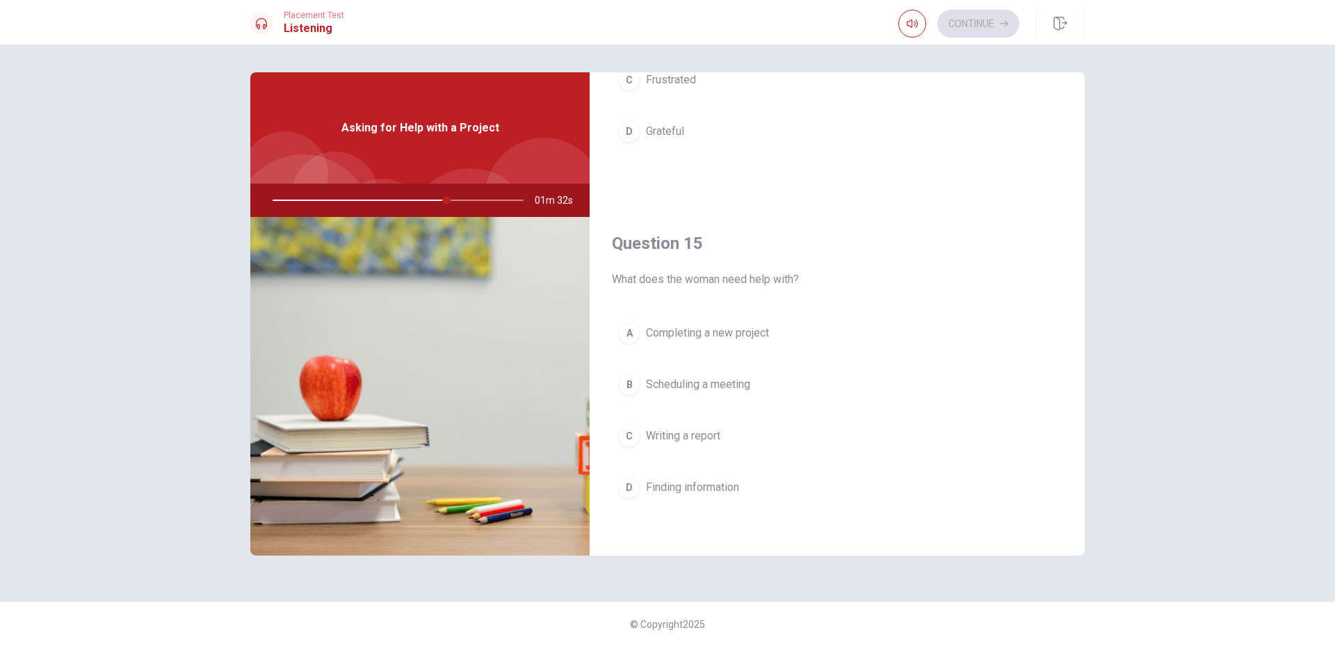
scroll to position [1297, 0]
click at [702, 383] on span "Scheduling a meeting" at bounding box center [698, 379] width 104 height 17
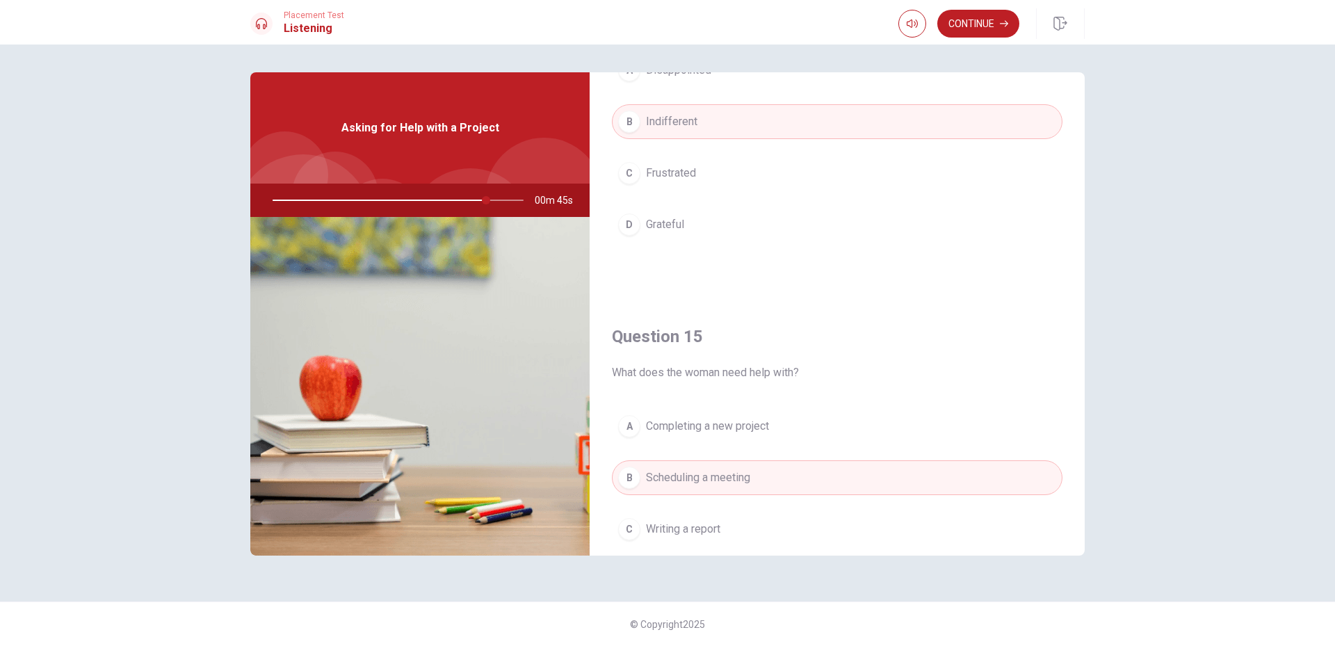
scroll to position [1252, 0]
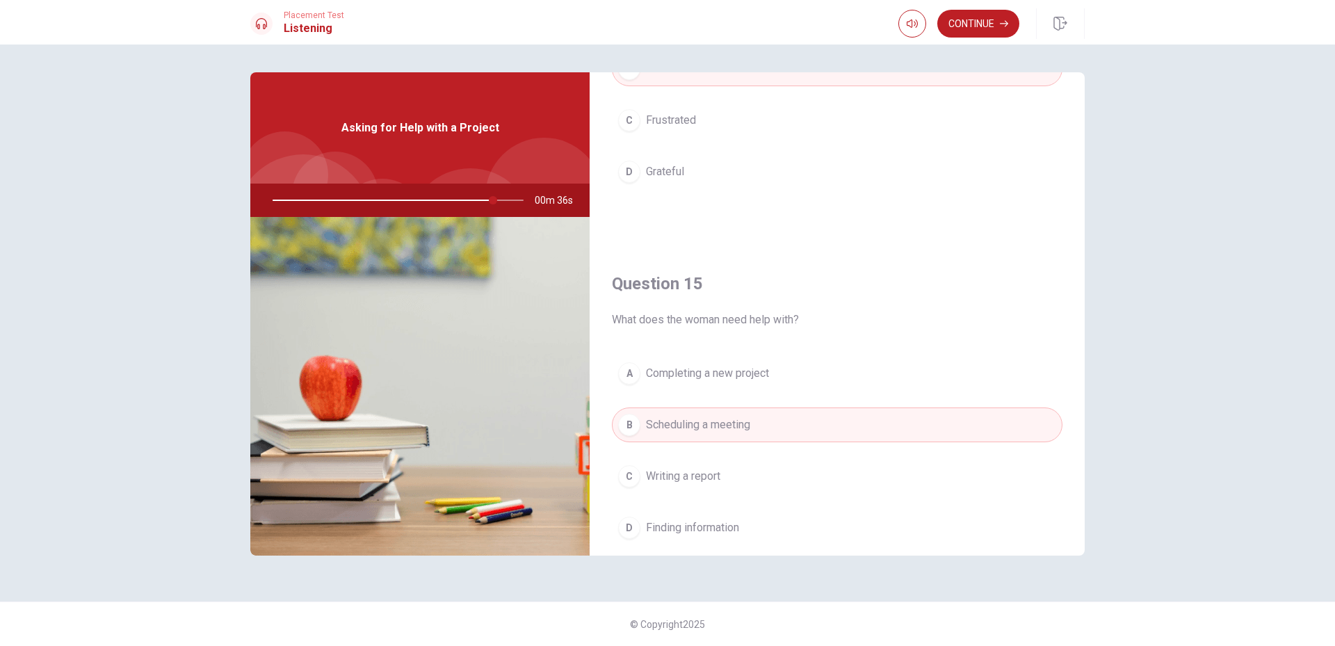
click at [718, 478] on span "Writing a report" at bounding box center [683, 476] width 74 height 17
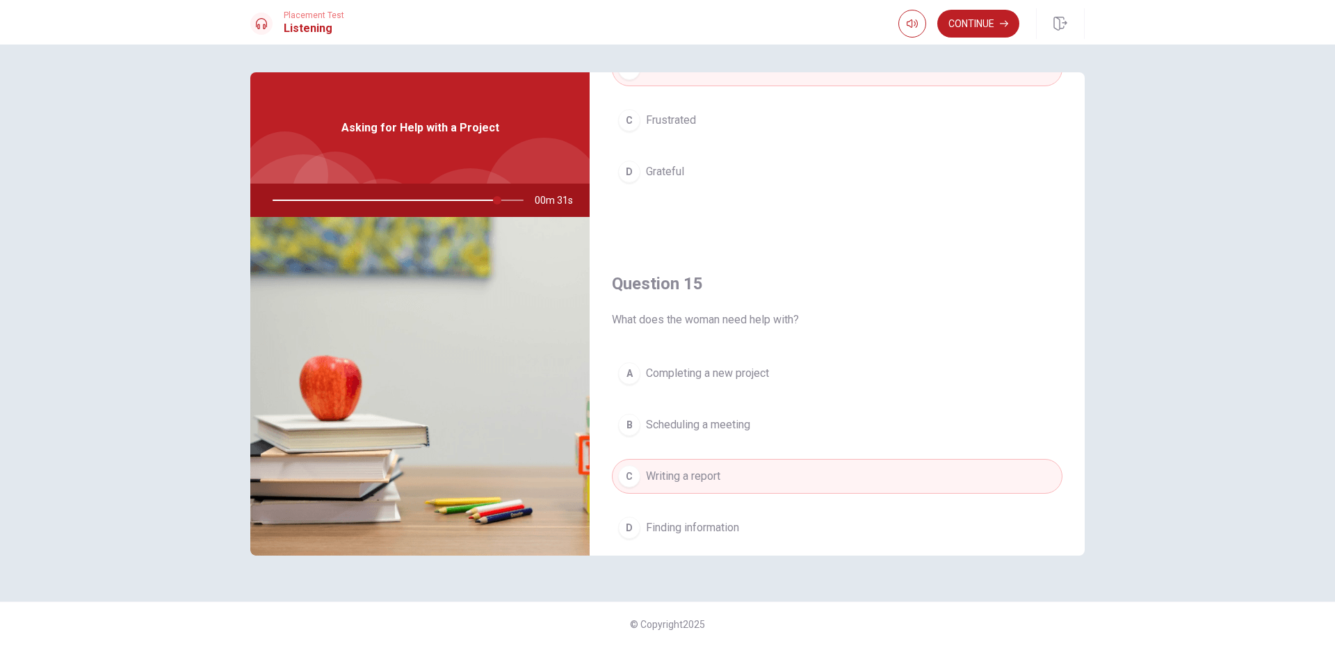
click at [716, 529] on span "Finding information" at bounding box center [692, 528] width 93 height 17
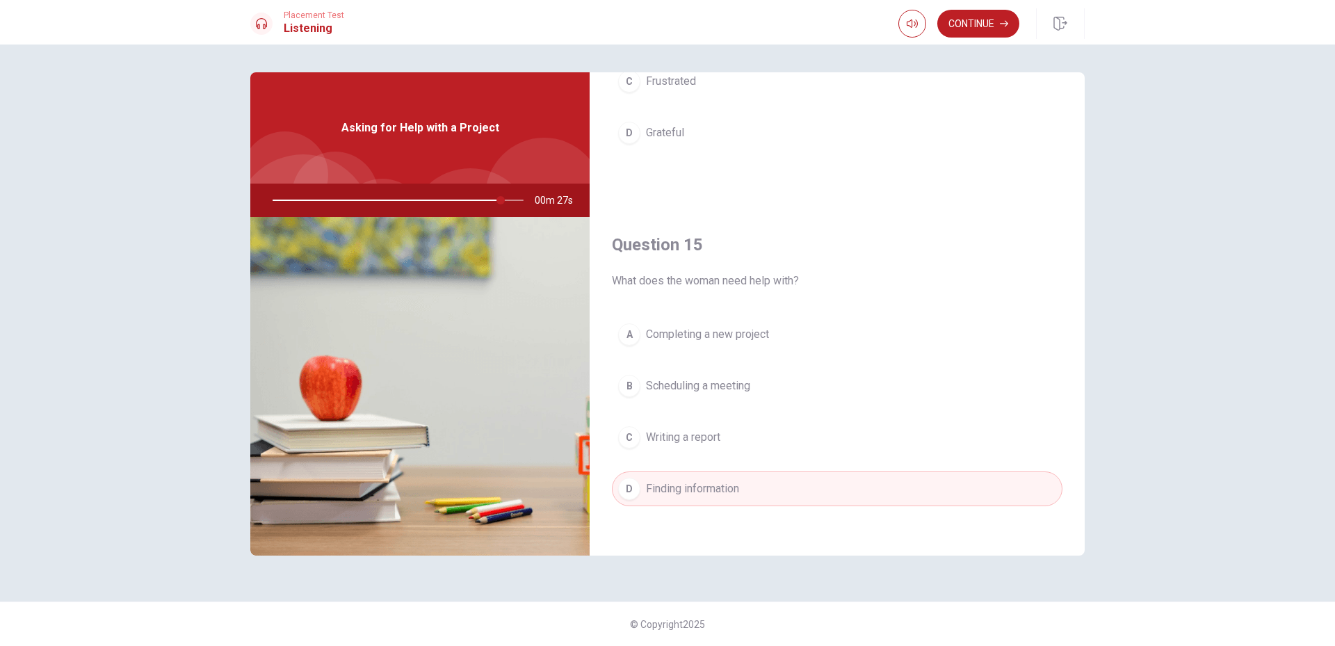
scroll to position [1297, 0]
type input "0"
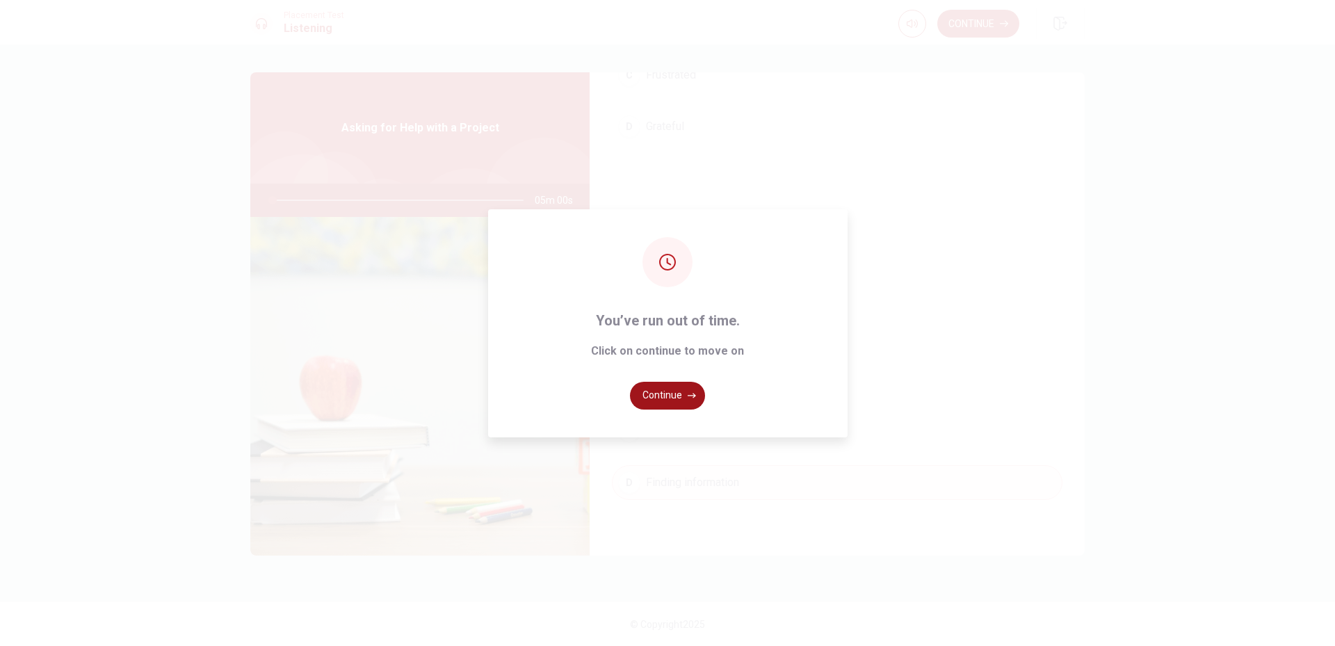
click at [676, 400] on button "Continue" at bounding box center [667, 396] width 75 height 28
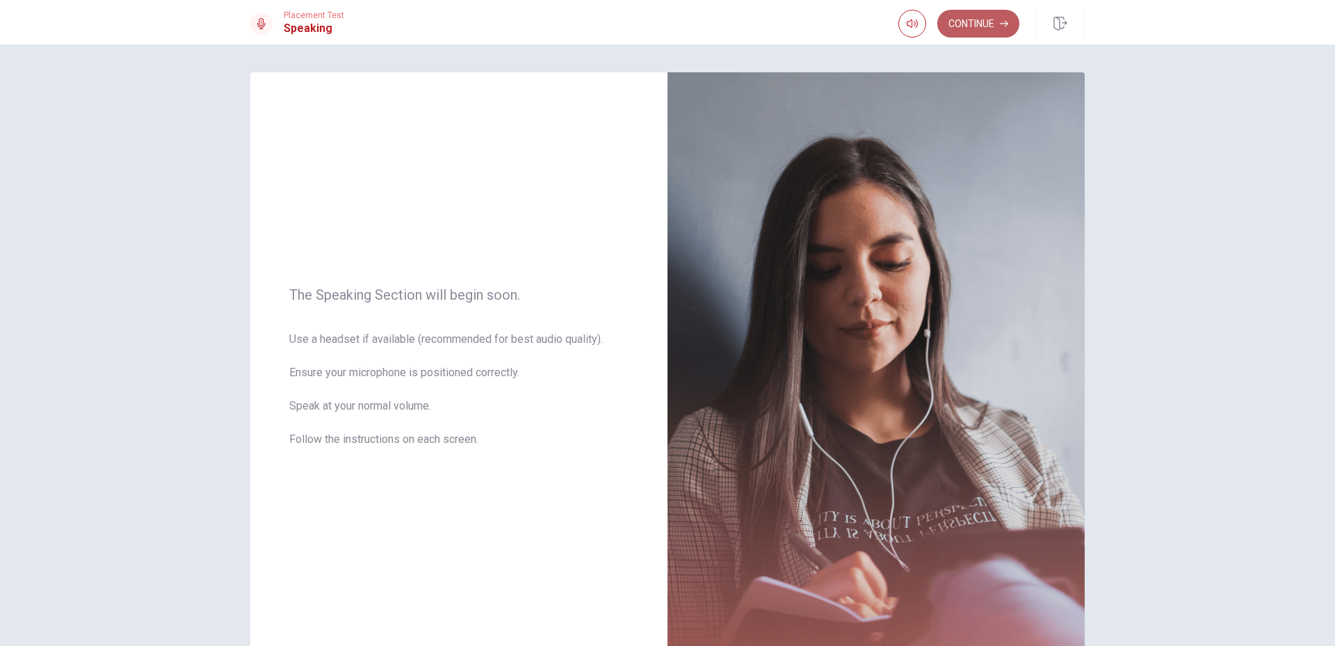
click at [976, 26] on button "Continue" at bounding box center [979, 24] width 82 height 28
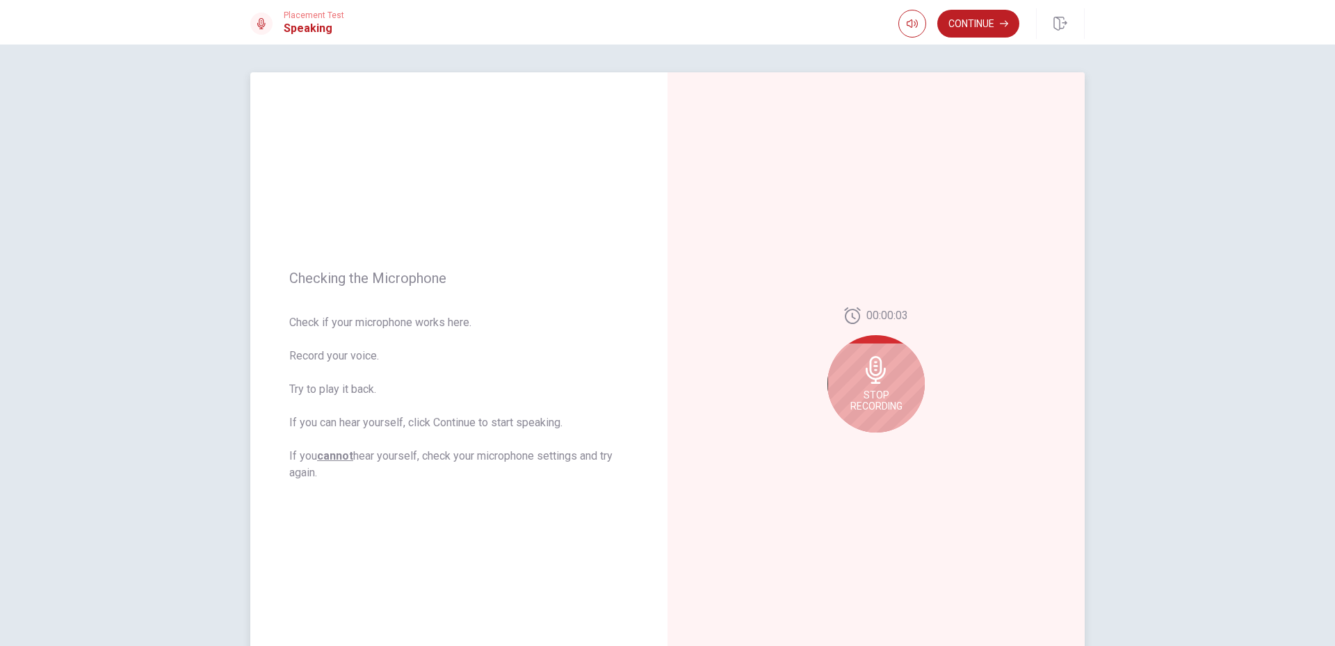
click at [871, 372] on icon at bounding box center [877, 370] width 28 height 28
click at [888, 442] on icon "Play Audio" at bounding box center [891, 444] width 6 height 8
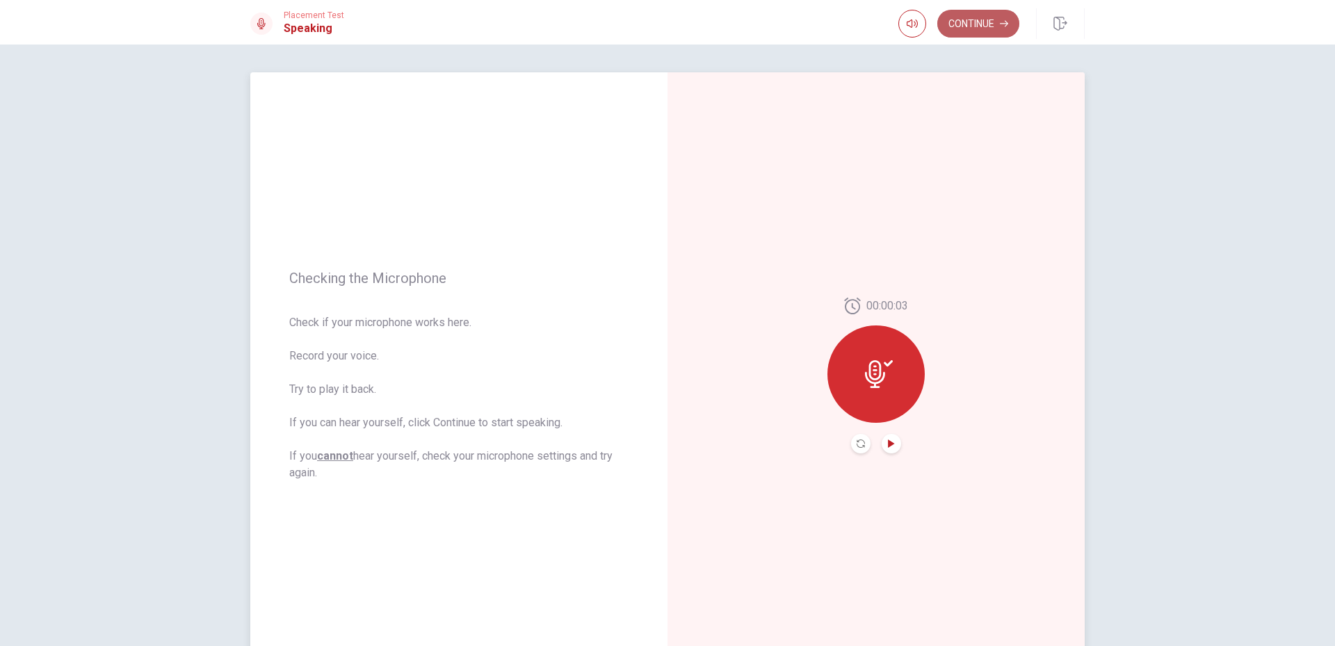
click at [970, 23] on button "Continue" at bounding box center [979, 24] width 82 height 28
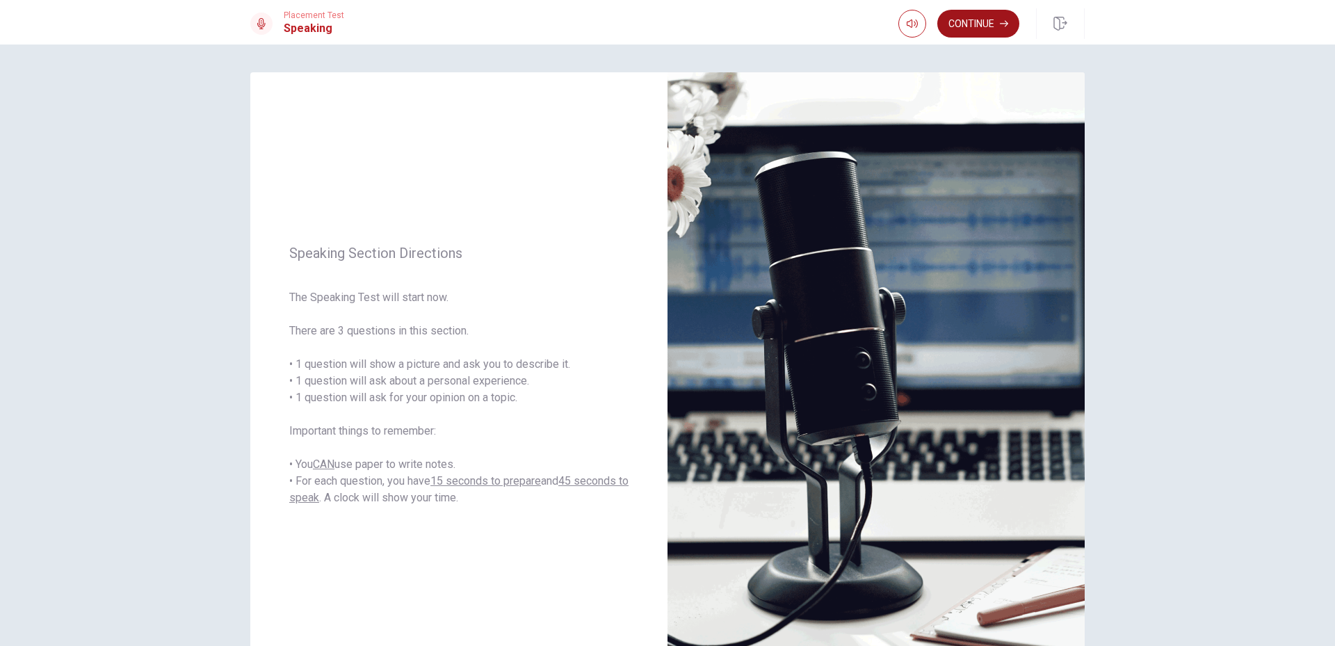
click at [966, 22] on button "Continue" at bounding box center [979, 24] width 82 height 28
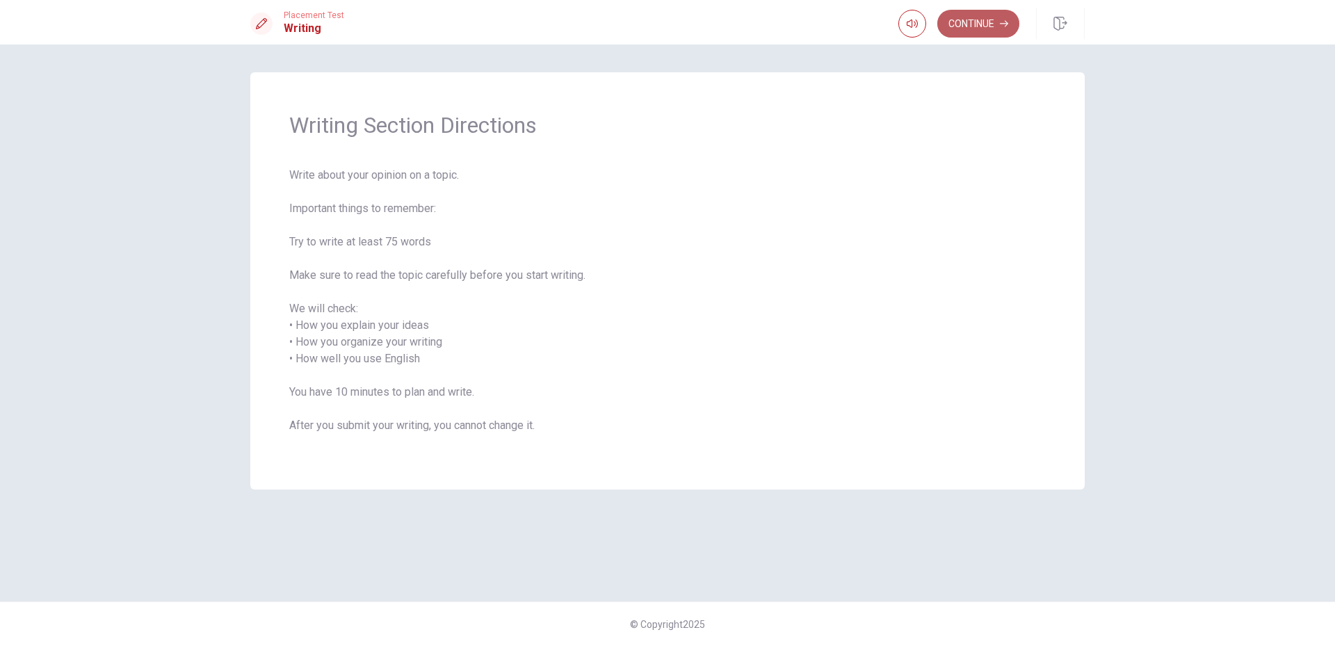
click at [970, 32] on button "Continue" at bounding box center [979, 24] width 82 height 28
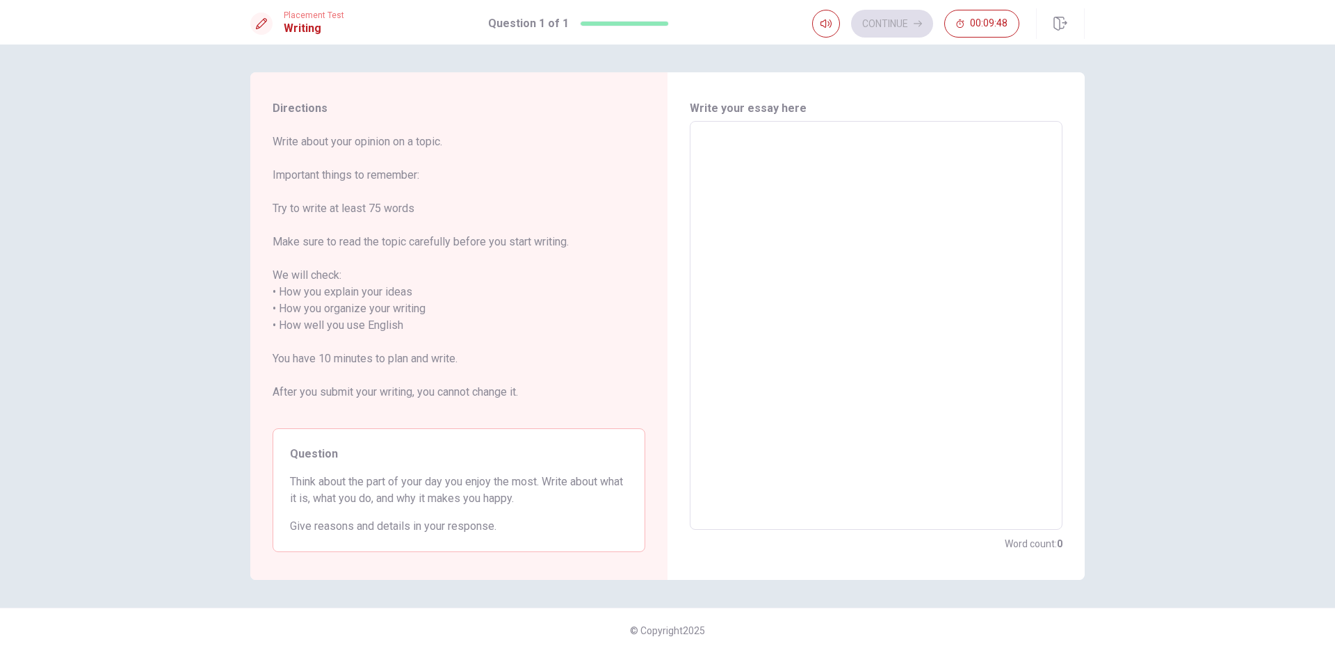
click at [796, 154] on textarea at bounding box center [876, 326] width 353 height 386
type textarea "m"
type textarea "x"
type textarea "my"
type textarea "x"
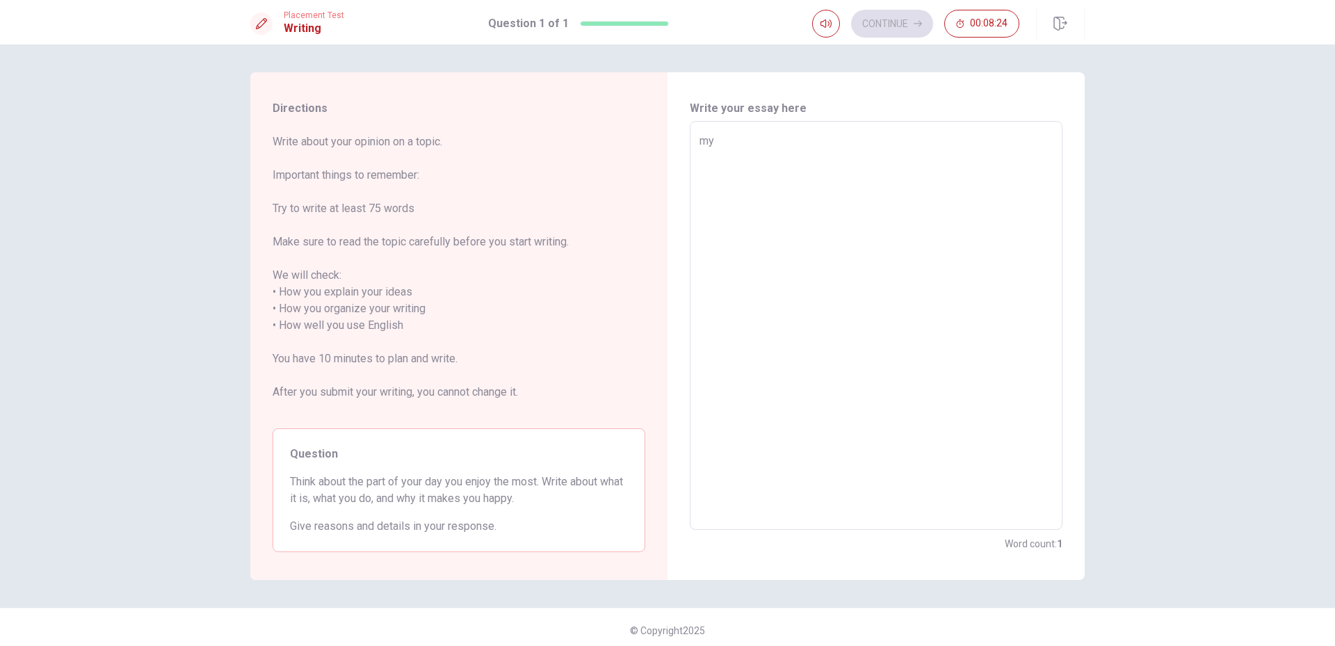
type textarea "my"
type textarea "x"
type textarea "my"
type textarea "x"
type textarea "m"
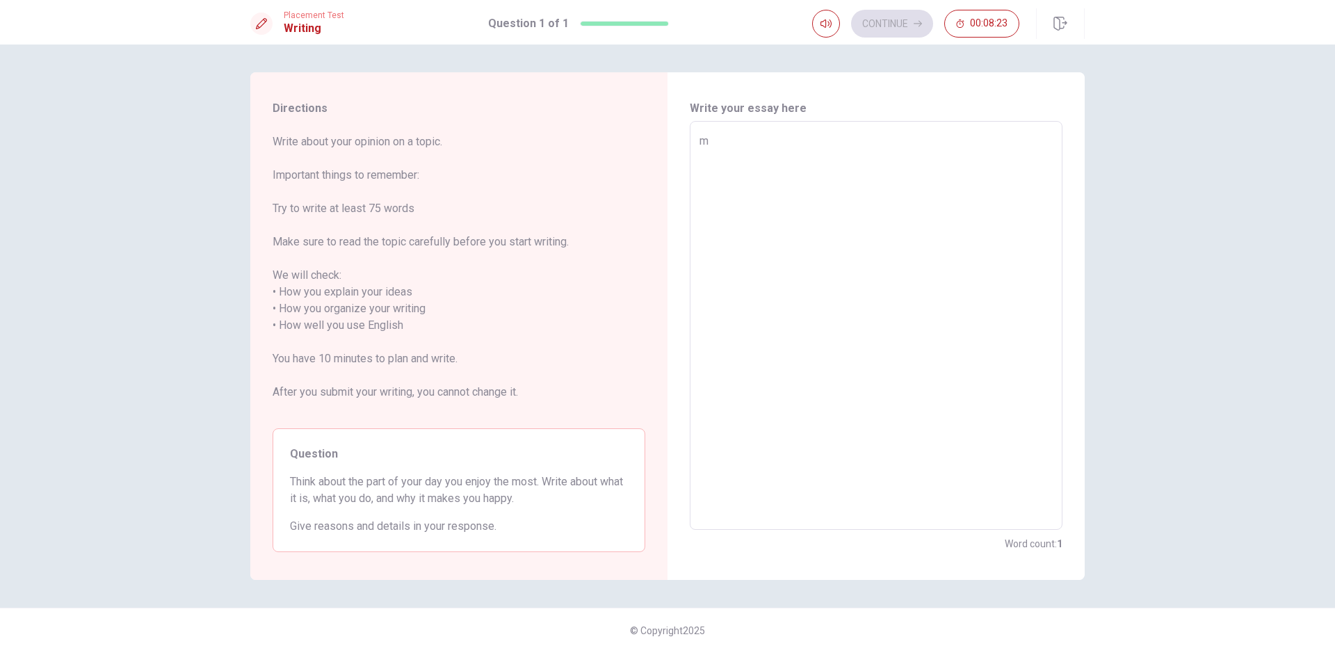
type textarea "x"
type textarea "M"
type textarea "x"
type textarea "My"
type textarea "x"
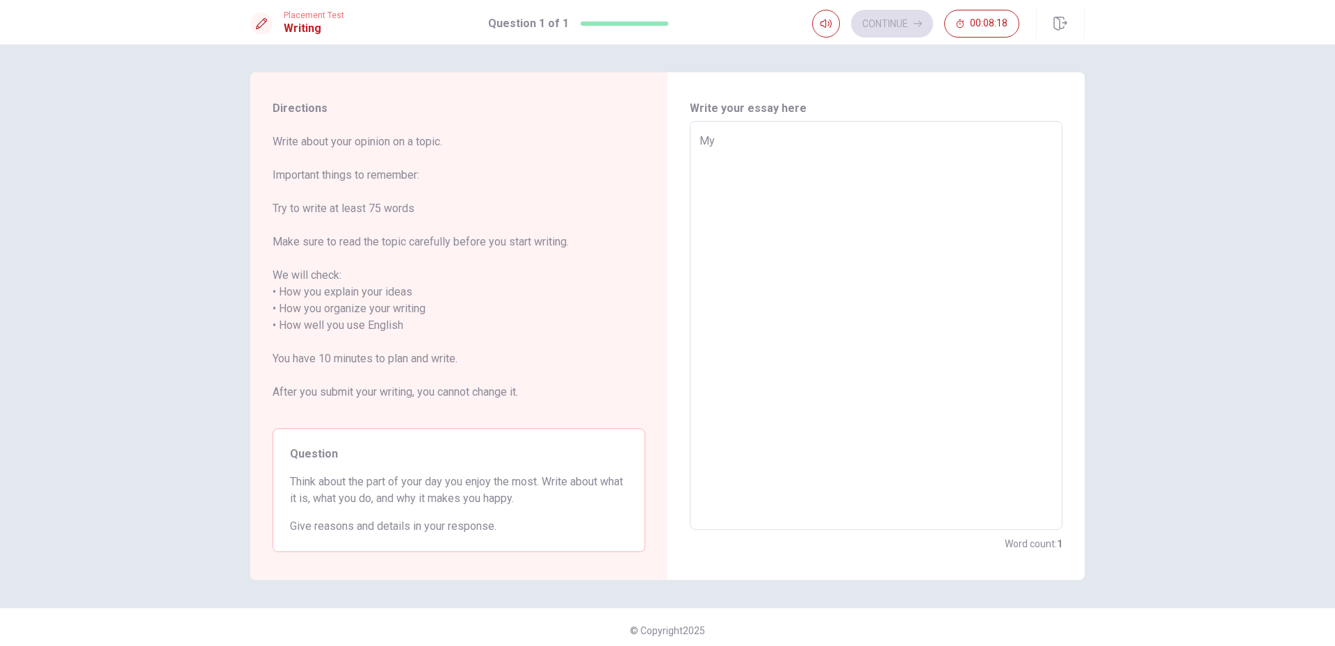
type textarea "My"
type textarea "x"
type textarea "My d"
type textarea "x"
type textarea "My da"
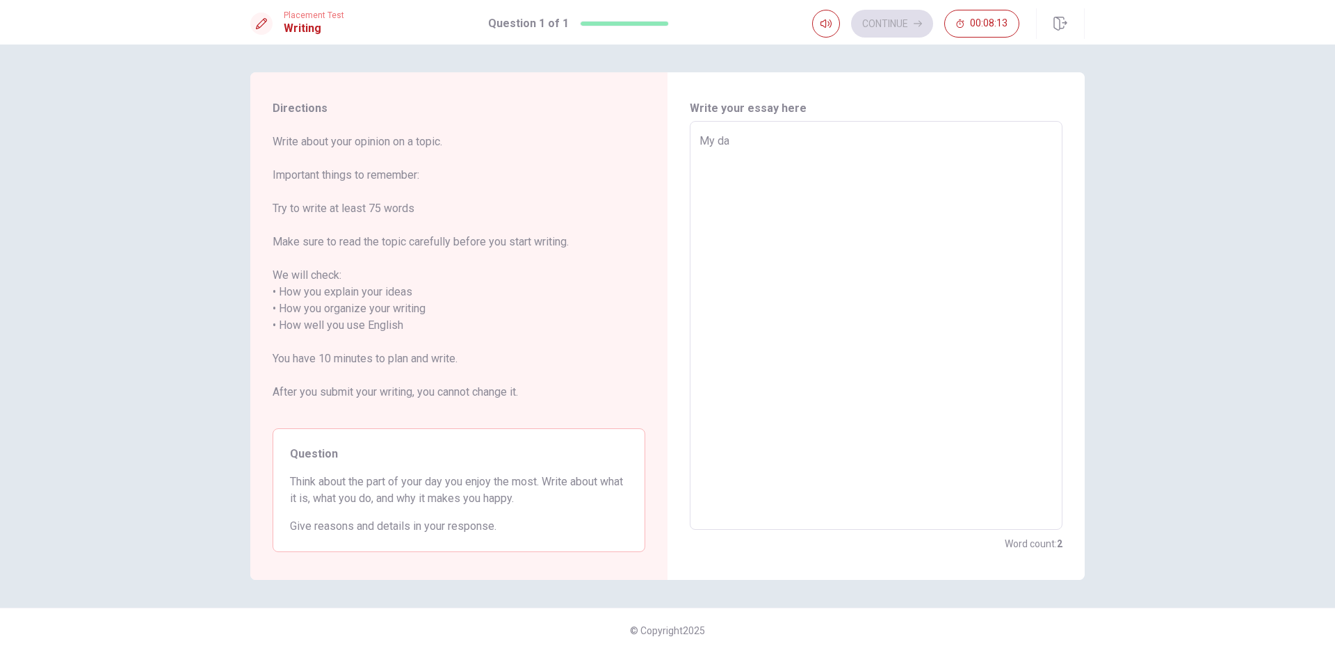
type textarea "x"
type textarea "My day"
type textarea "x"
type textarea "My day"
type textarea "x"
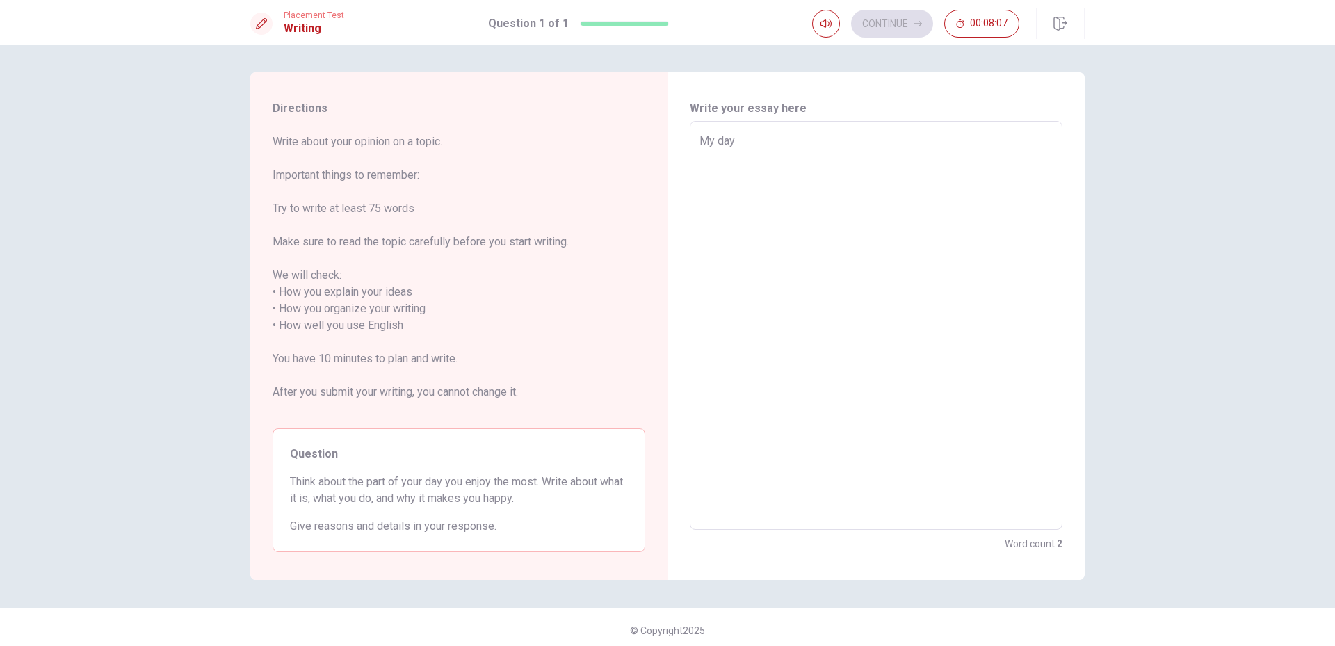
type textarea "My day e"
type textarea "x"
type textarea "My day en"
type textarea "x"
type textarea "My day enj"
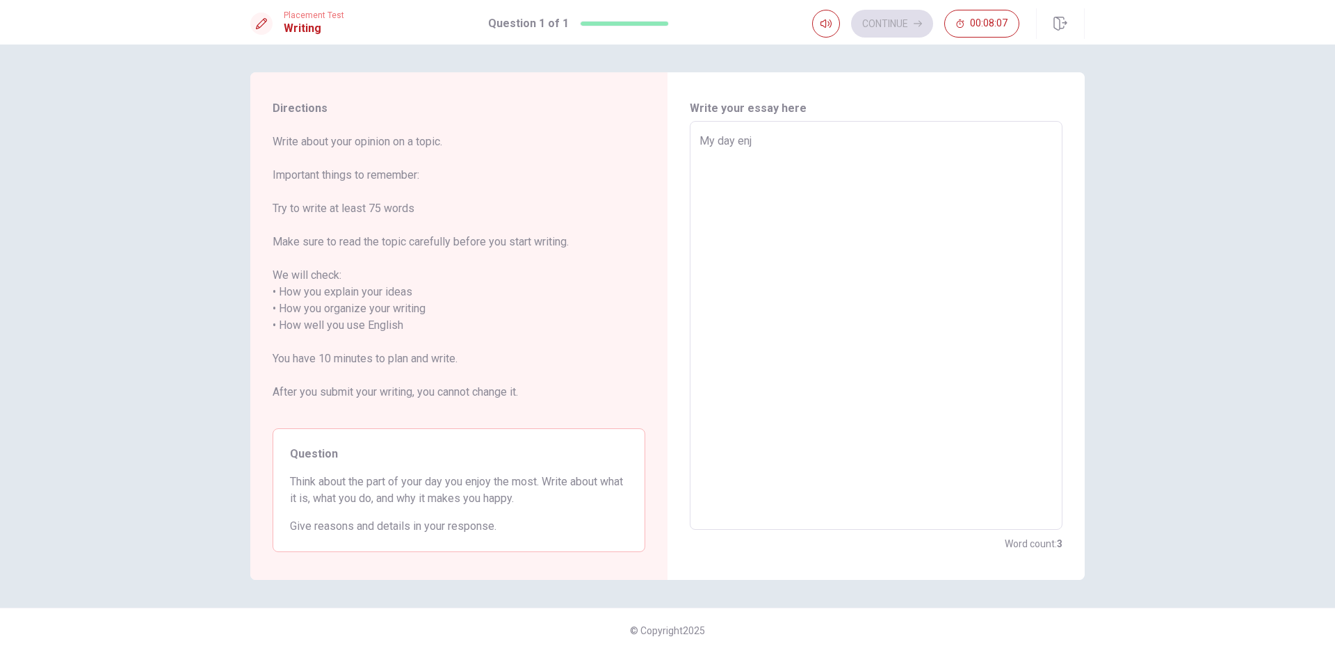
type textarea "x"
type textarea "My day enjo"
type textarea "x"
type textarea "My day enjoy"
type textarea "x"
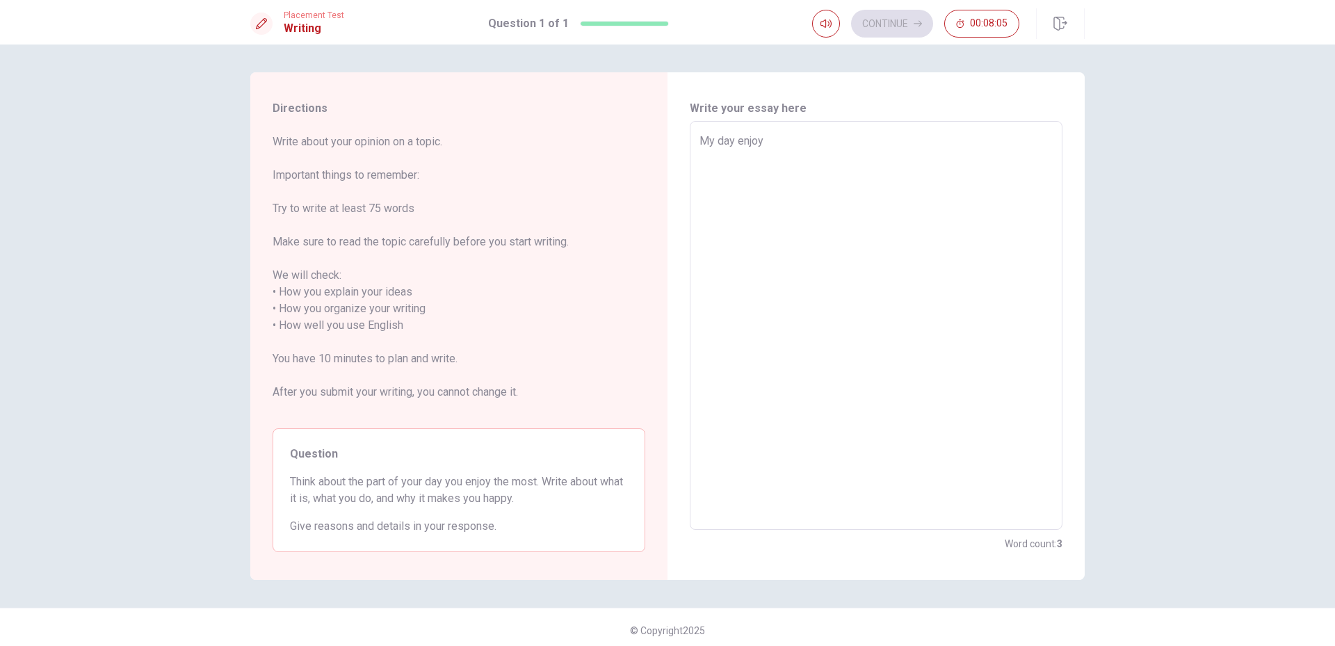
type textarea "My day enjoy"
type textarea "x"
type textarea "My day enjoy t"
type textarea "x"
type textarea "My day enjoy th"
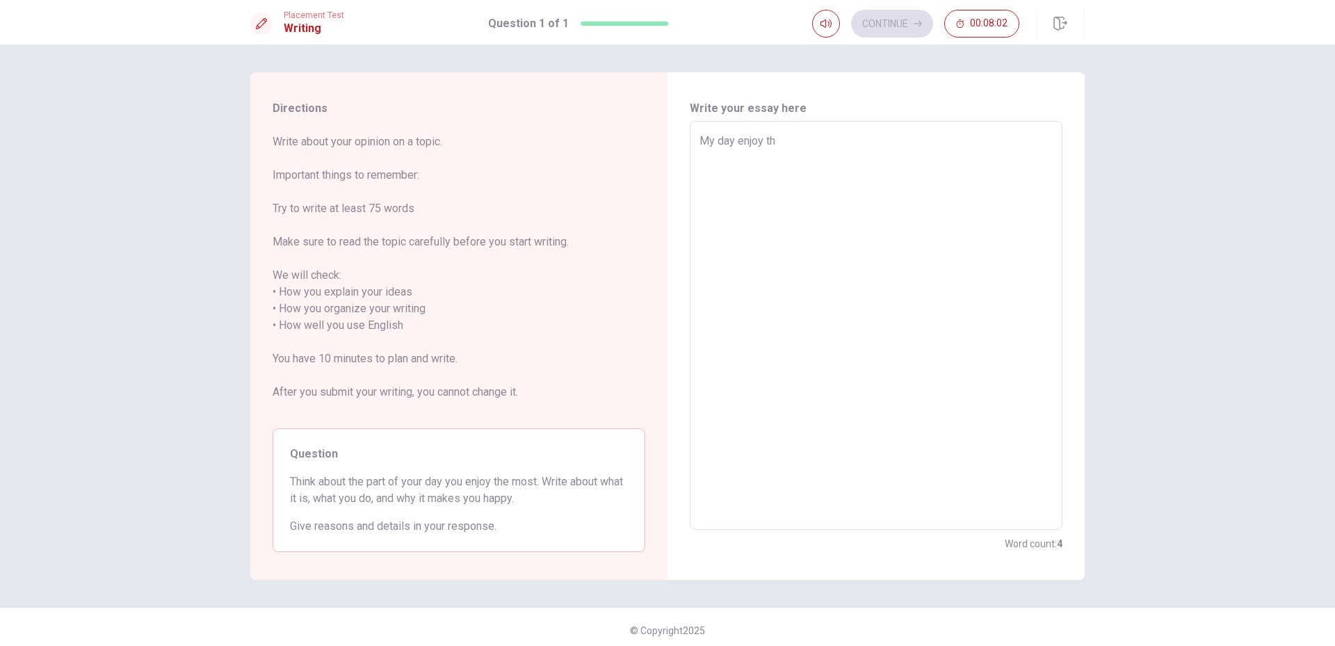
type textarea "x"
type textarea "My day enjoy the"
type textarea "x"
type textarea "My day enjoy the"
type textarea "x"
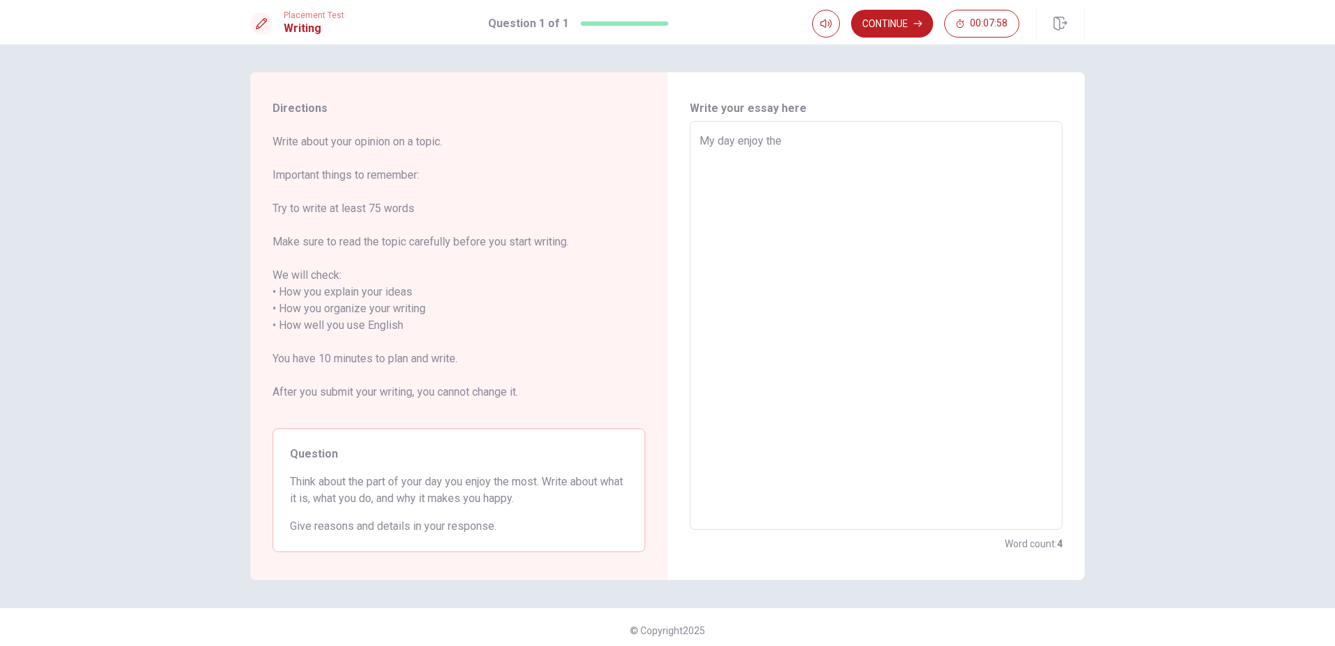
type textarea "My day enjoy the m"
type textarea "x"
type textarea "My day enjoy the mo"
type textarea "x"
type textarea "My day enjoy the mos"
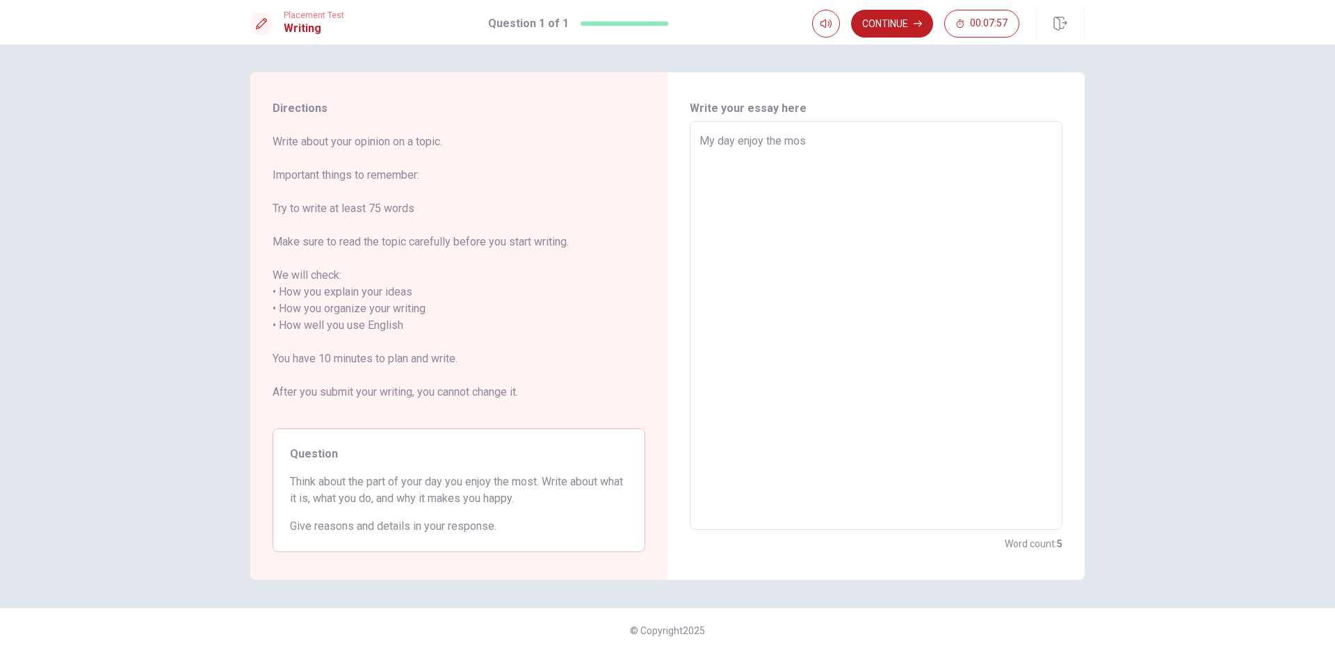
type textarea "x"
type textarea "My day enjoy the most"
type textarea "x"
type textarea "My day enjoy the most"
type textarea "x"
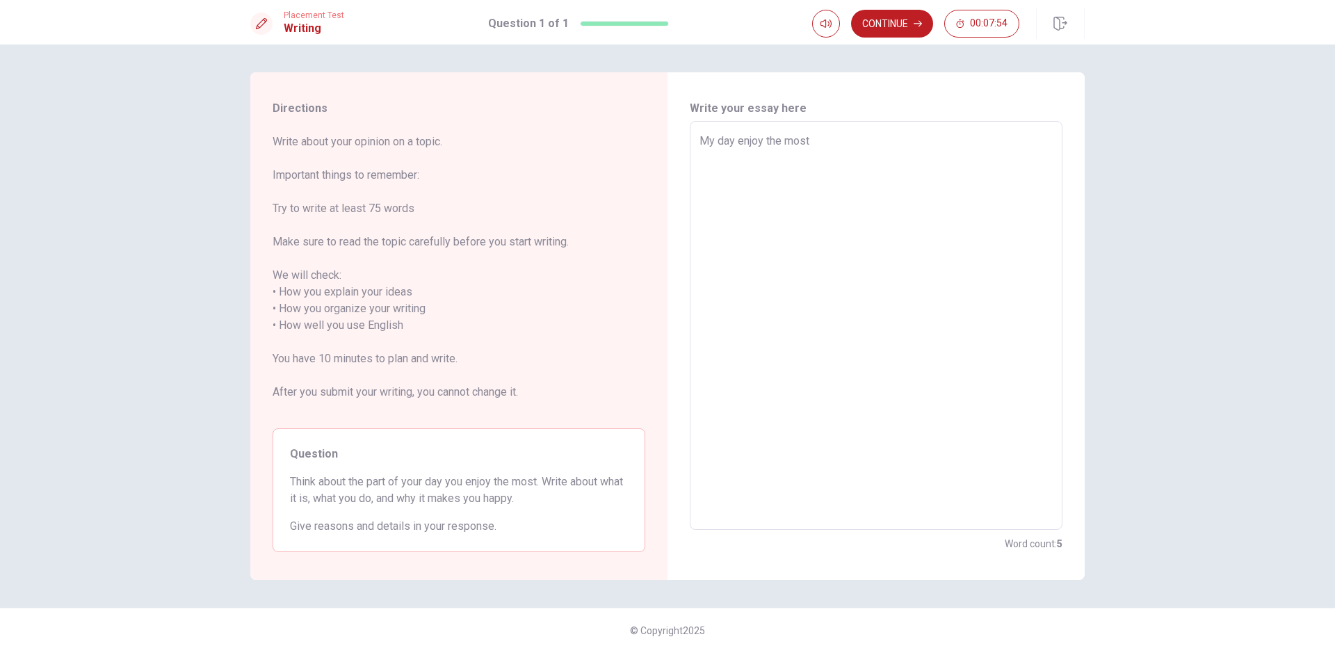
type textarea "My day enjoy the most i"
type textarea "x"
type textarea "My day enjoy the most is"
type textarea "x"
type textarea "My day enjoy the most is"
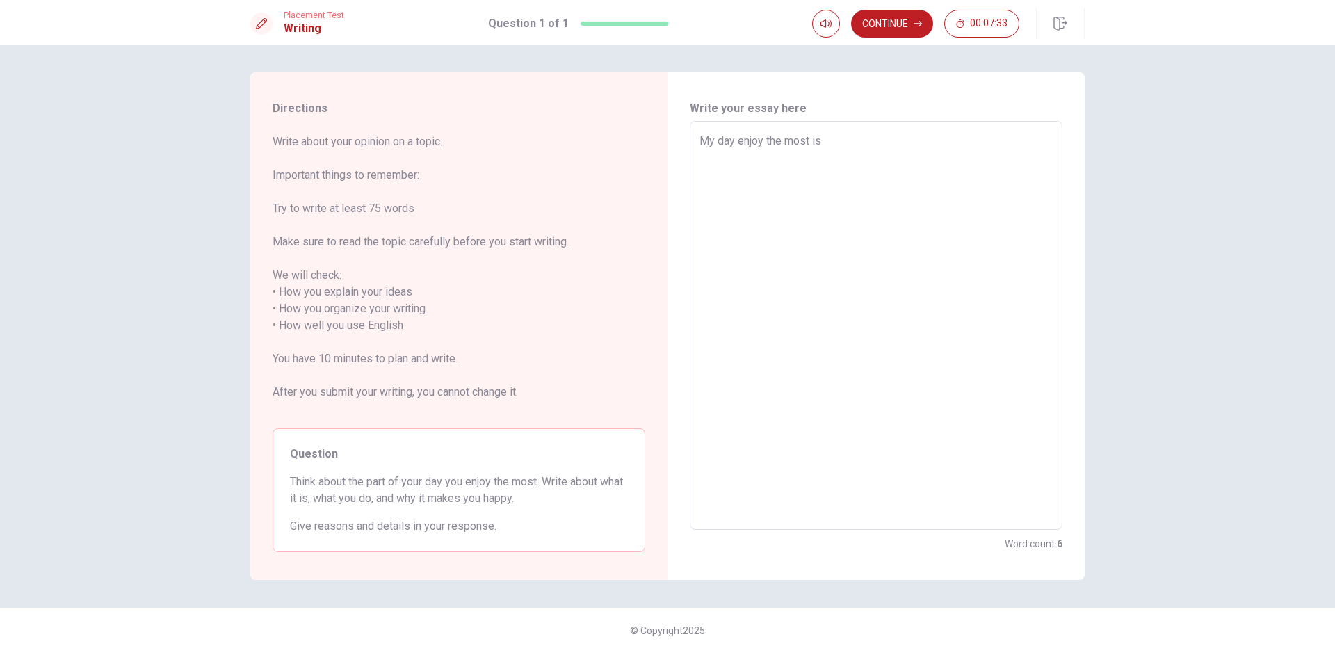
type textarea "x"
type textarea "My day enjoy the most is m"
type textarea "x"
type textarea "My day enjoy the most is mo"
type textarea "x"
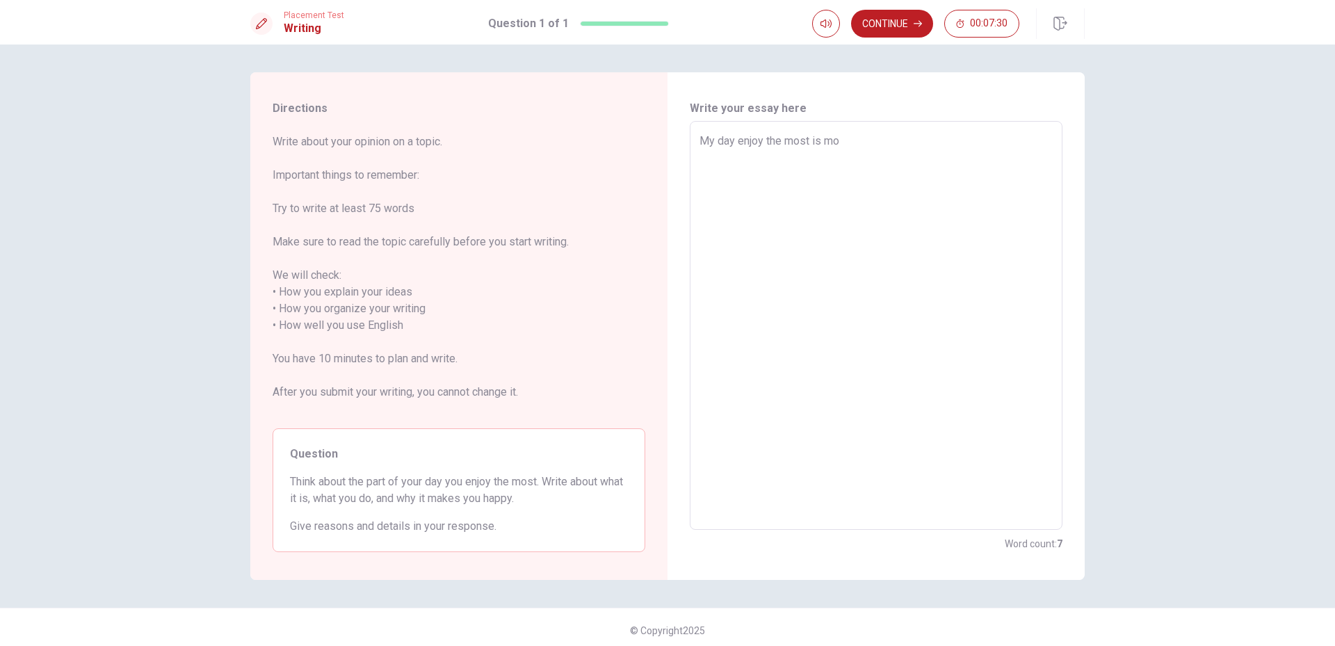
type textarea "My day enjoy the most is mor"
type textarea "x"
type textarea "My day enjoy the most is morn"
type textarea "x"
type textarea "My day enjoy the most is morni"
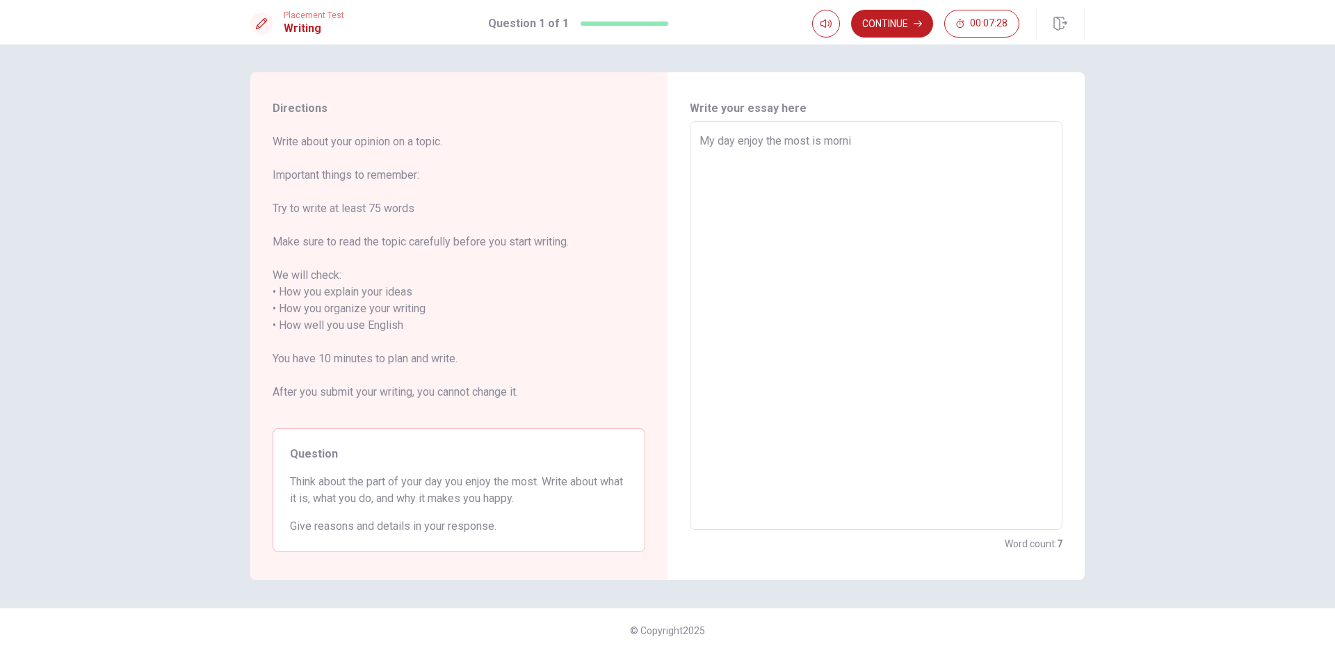
type textarea "x"
type textarea "My day enjoy the most is mornin"
type textarea "x"
type textarea "My day enjoy the most is morning"
type textarea "x"
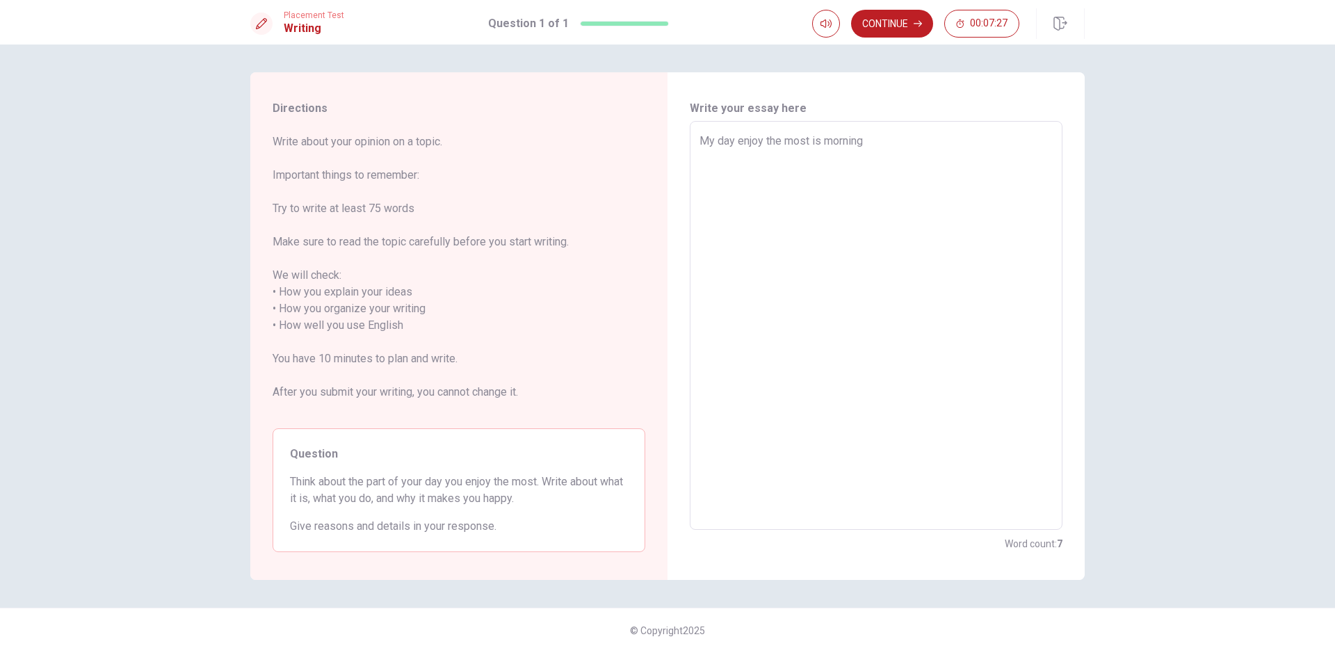
type textarea "My day enjoy the most is morning"
type textarea "x"
type textarea "My day enjoy the most is morning ."
type textarea "x"
type textarea "My day enjoy the most is morning .m"
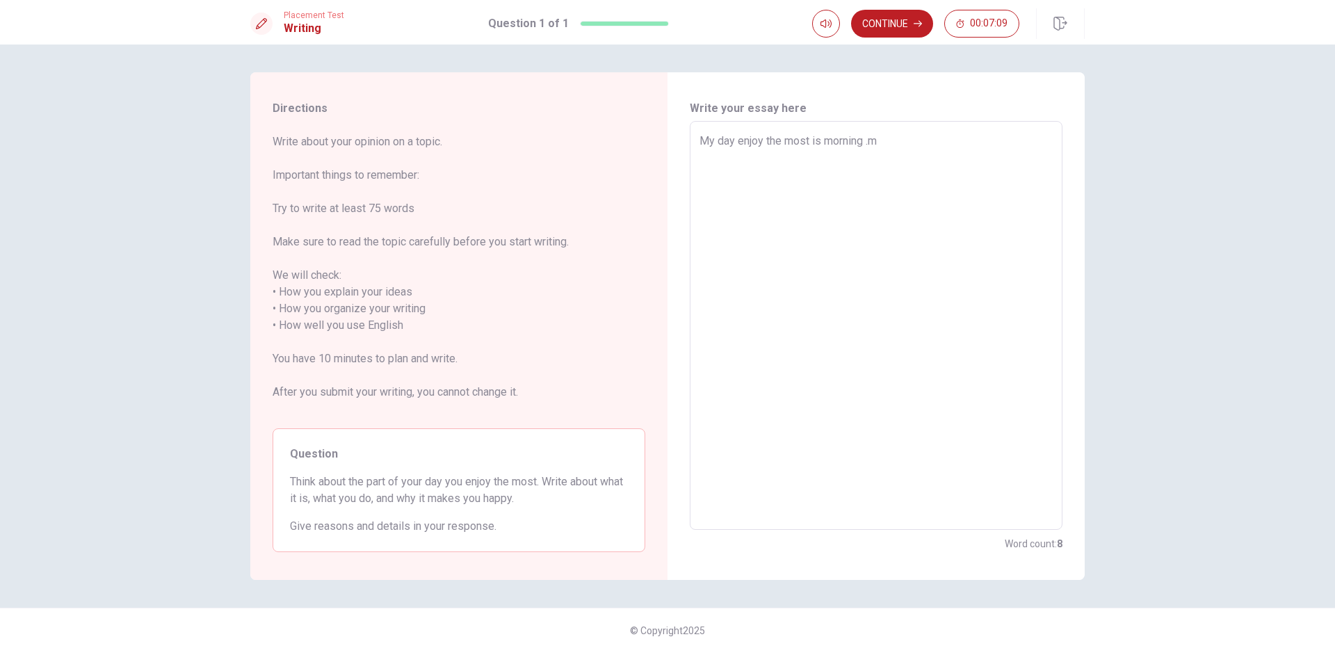
type textarea "x"
type textarea "My day enjoy the most is morning ."
type textarea "x"
type textarea "My day enjoy the most is morning .A"
type textarea "x"
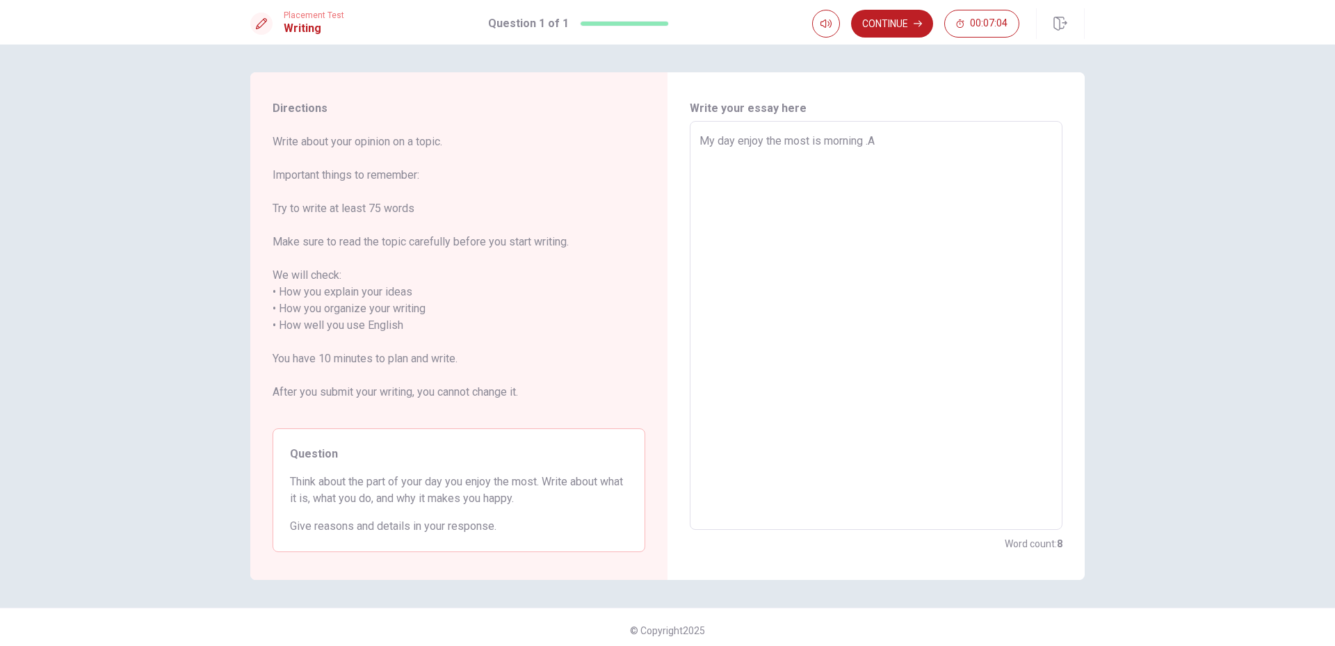
type textarea "My day enjoy the most is morning .Ad"
type textarea "x"
type textarea "My day enjoy the most is morning .Ada"
type textarea "x"
type textarea "My day enjoy the most is morning .[PERSON_NAME]"
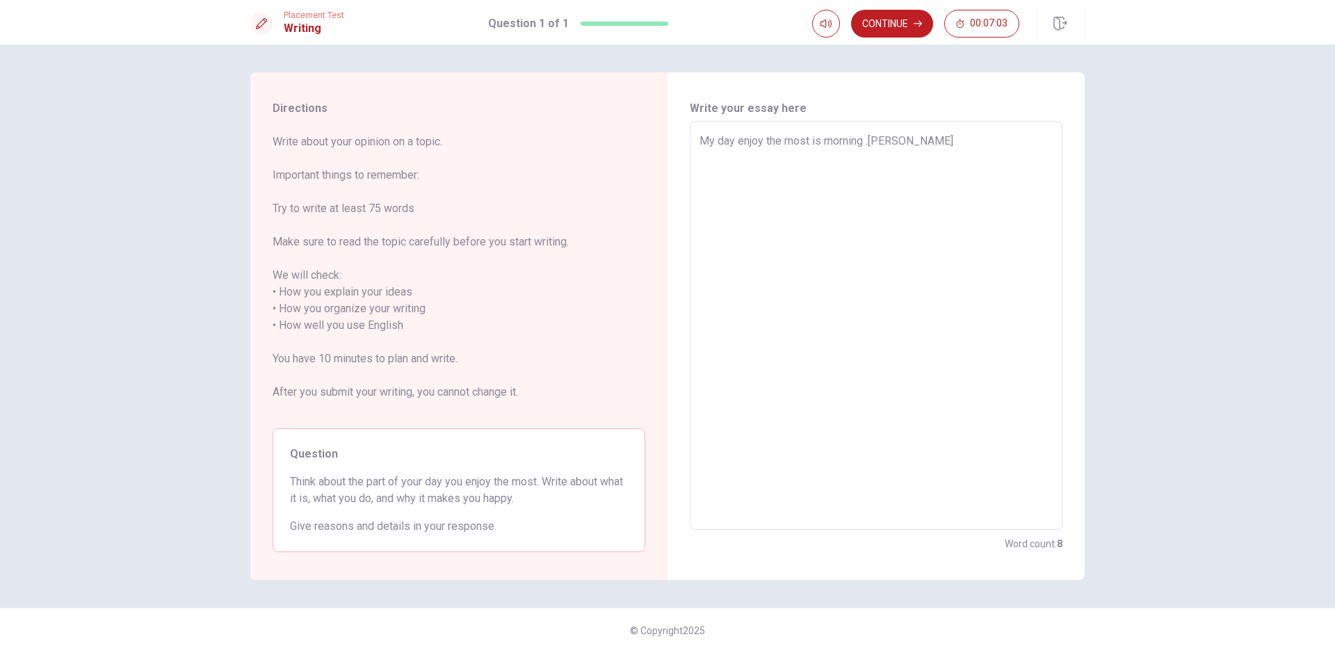
type textarea "x"
type textarea "My day enjoy the most is morning .[PERSON_NAME]"
type textarea "x"
type textarea "My day enjoy the most is morning .A day"
type textarea "x"
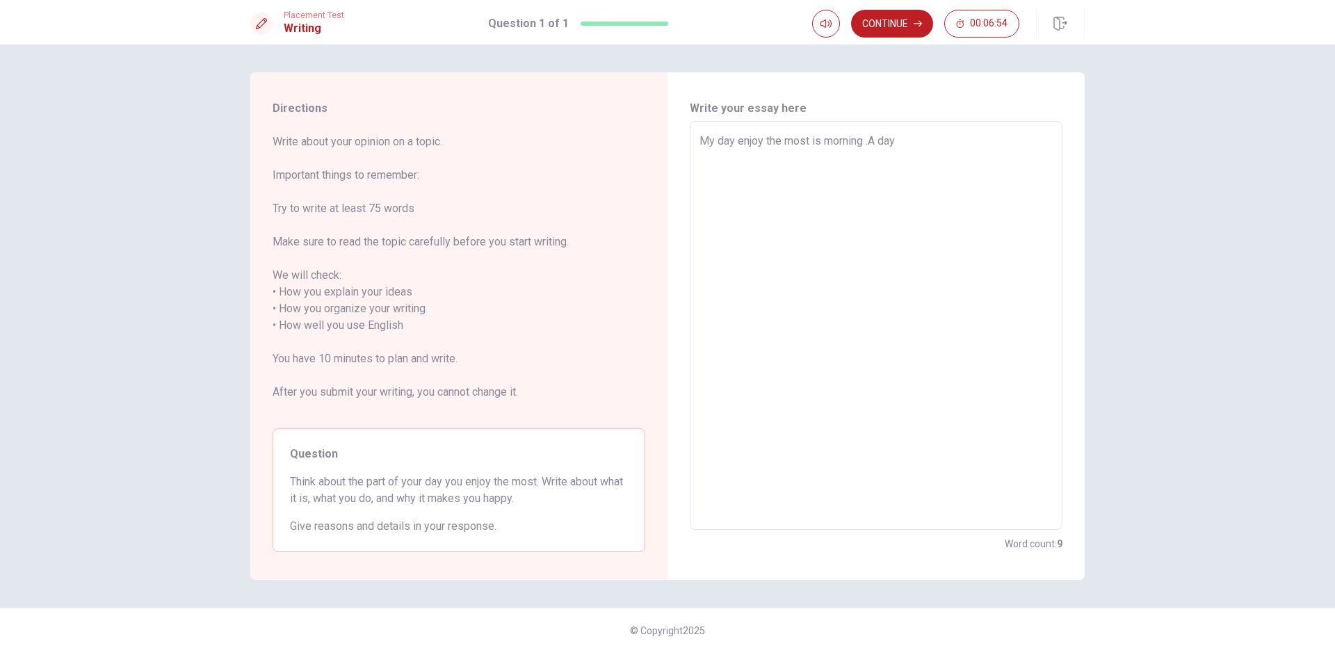
type textarea "My day enjoy the most is morning .A day b"
type textarea "x"
type textarea "My day enjoy the most is morning .A day be"
type textarea "x"
type textarea "My day enjoy the most is morning .A day beg"
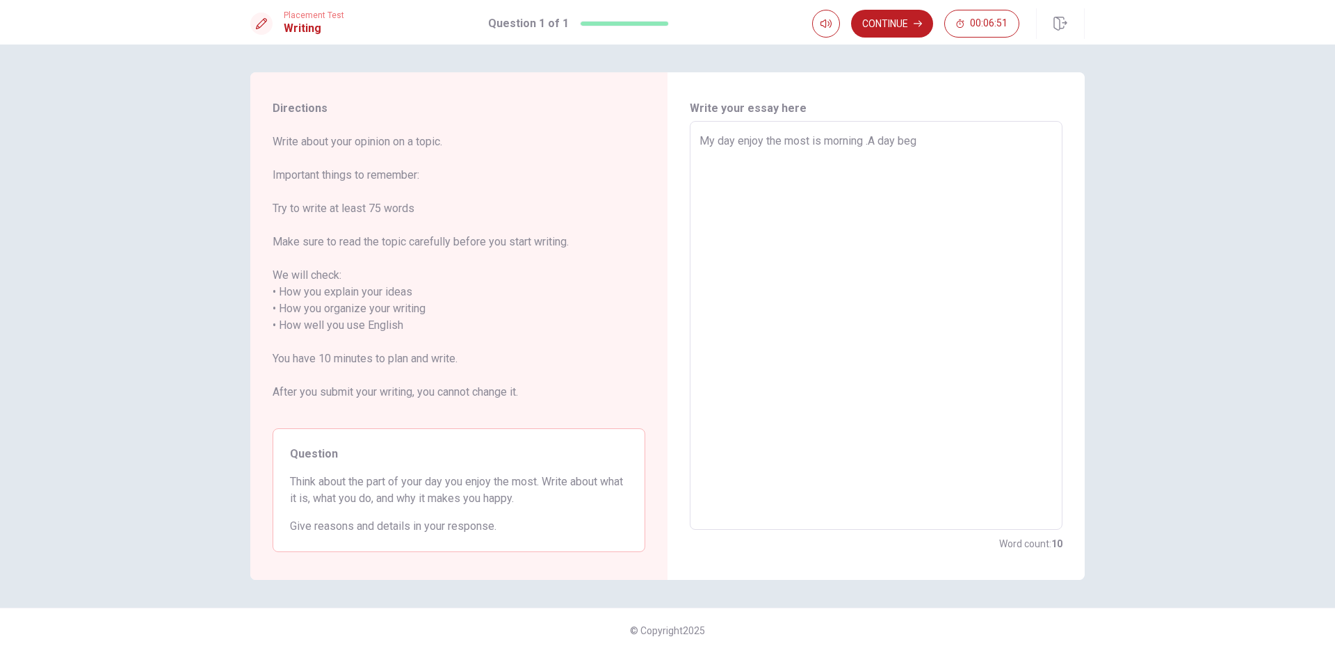
type textarea "x"
type textarea "My day enjoy the most is morning .A day bege"
type textarea "x"
type textarea "My day enjoy the most is morning .A day begen"
type textarea "x"
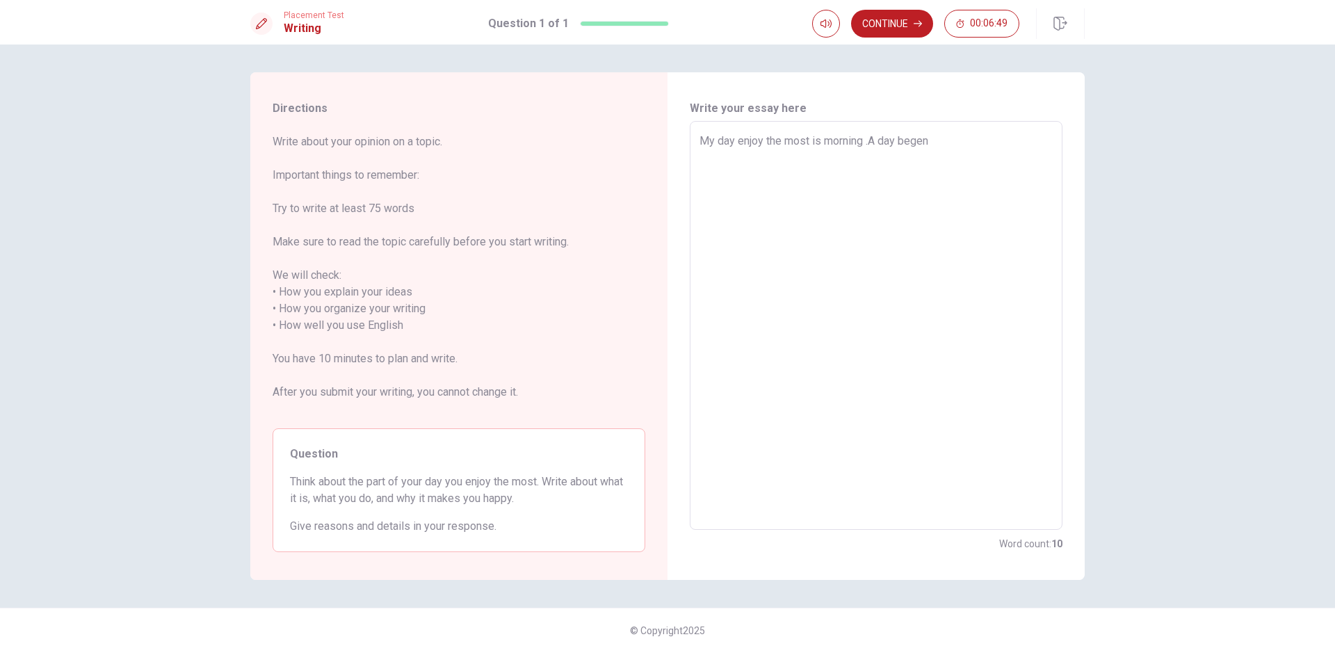
type textarea "My day enjoy the most is morning .A day begen"
type textarea "x"
type textarea "My day enjoy the most is morning .A day begen ,"
type textarea "x"
type textarea "My day enjoy the most is morning .A day begen ,I"
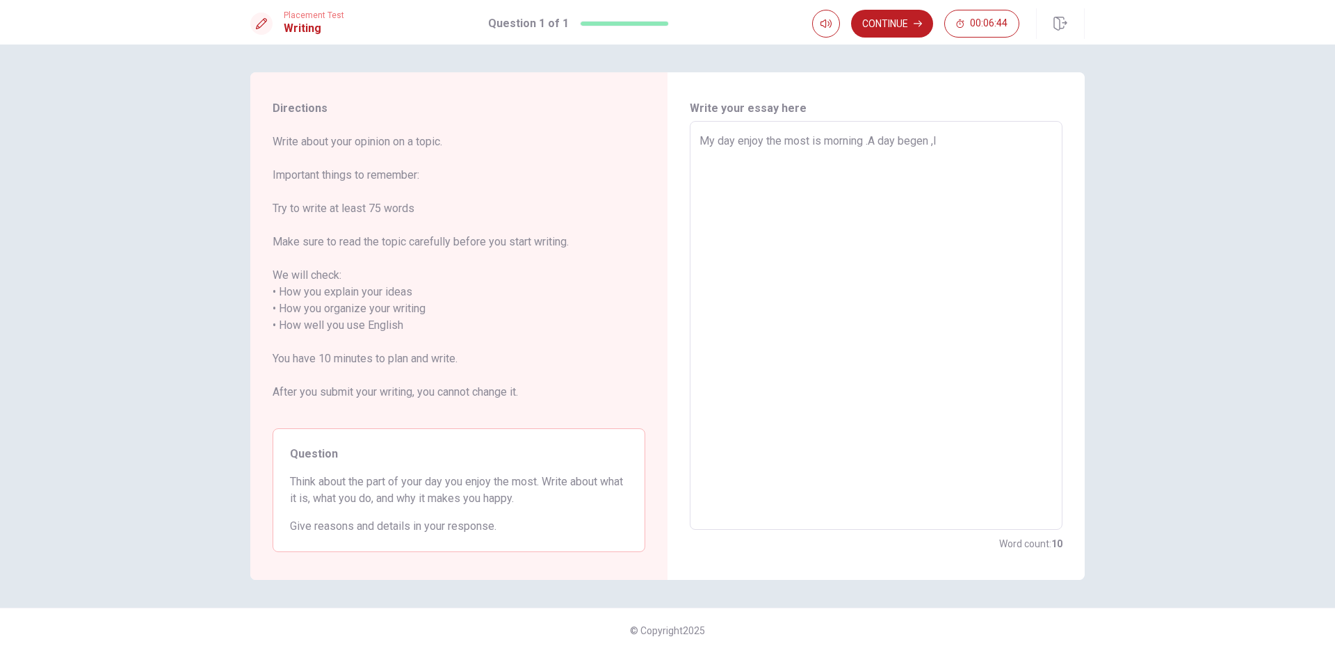
type textarea "x"
type textarea "My day enjoy the most is morning .A day begen ,I"
type textarea "x"
type textarea "My day enjoy the most is morning .A day begen ,I C"
type textarea "x"
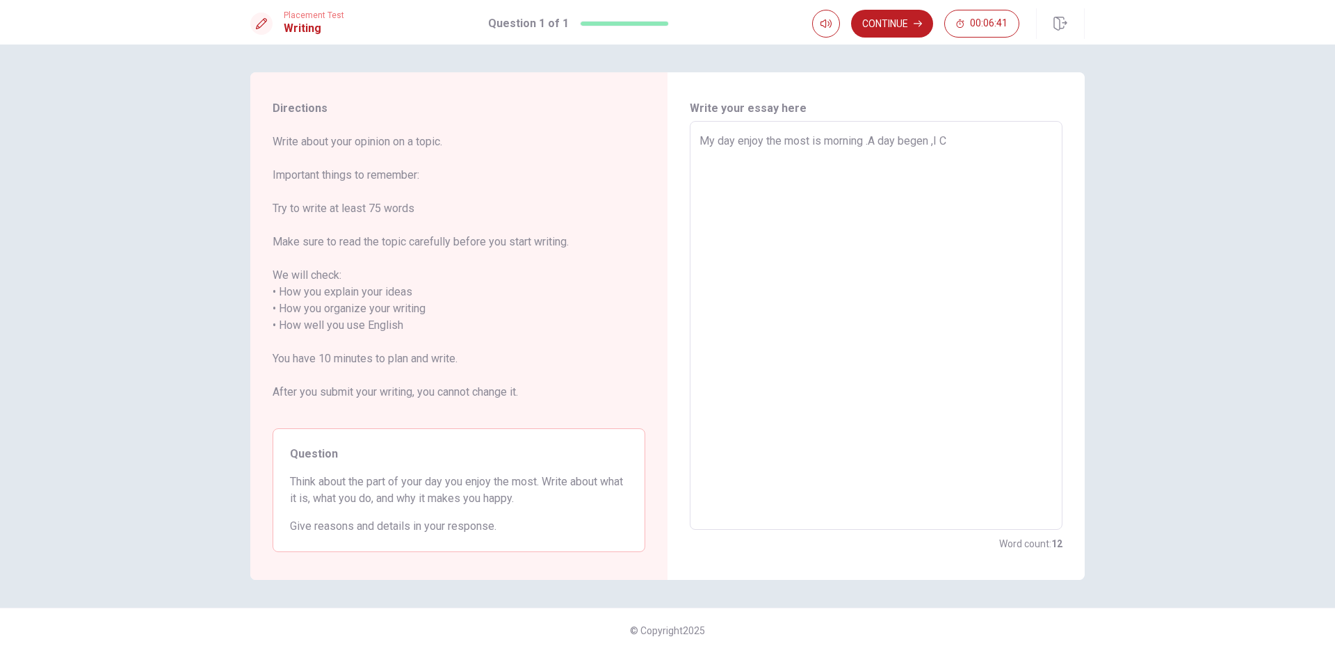
type textarea "My day enjoy the most is morning .A day begen ,I CO"
type textarea "x"
type textarea "My day enjoy the most is morning .A day begen ,I COO"
type textarea "x"
type textarea "My day enjoy the most is morning .A day begen ,I COOK"
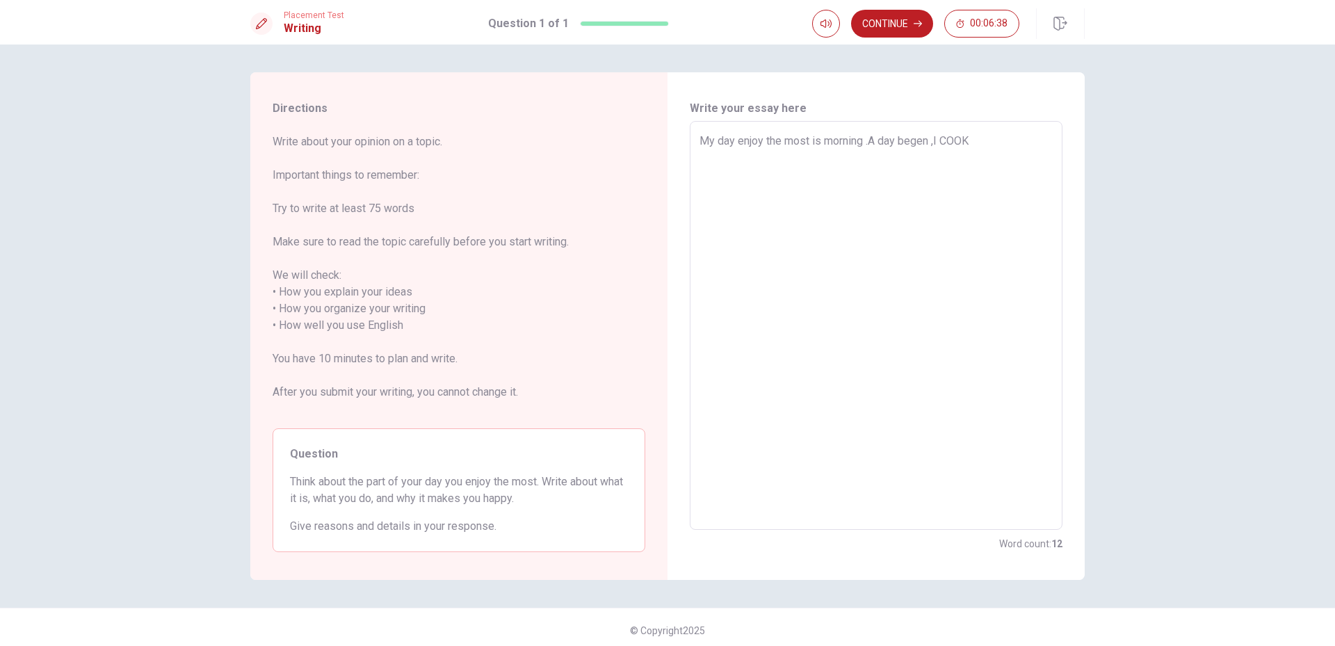
type textarea "x"
type textarea "My day enjoy the most is morning .A day begen ,I COOK"
type textarea "x"
type textarea "My day enjoy the most is morning .A day begen ,I COOK -"
type textarea "x"
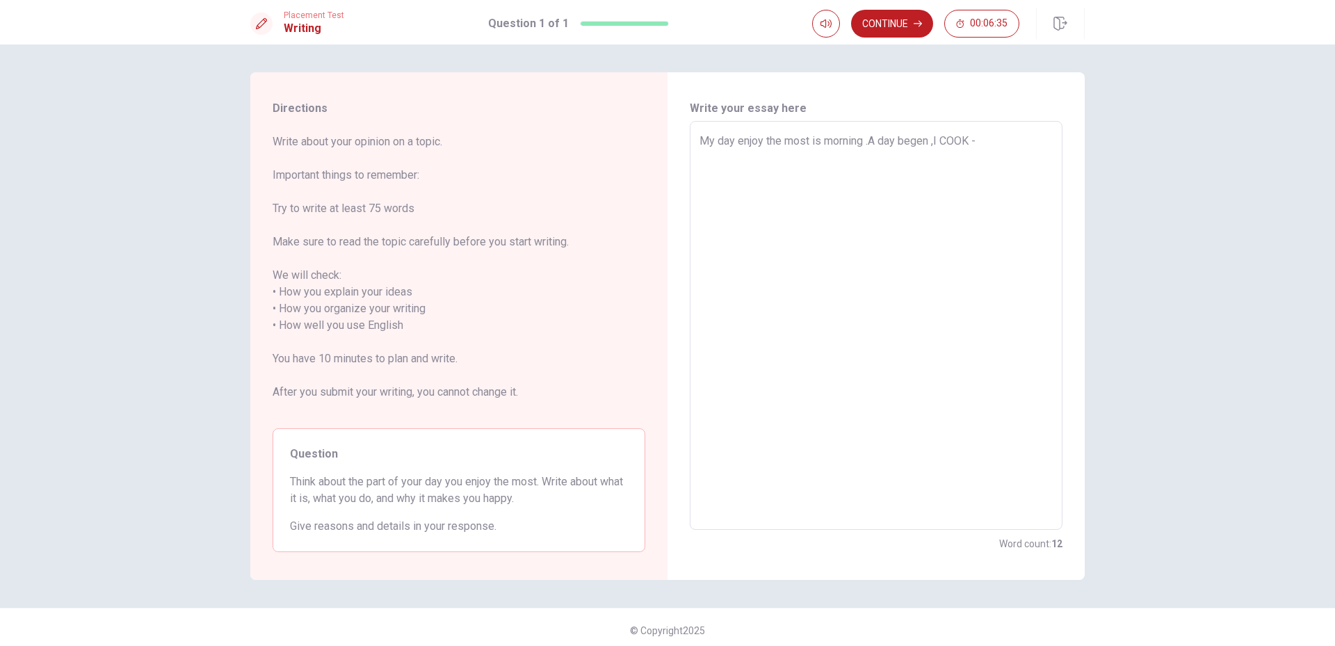
type textarea "My day enjoy the most is morning .A day begen ,I COOK -"
type textarea "x"
type textarea "My day enjoy the most is morning .A day begen ,I COOK -"
type textarea "x"
type textarea "My day enjoy the most is morning .A day begen ,I COOK"
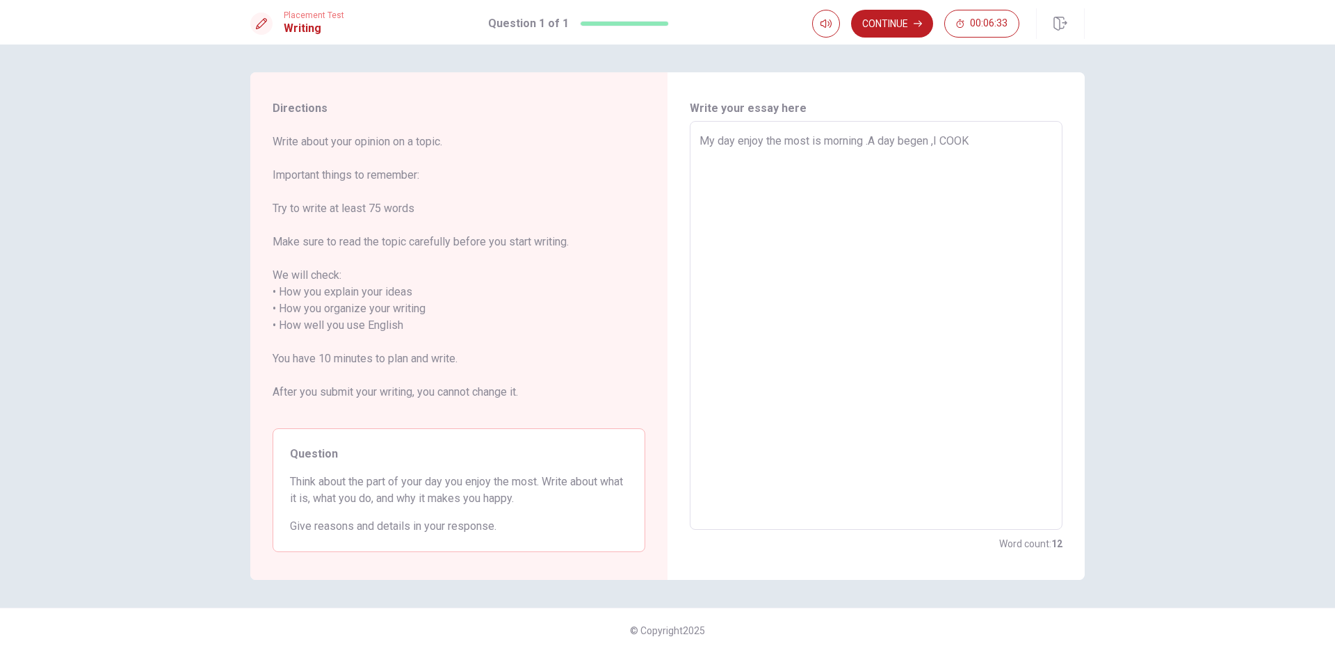
type textarea "x"
type textarea "My day enjoy the most is morning .A day begen ,I COOK"
type textarea "x"
type textarea "My day enjoy the most is morning .A day begen ,I COO"
type textarea "x"
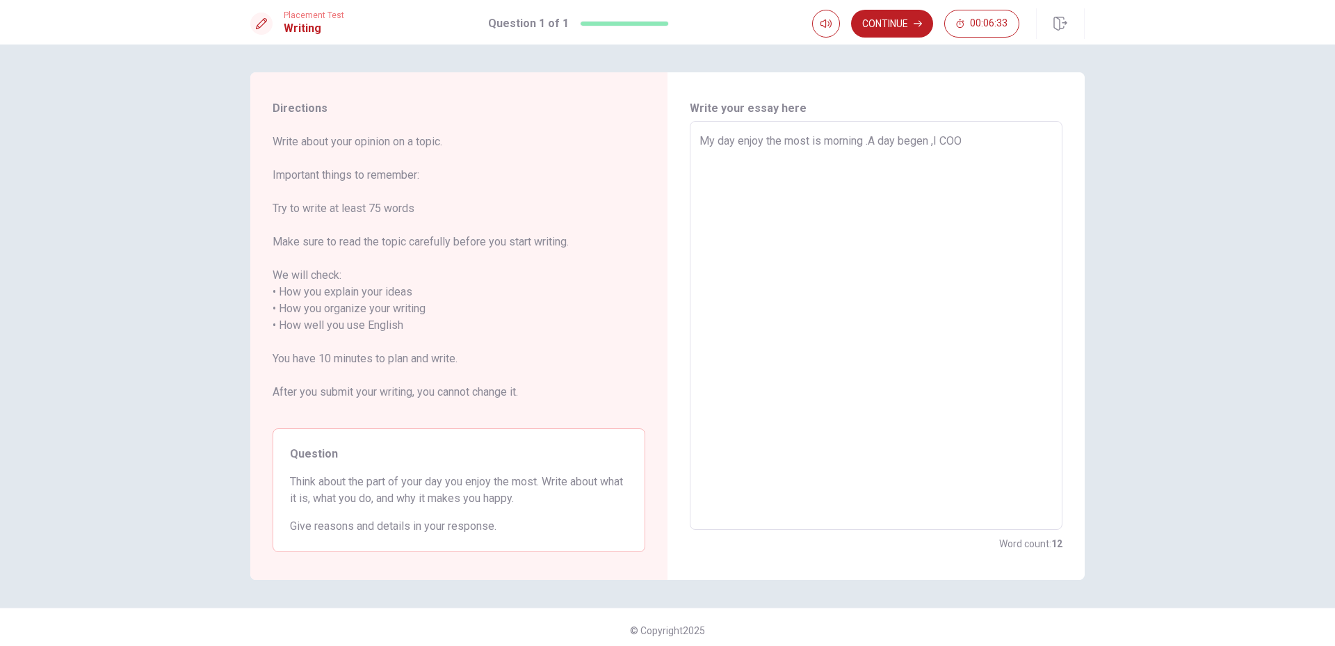
type textarea "My day enjoy the most is morning .A day begen ,I CO"
type textarea "x"
type textarea "My day enjoy the most is morning .A day begen ,I C"
type textarea "x"
type textarea "My day enjoy the most is morning .A day begen ,I"
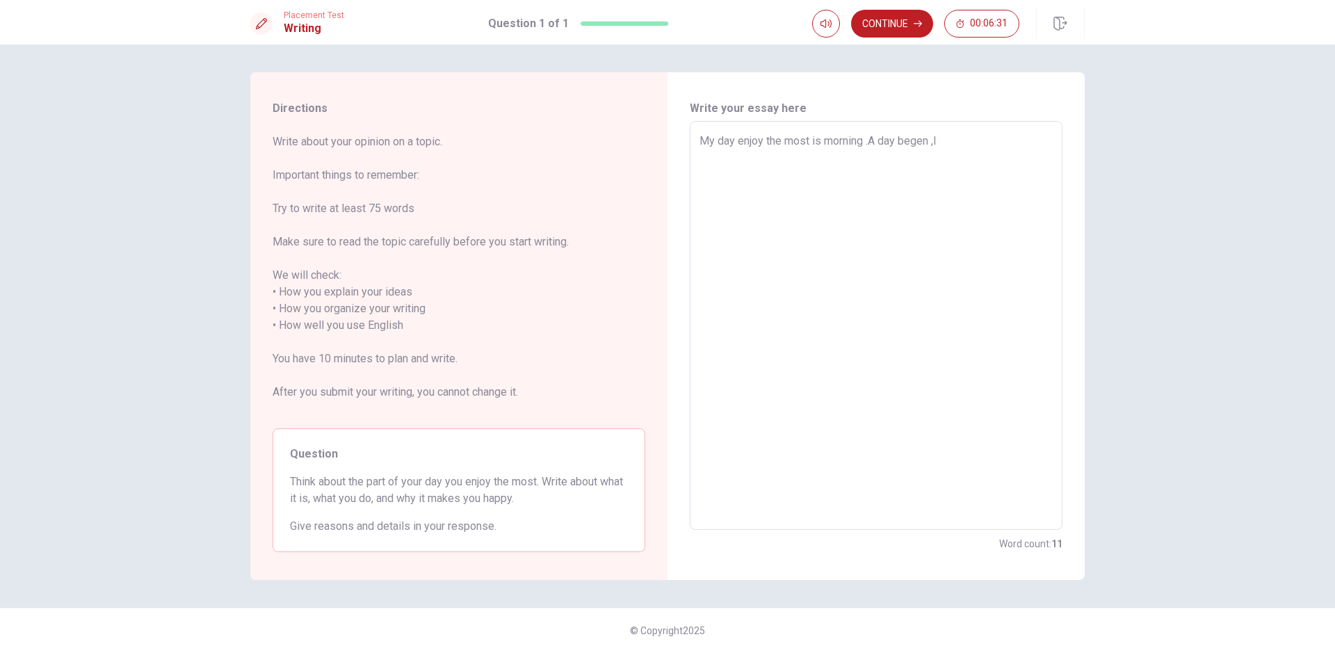
type textarea "x"
type textarea "My day enjoy the most is morning .A day begen ,I c"
type textarea "x"
type textarea "My day enjoy the most is morning .A day begen ,I co"
type textarea "x"
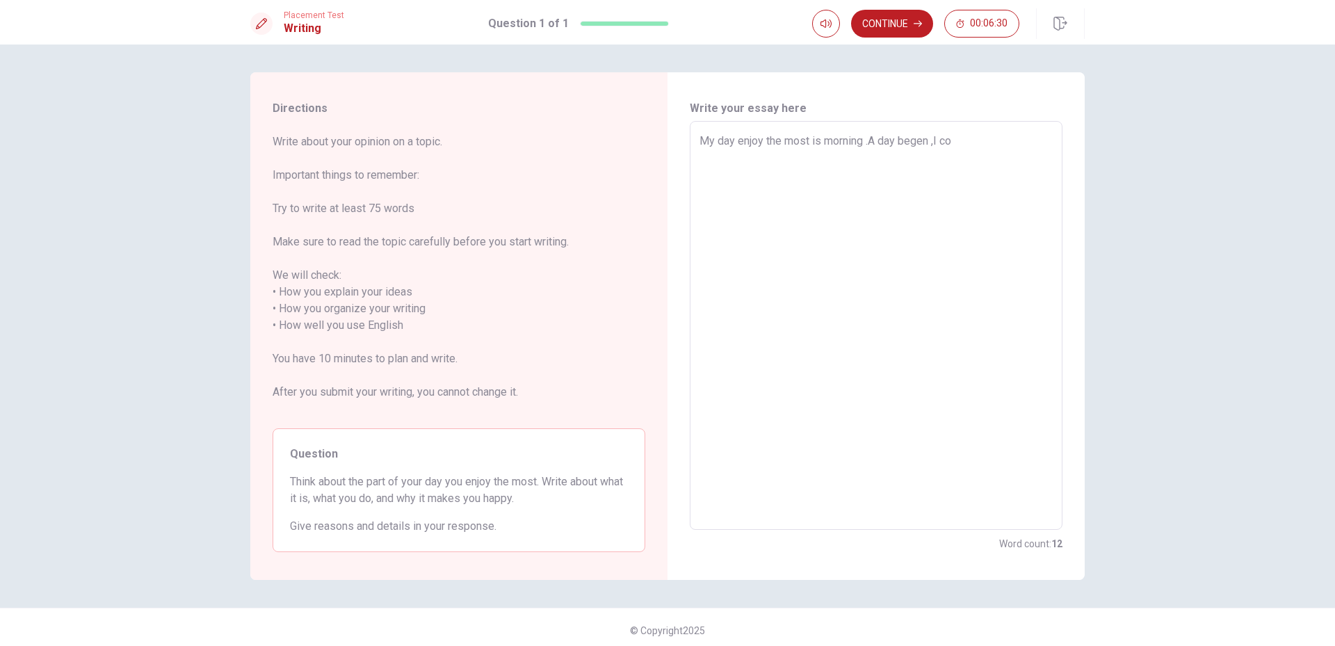
type textarea "My day enjoy the most is morning .A day begen ,I coo"
type textarea "x"
type textarea "My day enjoy the most is morning .A day begen ,I cook"
type textarea "x"
type textarea "My day enjoy the most is morning .A day begen ,I cook"
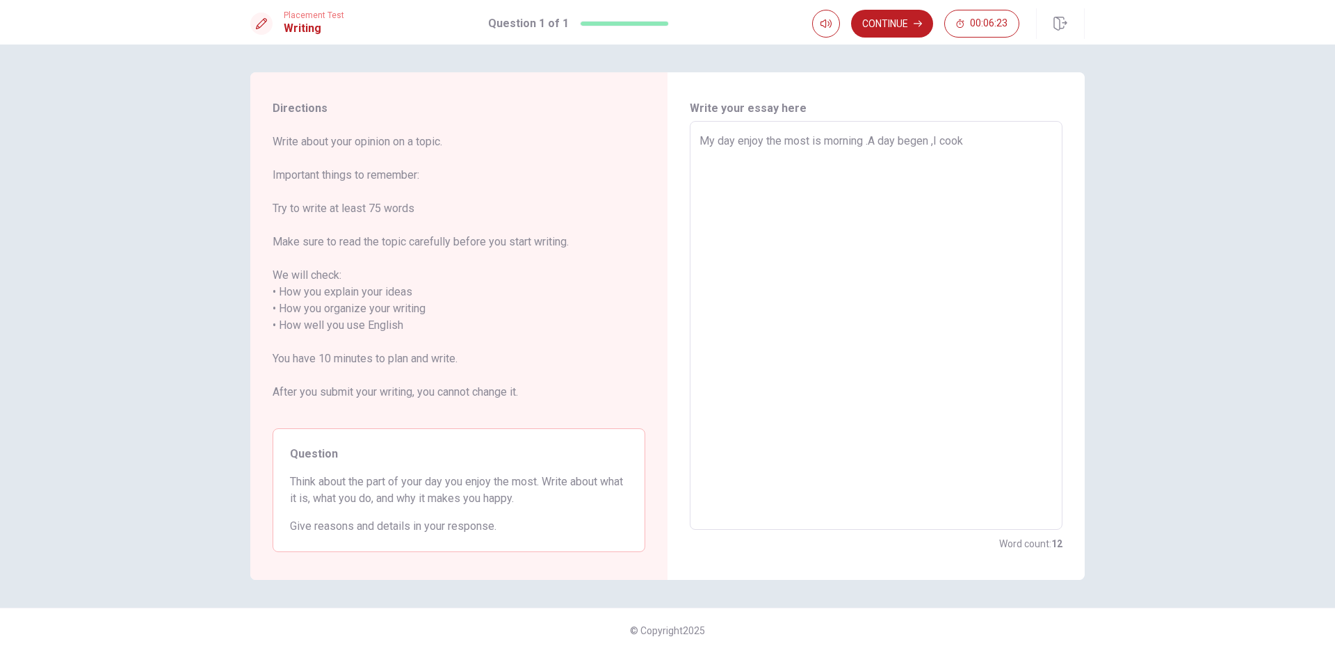
type textarea "x"
type textarea "My day enjoy the most is morning .A day begen ,I cook b"
type textarea "x"
type textarea "My day enjoy the most is morning .A day begen ,I cook br"
type textarea "x"
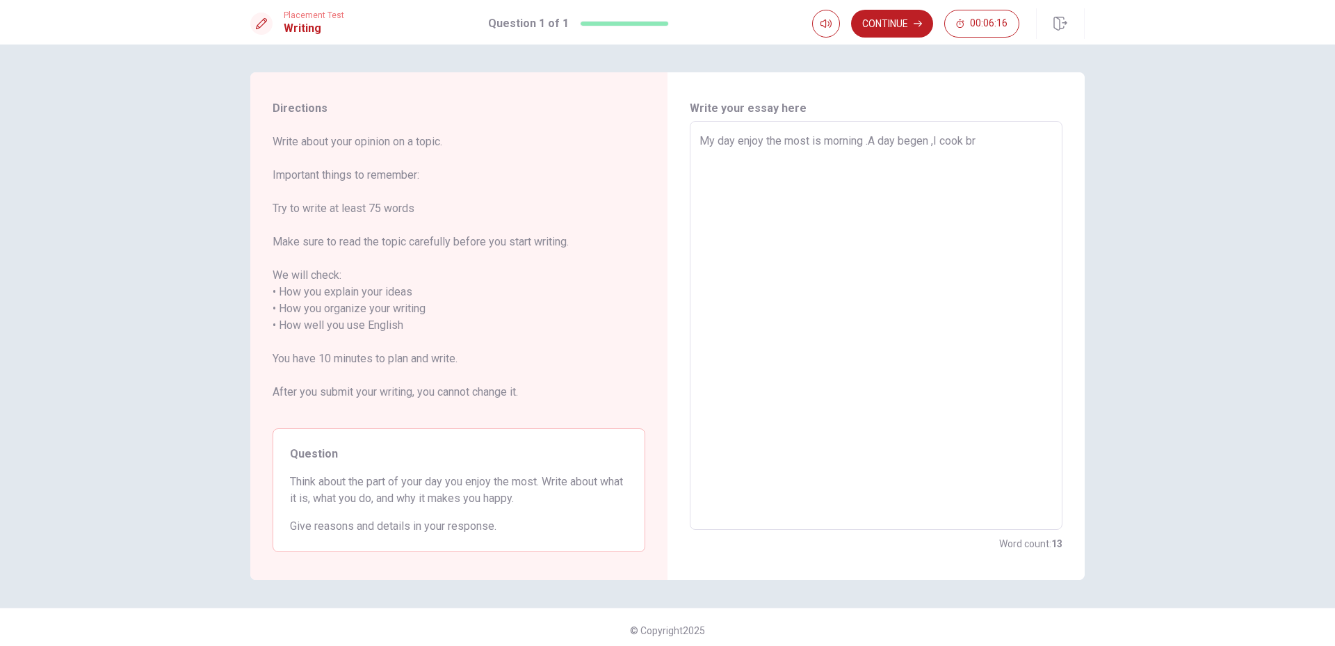
type textarea "My day enjoy the most is morning .A day begen ,I cook bra"
type textarea "x"
type textarea "My day enjoy the most is morning .A day begen ,I cook bran"
type textarea "x"
type textarea "My day enjoy the most is morning .A day begen ,I cook brand"
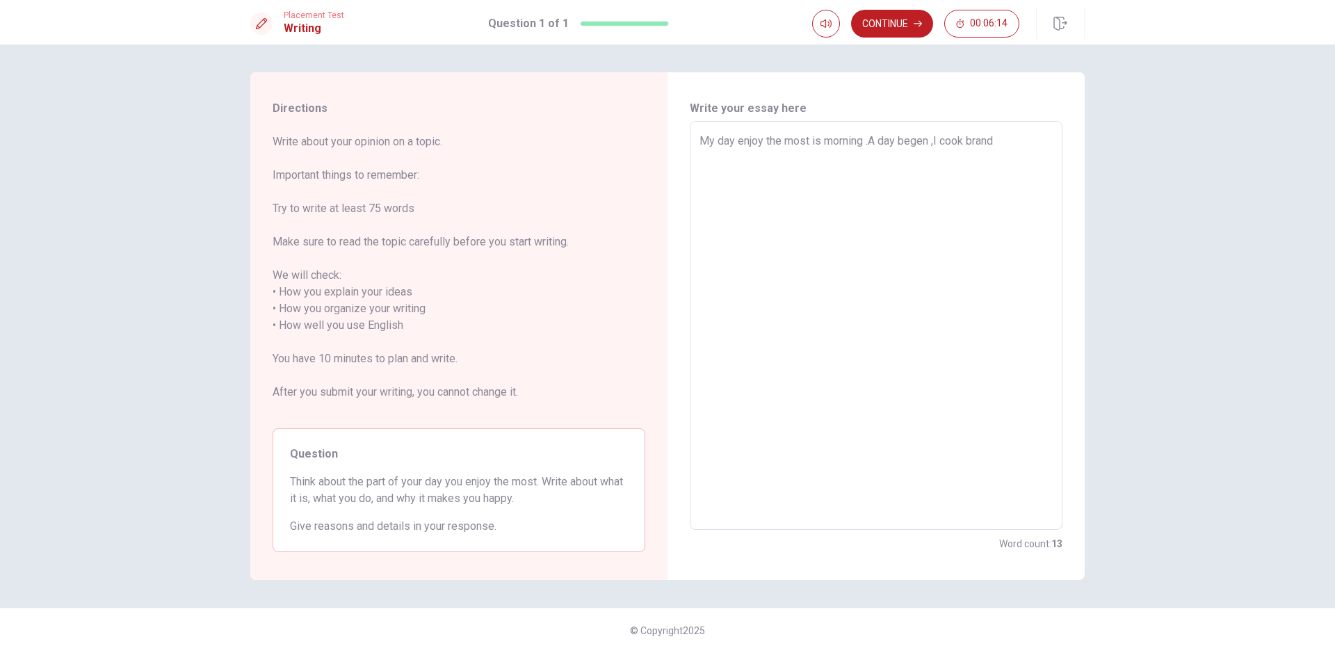
type textarea "x"
type textarea "My day enjoy the most is morning .A day begen ,I [PERSON_NAME]"
type textarea "x"
type textarea "My day enjoy the most is morning .A day begen ,I cook brandfa"
type textarea "x"
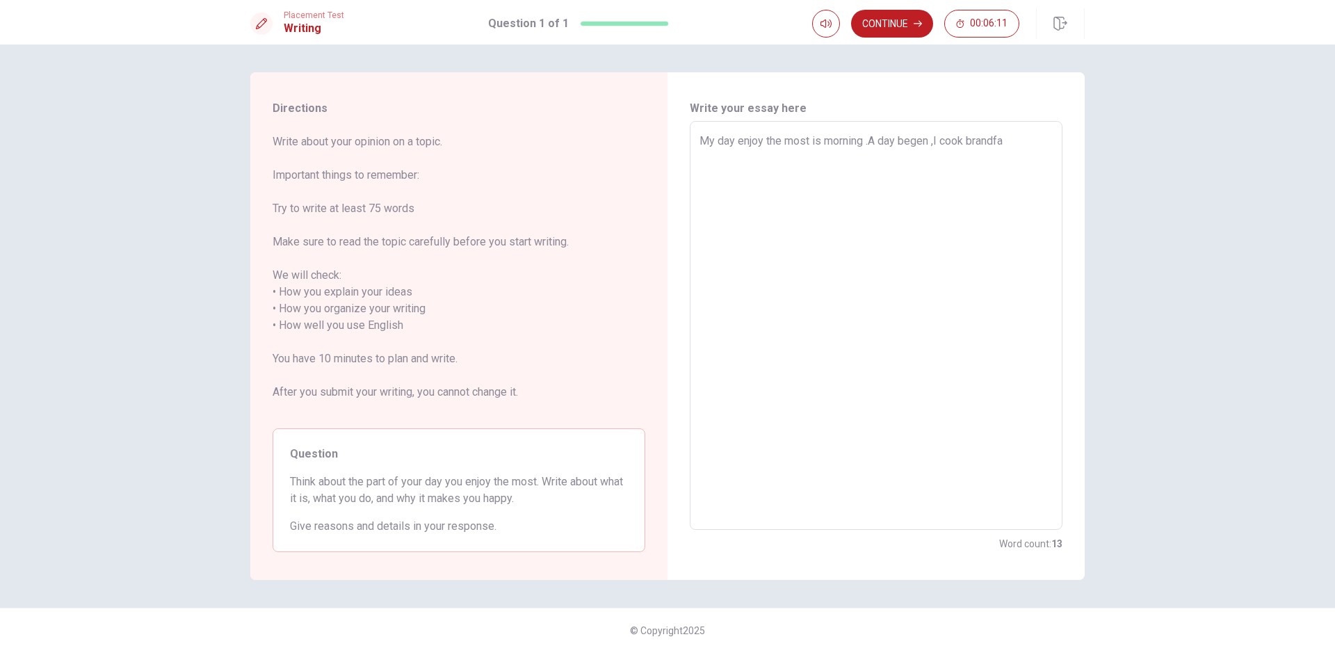
type textarea "My day enjoy the most is morning .A day begen ,I cook brandfas"
type textarea "x"
type textarea "My day enjoy the most is morning .A day begen ,I cook brandfast"
type textarea "x"
type textarea "My day enjoy the most is morning .A day begen ,I cook brandfast"
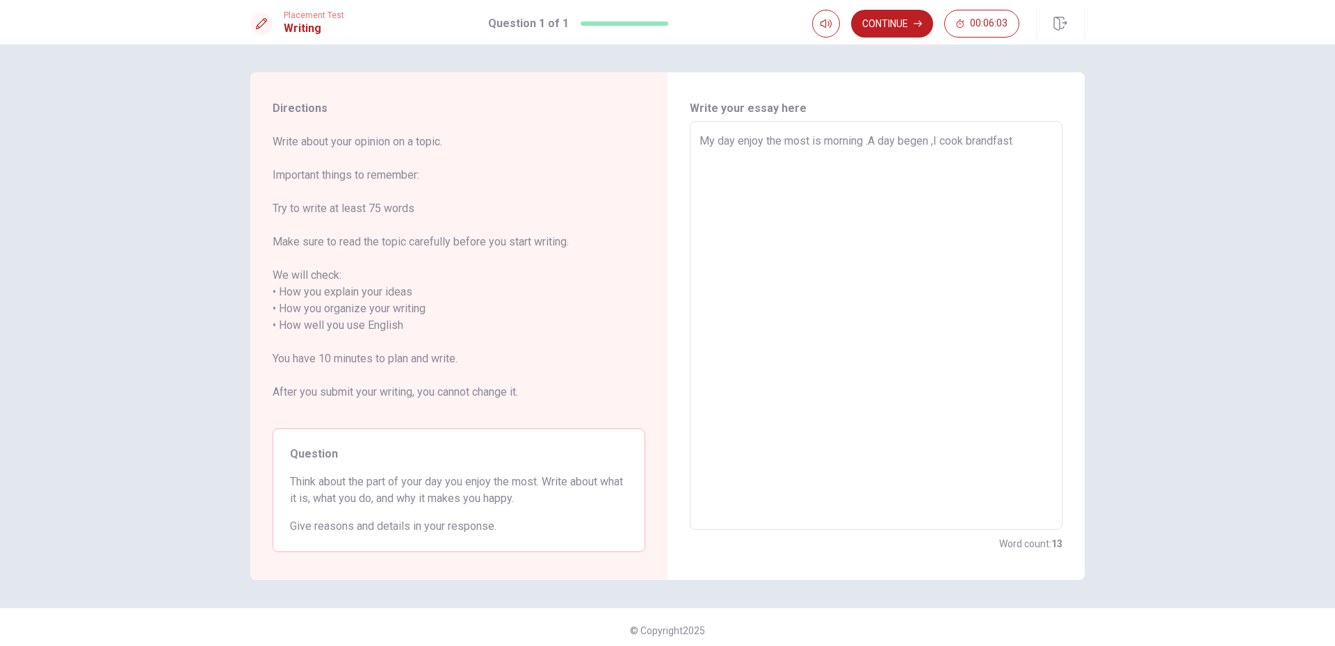
type textarea "x"
type textarea "My day enjoy the most is morning .A day begen ,I cook brandfast ,"
type textarea "x"
type textarea "My day enjoy the most is morning .A day begen ,I cook brandfast ,m"
type textarea "x"
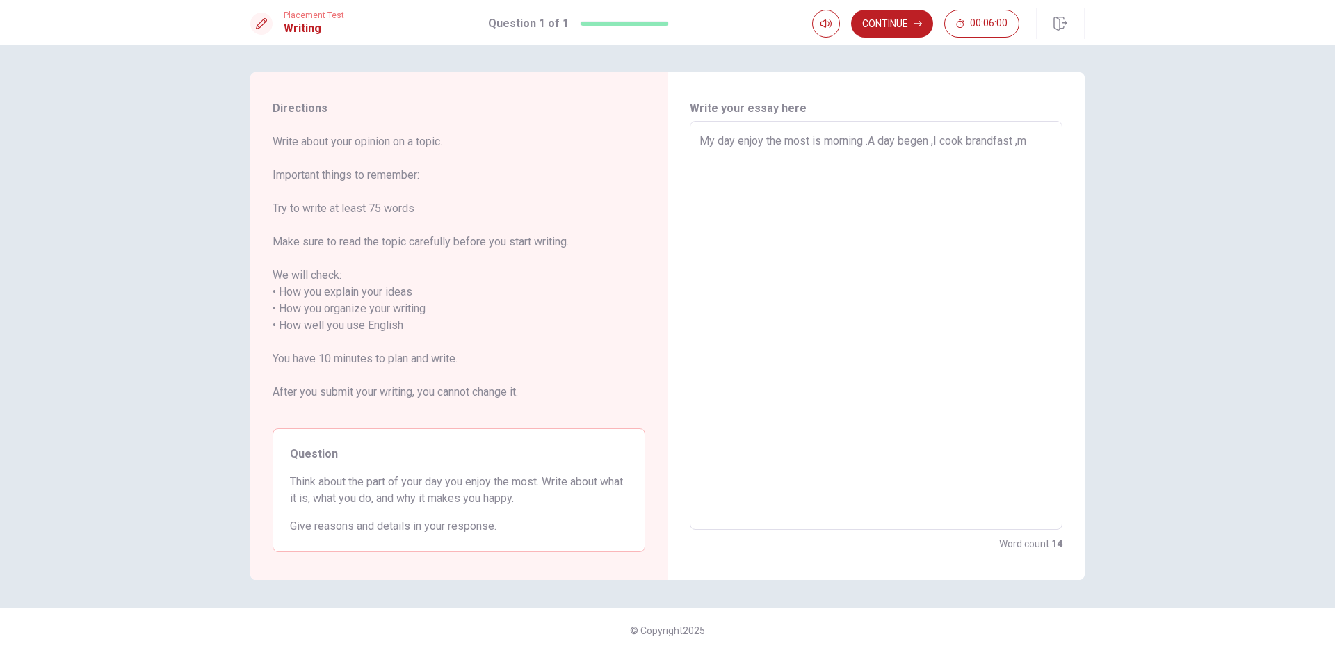
type textarea "My day enjoy the most is morning .A day begen ,I cook brandfast ,ma"
type textarea "x"
type textarea "My day enjoy the most is morning .A day begen ,I cook brandfast ,mak"
type textarea "x"
type textarea "My day enjoy the most is morning .A day begen ,I cook brandfast ,make"
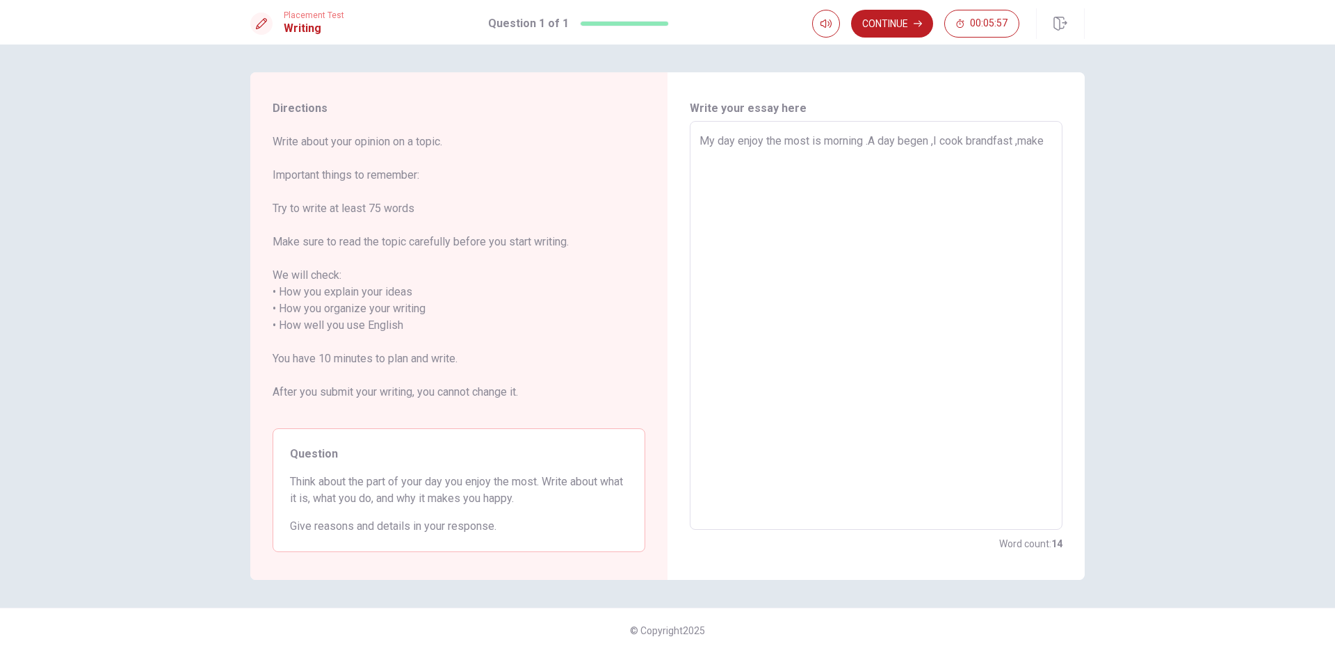
type textarea "x"
type textarea "My day enjoy the most is morning .A day begen ,I cook brandfast ,make"
type textarea "x"
type textarea "My day enjoy the most is morning .A day begen ,I cook brandfast ,make c"
type textarea "x"
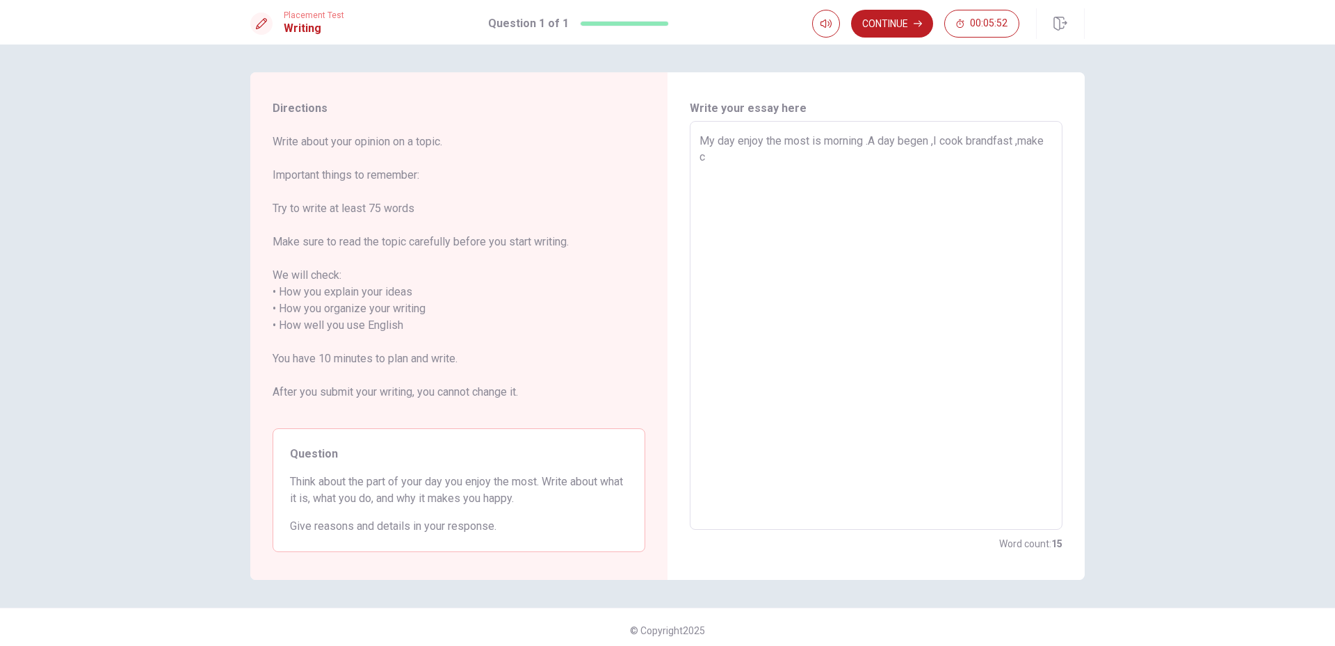
type textarea "My day enjoy the most is morning .A day begen ,I cook brandfast ,make ca"
type textarea "x"
type textarea "My day enjoy the most is morning .A day begen ,I cook brandfast ,make cak"
type textarea "x"
type textarea "My day enjoy the most is morning .A day begen ,I cook brandfast ,make cakw"
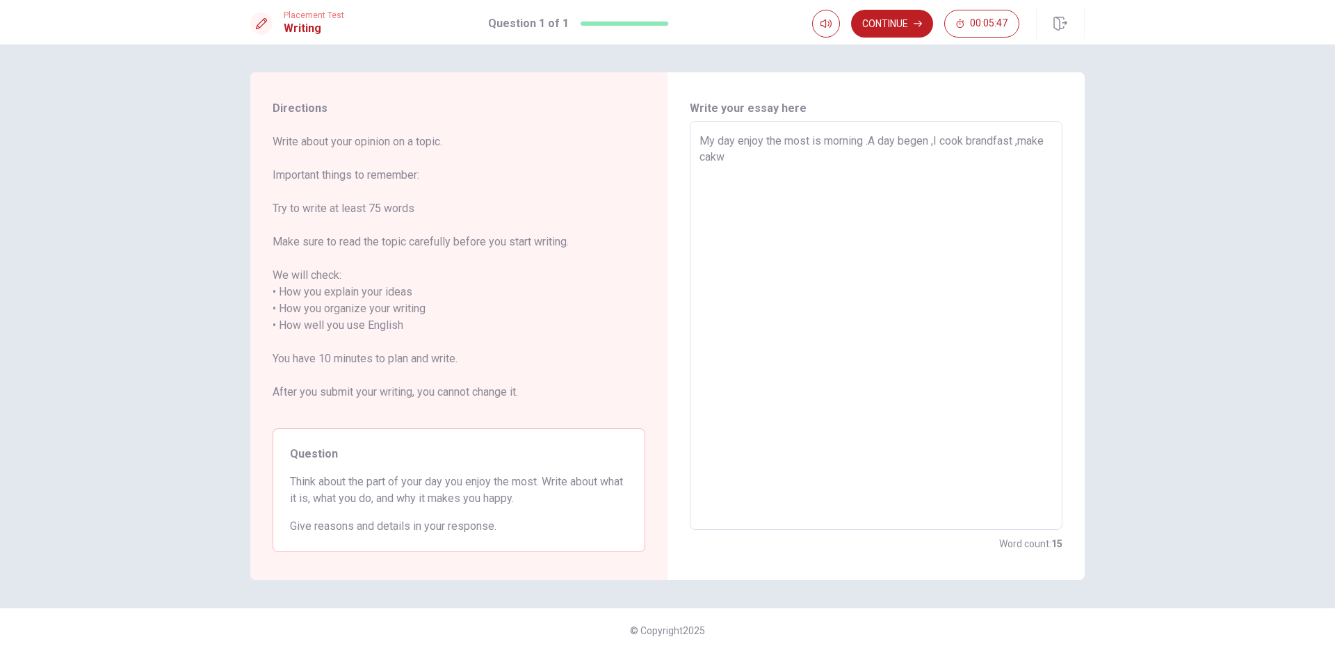
type textarea "x"
type textarea "My day enjoy the most is morning .A day begen ,I cook brandfast ,make cak"
type textarea "x"
type textarea "My day enjoy the most is morning .A day begen ,I cook brandfast ,make cake"
type textarea "x"
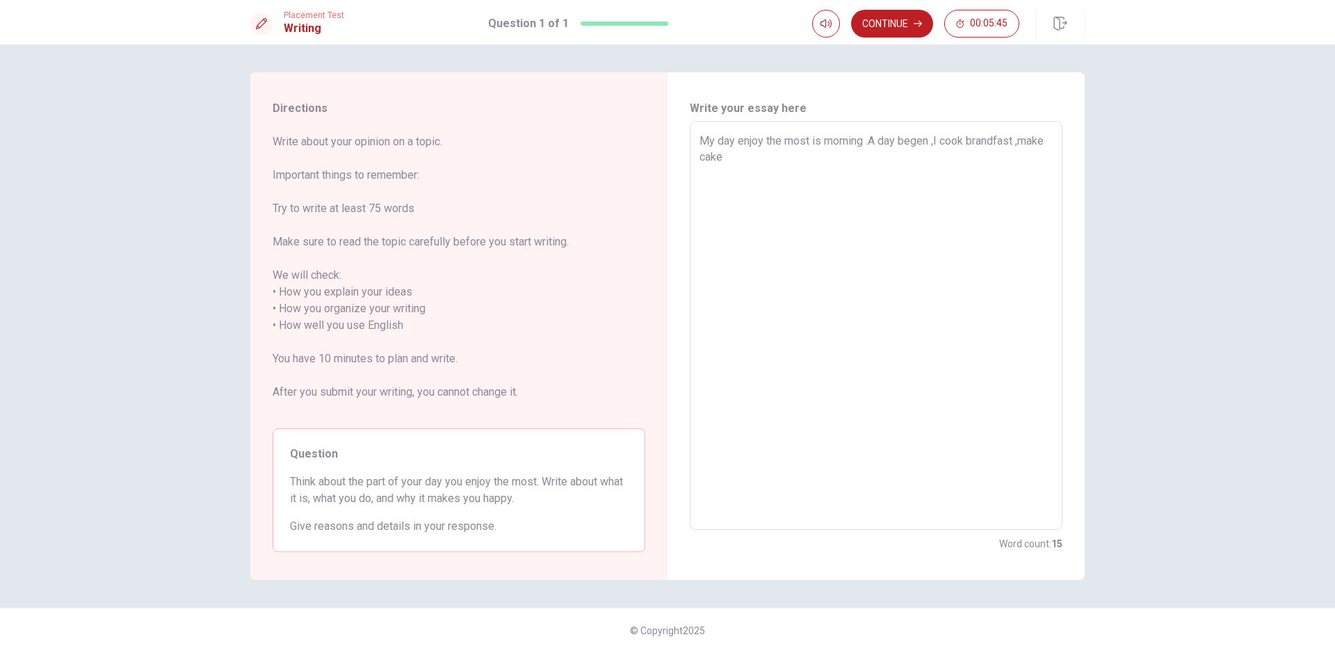
type textarea "My day enjoy the most is morning .A day begen ,I cook brandfast ,make cake"
type textarea "x"
type textarea "My day enjoy the most is morning .A day begen ,I cook brandfast ,make cake ,"
drag, startPoint x: 779, startPoint y: 159, endPoint x: 785, endPoint y: 188, distance: 30.6
click at [778, 167] on textarea "My day enjoy the most is morning .A day begen ,I cook brandfast ,make cake ,coo…" at bounding box center [876, 326] width 353 height 386
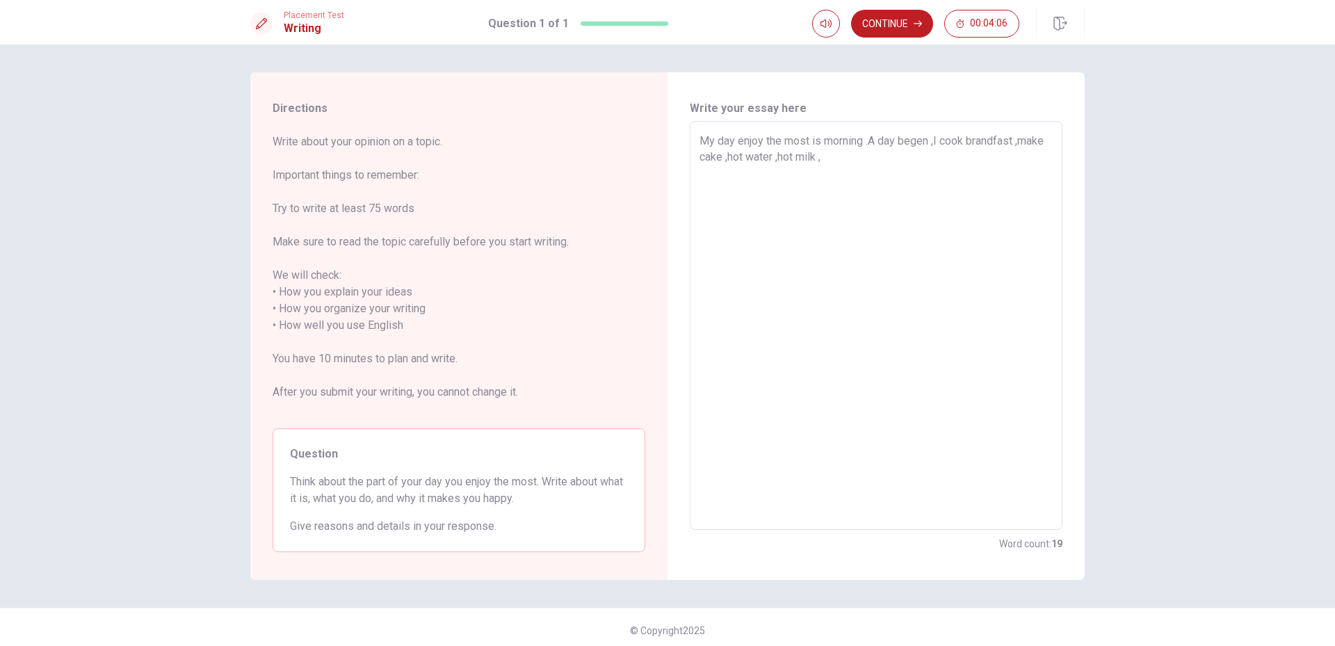
click at [869, 156] on textarea "My day enjoy the most is morning .A day begen ,I cook brandfast ,make cake ,hot…" at bounding box center [876, 326] width 353 height 386
drag, startPoint x: 906, startPoint y: 154, endPoint x: 903, endPoint y: 168, distance: 13.5
click at [903, 157] on textarea "My day enjoy the most is morning .A day begen ,I cook brandfast ,make cake ,hot…" at bounding box center [876, 326] width 353 height 386
click at [917, 160] on textarea "My day enjoy the most is morning .A day begen ,I cook brandfast ,make cake ,hot…" at bounding box center [876, 326] width 353 height 386
click at [935, 156] on textarea "My day enjoy the most is morning .A day begen ,I cook brandfast ,make cake ,hot…" at bounding box center [876, 326] width 353 height 386
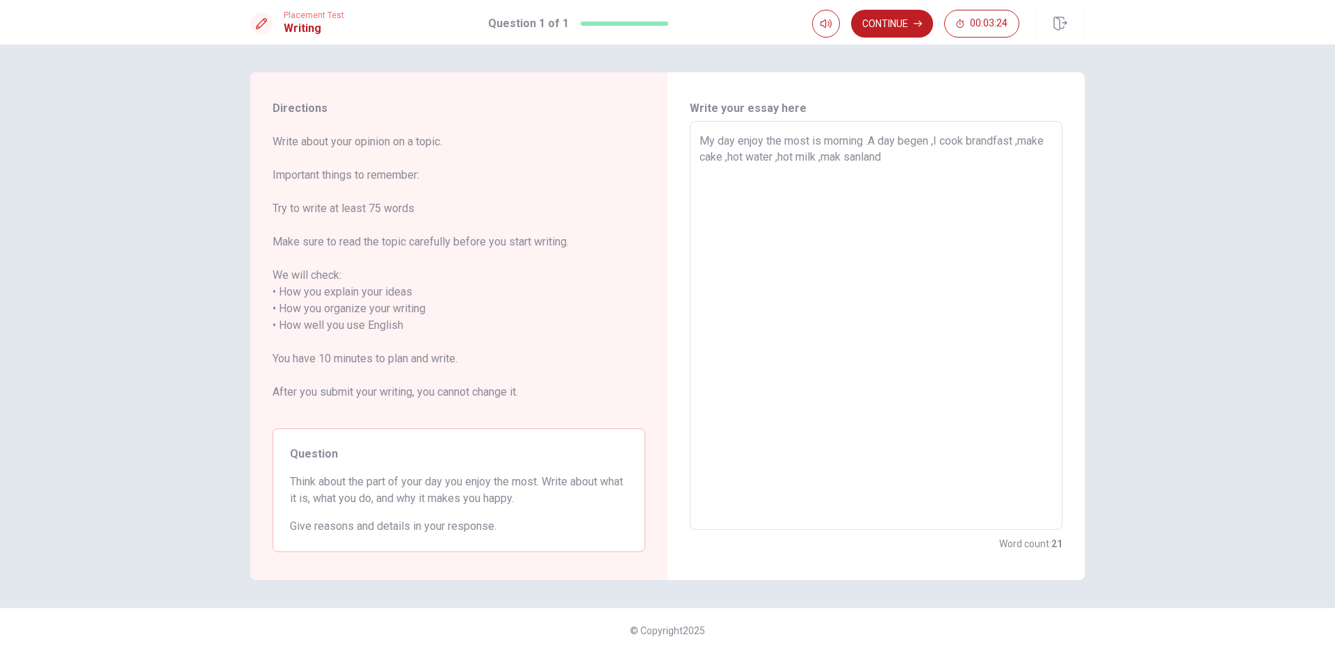
drag, startPoint x: 872, startPoint y: 159, endPoint x: 879, endPoint y: 173, distance: 15.9
click at [871, 159] on textarea "My day enjoy the most is morning .A day begen ,I cook brandfast ,make cake ,hot…" at bounding box center [876, 326] width 353 height 386
drag, startPoint x: 876, startPoint y: 159, endPoint x: 883, endPoint y: 171, distance: 14.0
click at [876, 161] on textarea "My day enjoy the most is morning .A day begen ,I cook brandfast ,make cake ,hot…" at bounding box center [876, 326] width 353 height 386
click at [933, 159] on textarea "My day enjoy the most is morning .A day begen ,I cook brandfast ,make cake ,hot…" at bounding box center [876, 326] width 353 height 386
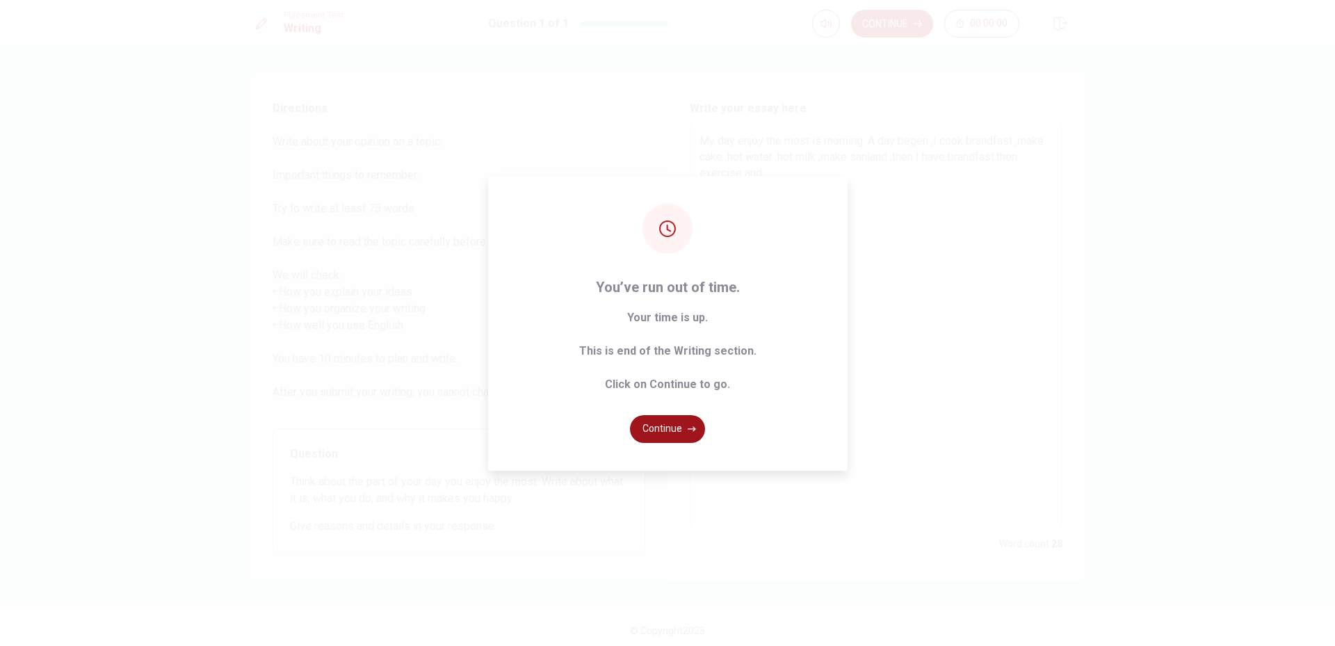
click at [661, 428] on button "Continue" at bounding box center [667, 429] width 75 height 28
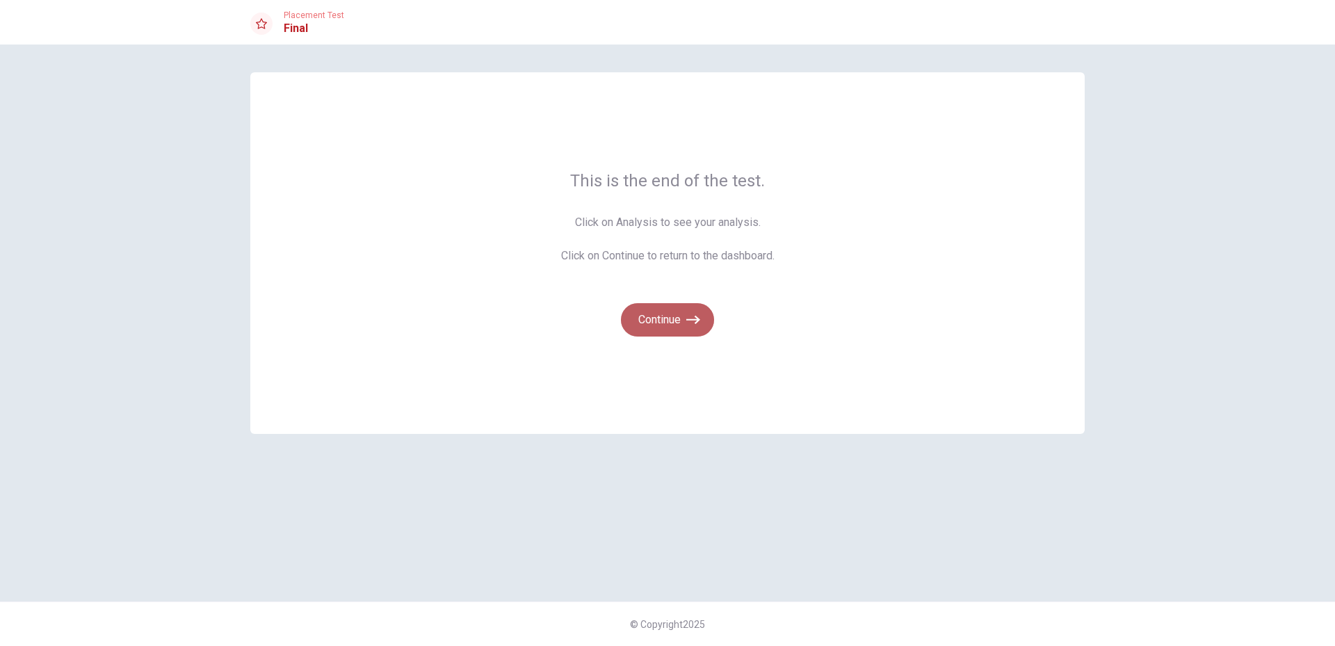
click at [653, 319] on button "Continue" at bounding box center [667, 319] width 93 height 33
